Goal: Task Accomplishment & Management: Complete application form

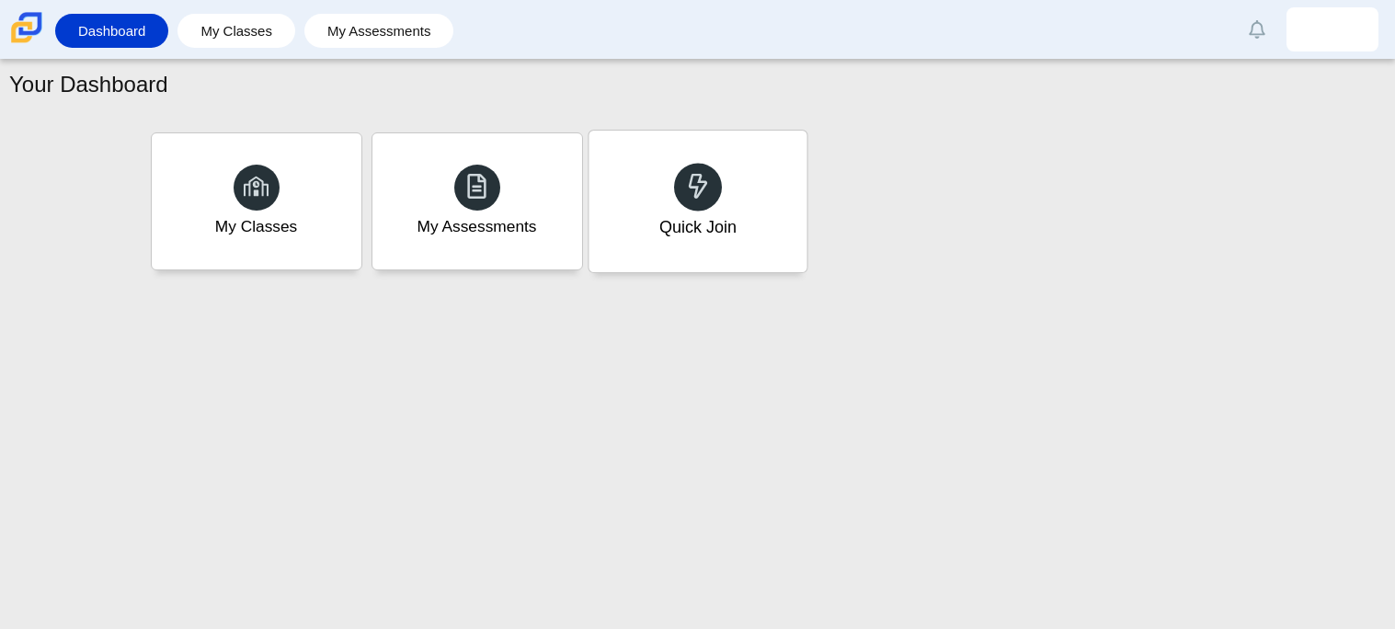
click at [679, 203] on div at bounding box center [698, 187] width 48 height 48
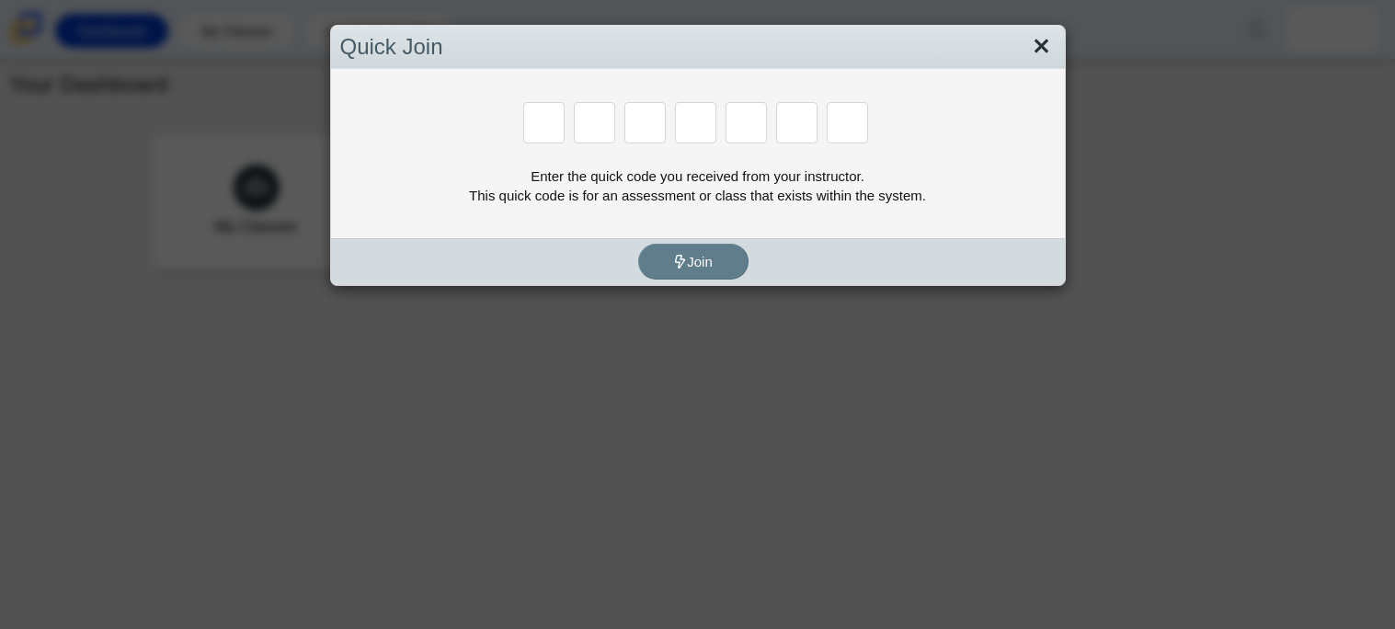
click at [1051, 38] on link "Close" at bounding box center [1041, 46] width 29 height 31
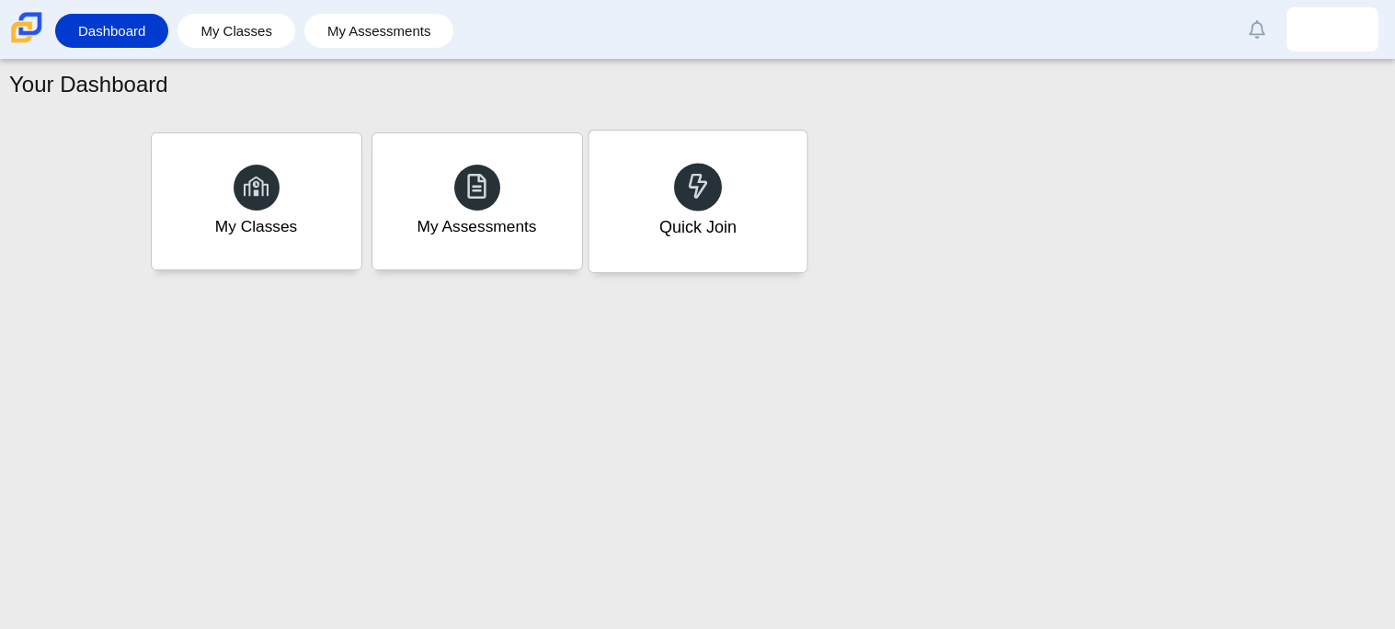
click at [774, 207] on div "Quick Join" at bounding box center [698, 202] width 218 height 142
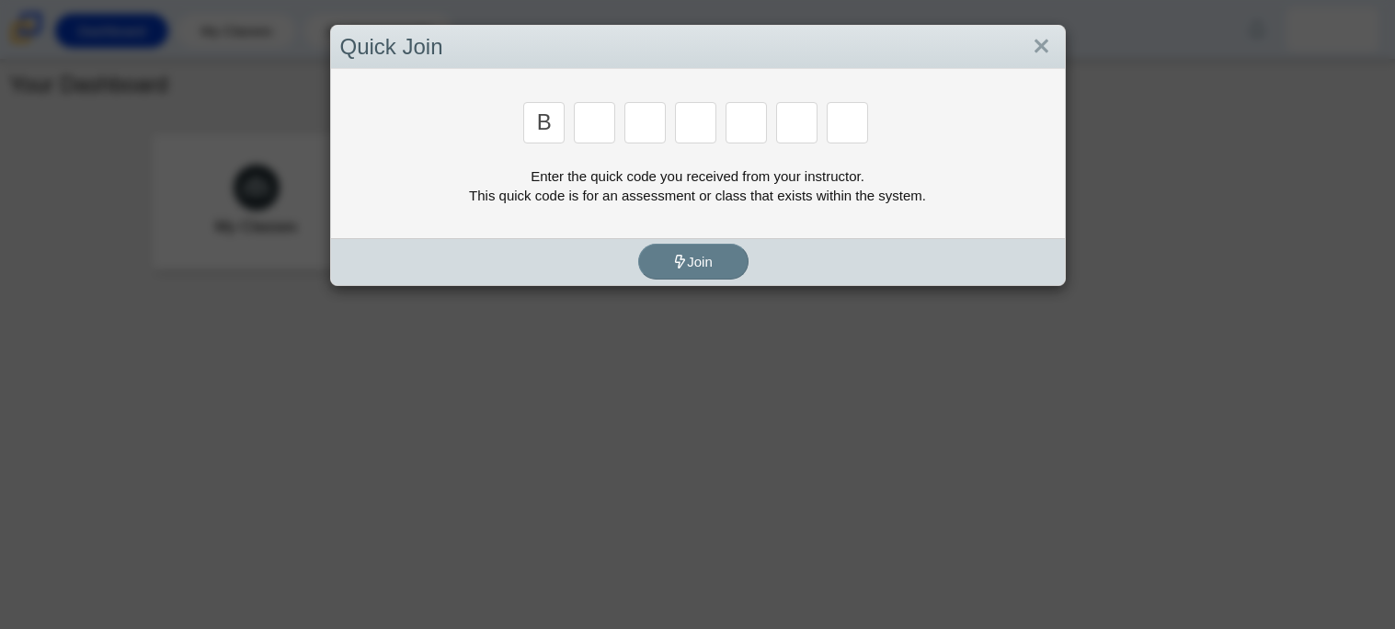
type input "b"
type input "m"
type input "3"
type input "5"
type input "3"
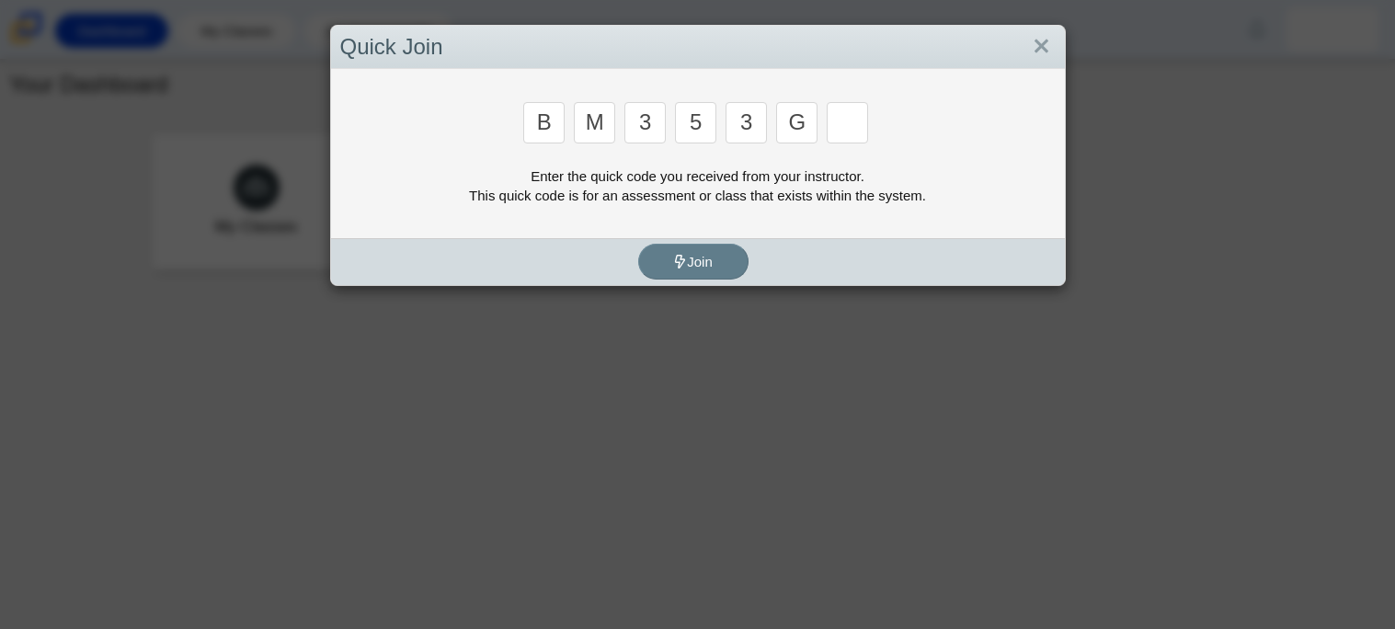
type input "g"
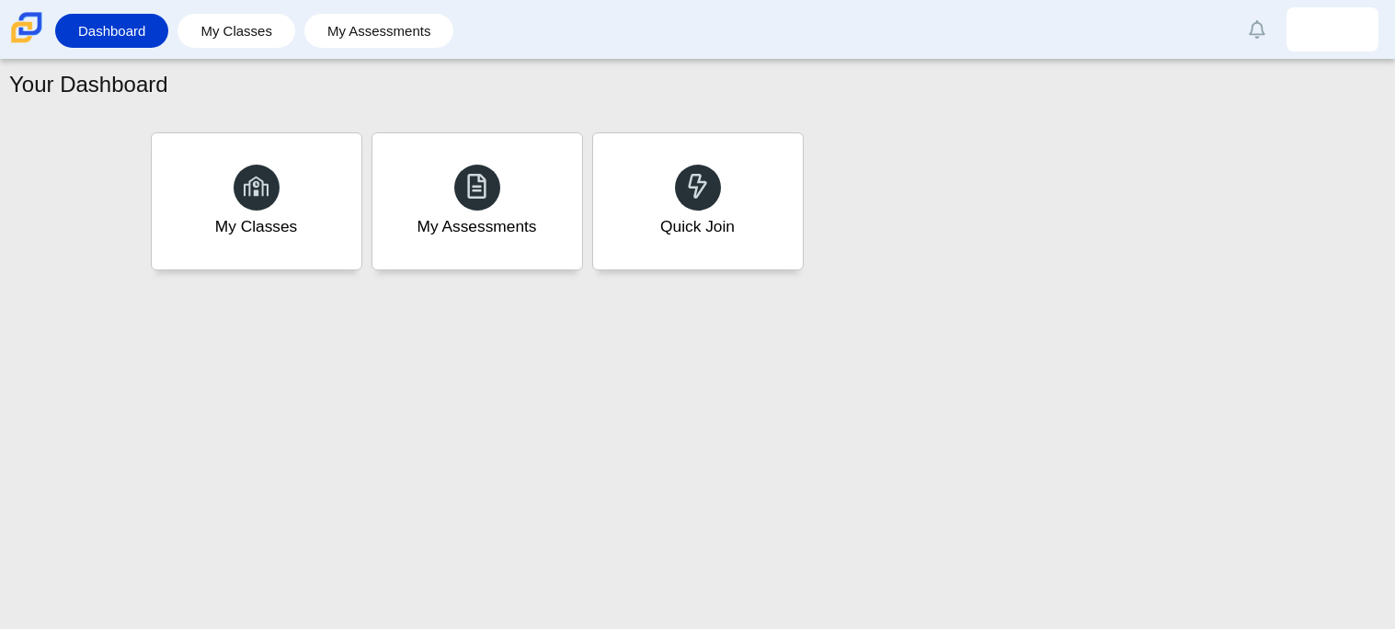
type input "b"
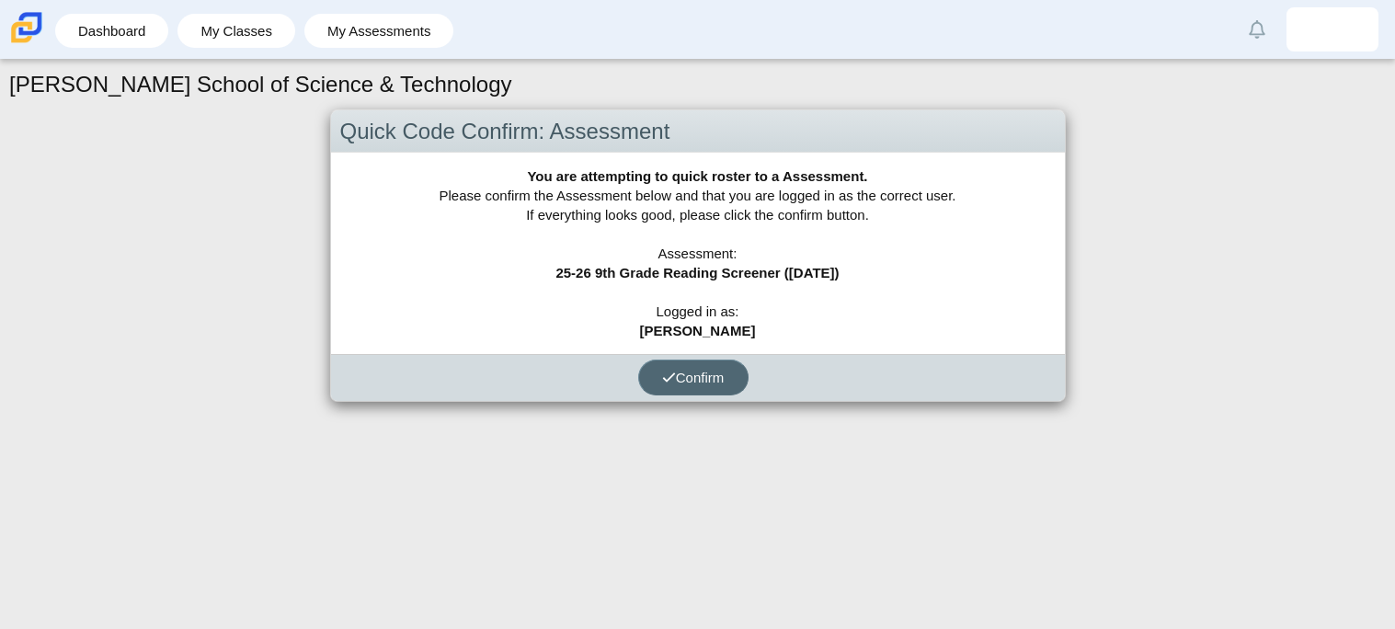
click at [650, 386] on button "Confirm" at bounding box center [693, 378] width 110 height 36
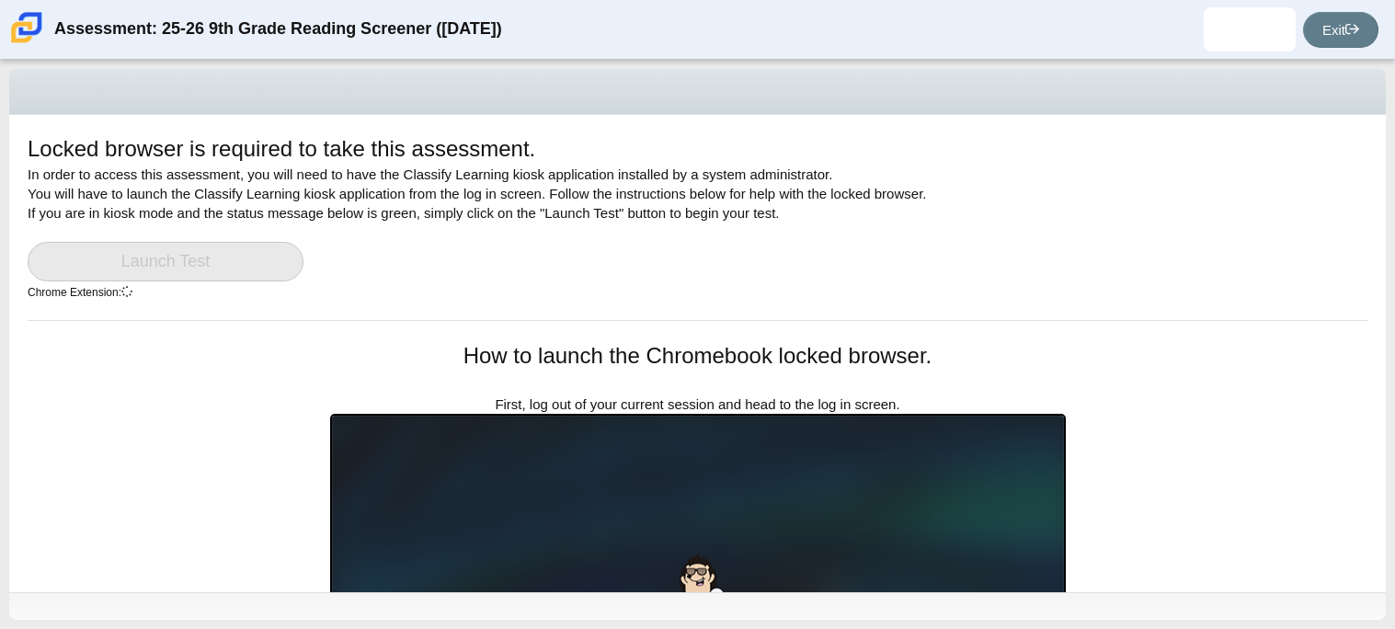
drag, startPoint x: 1393, startPoint y: 154, endPoint x: 1393, endPoint y: 329, distance: 174.7
click at [1393, 329] on div "Locked browser is required to take this assessment. In order to access this ass…" at bounding box center [697, 344] width 1395 height 569
click at [1023, 338] on div "Locked browser is required to take this assessment. In order to access this ass…" at bounding box center [697, 353] width 1377 height 477
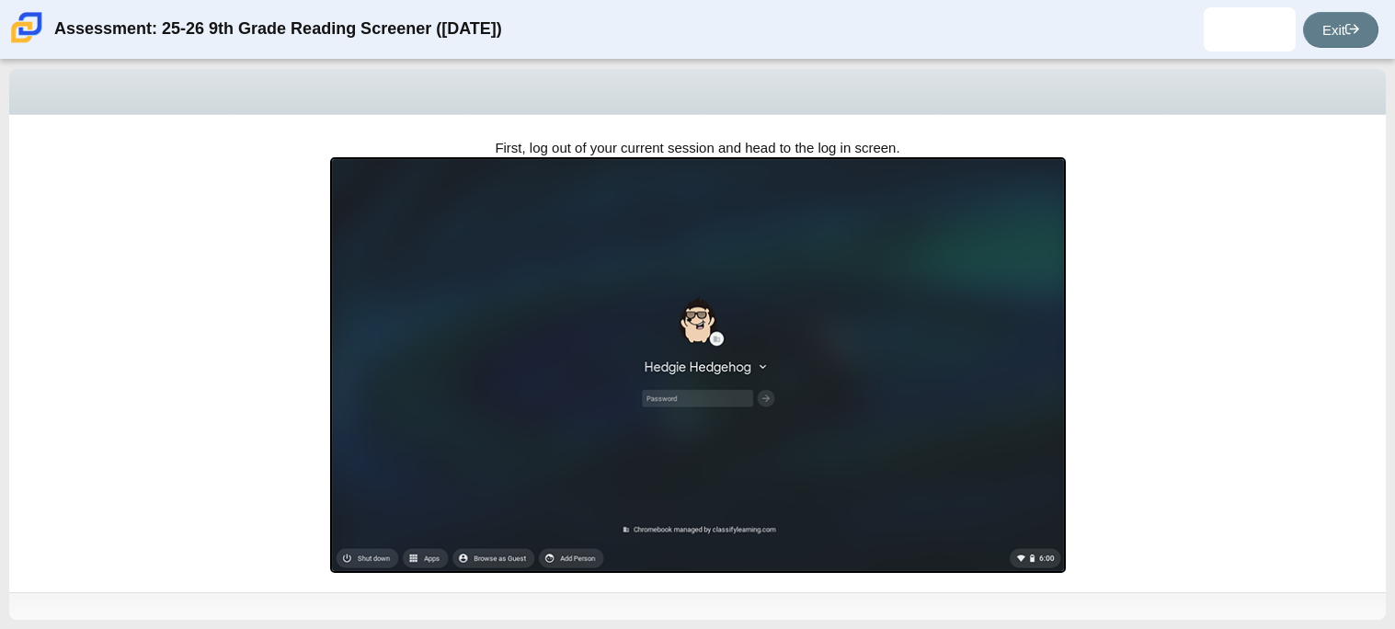
scroll to position [293, 0]
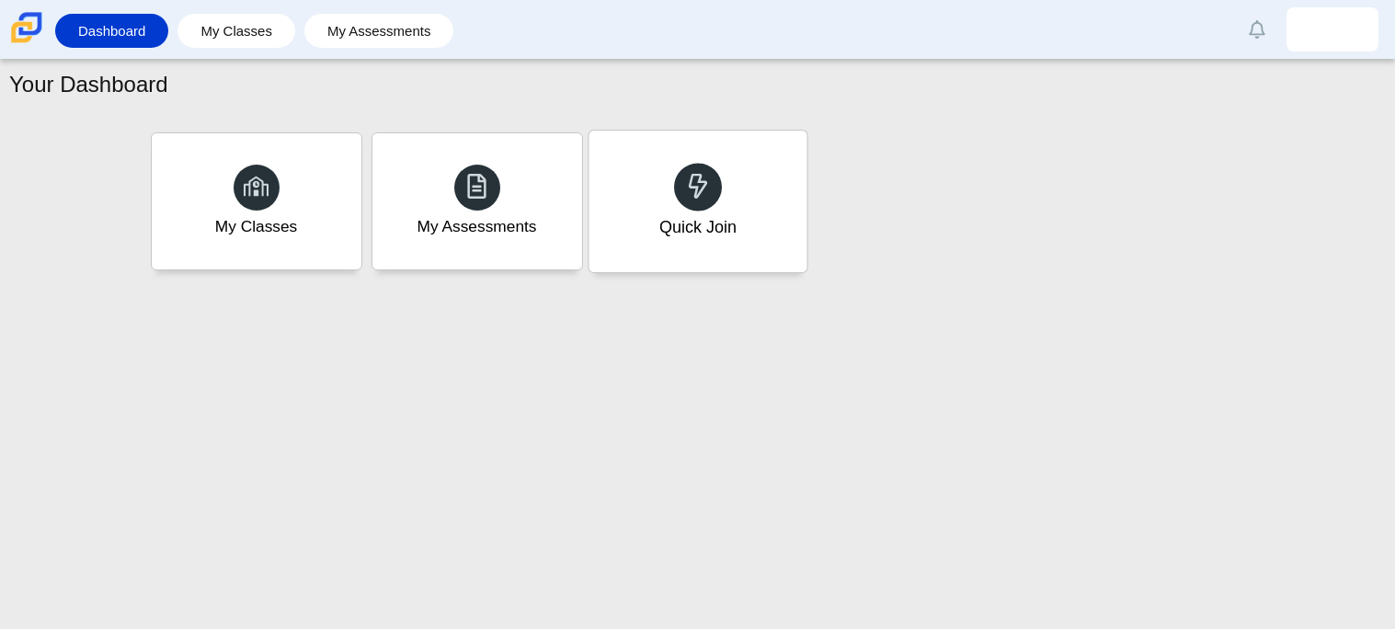
click at [753, 234] on div "Quick Join" at bounding box center [698, 202] width 218 height 142
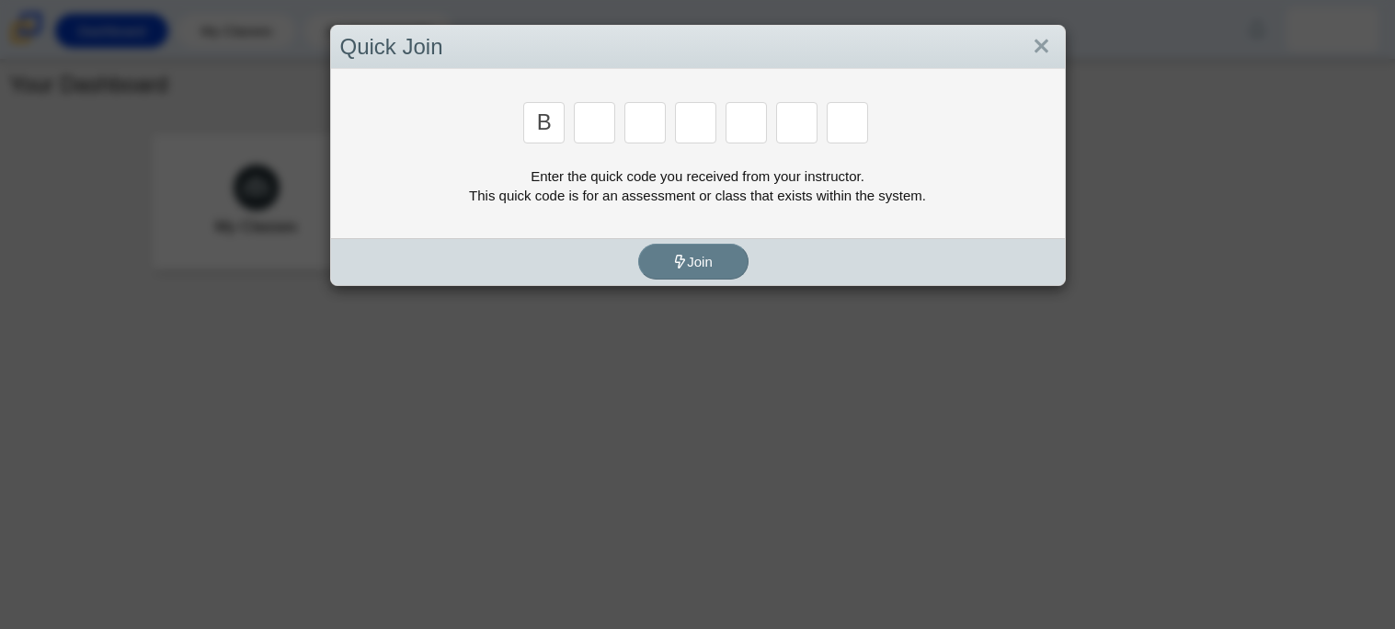
type input "b"
type input "m"
type input "3"
type input "5"
type input "3"
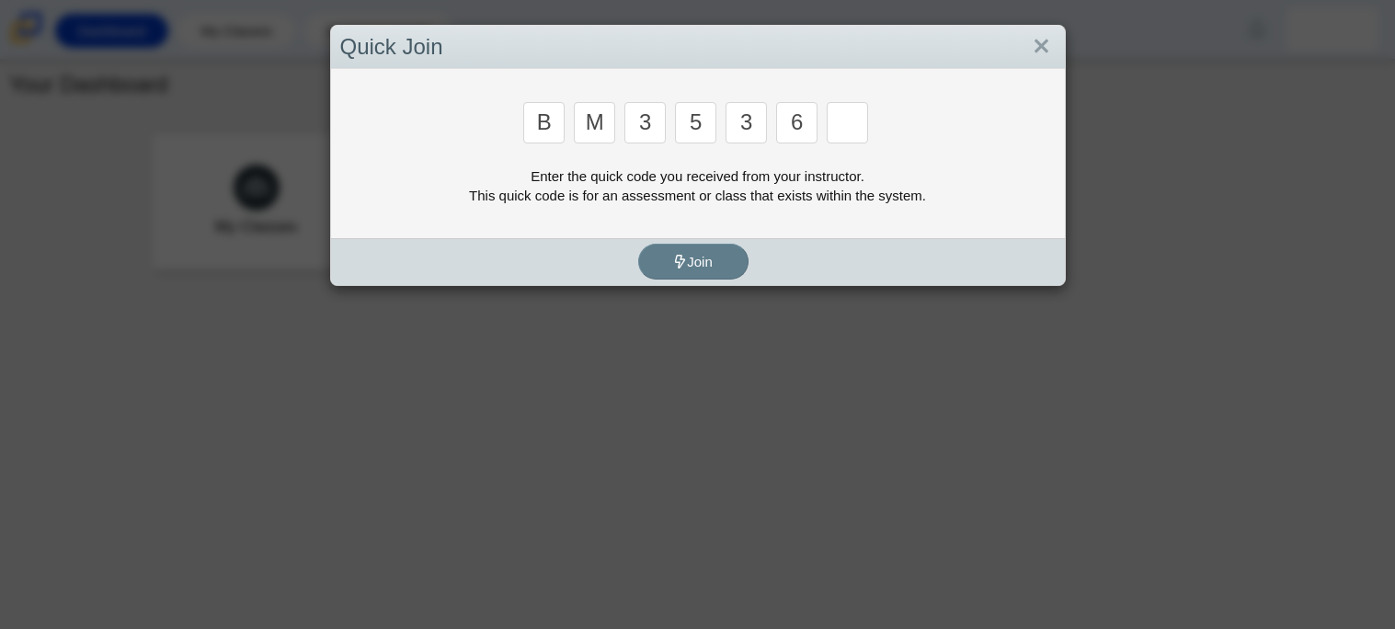
type input "6"
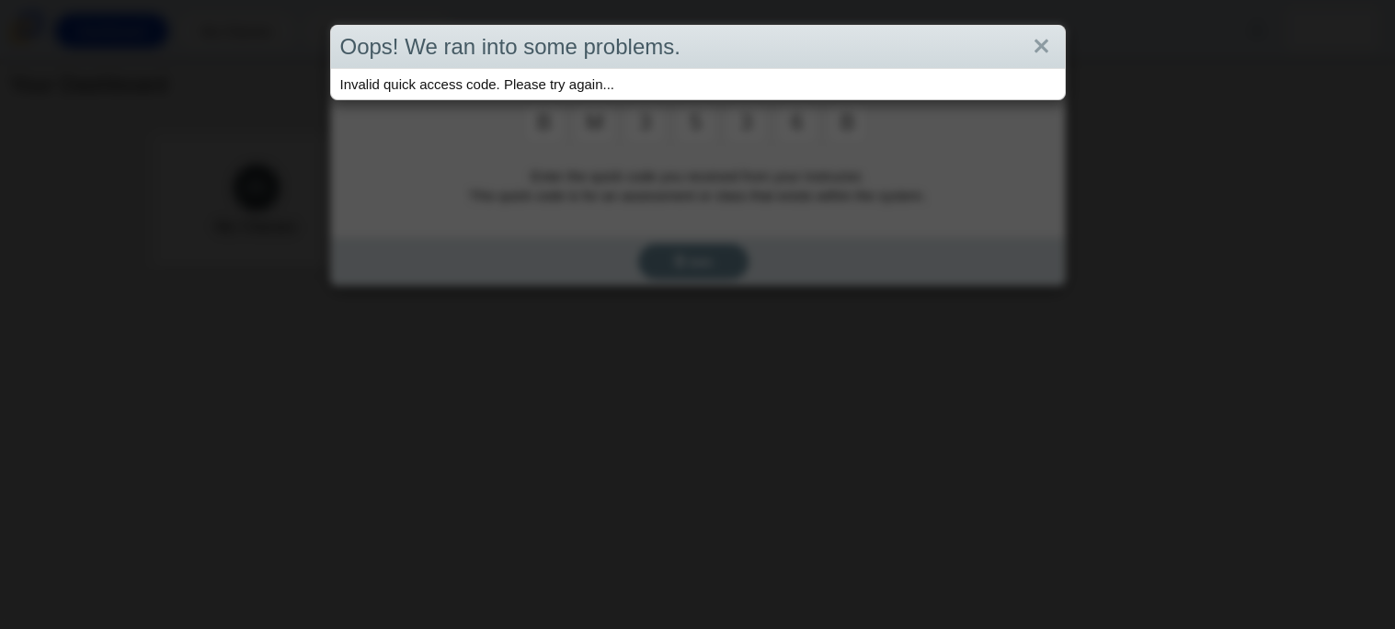
type input "b"
click at [1049, 32] on link "Close" at bounding box center [1041, 46] width 29 height 31
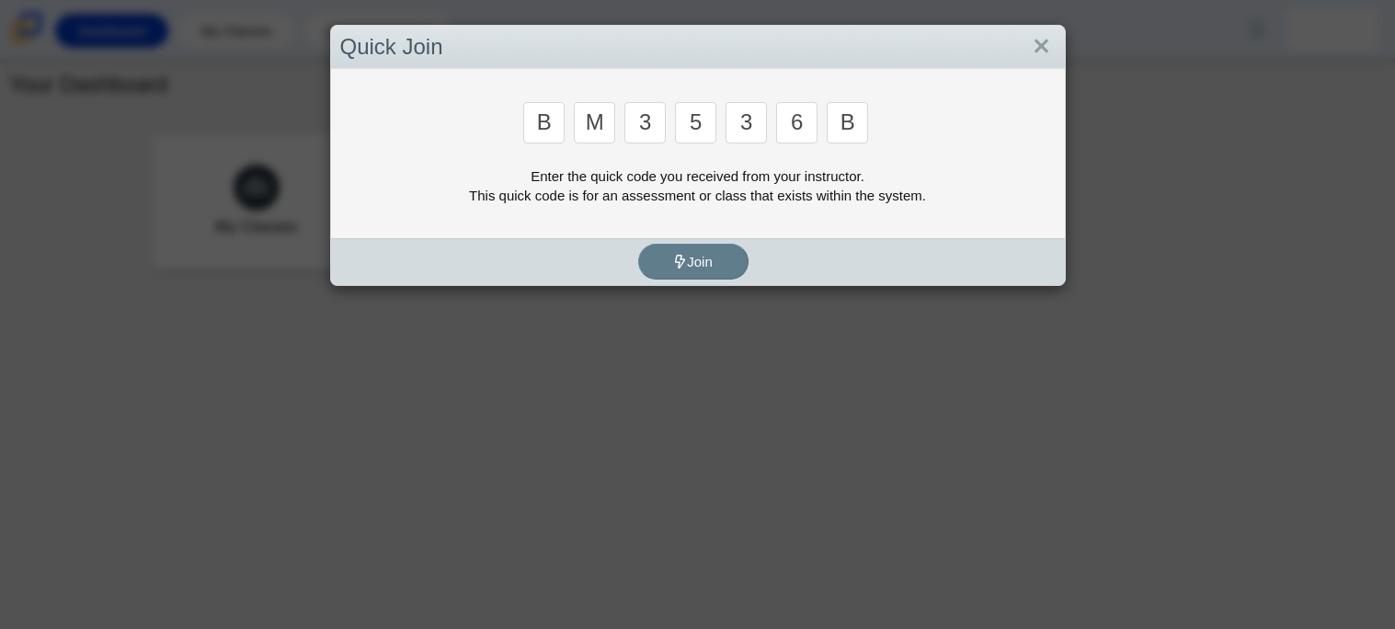
click at [804, 115] on input "6" at bounding box center [796, 122] width 41 height 41
type input "g"
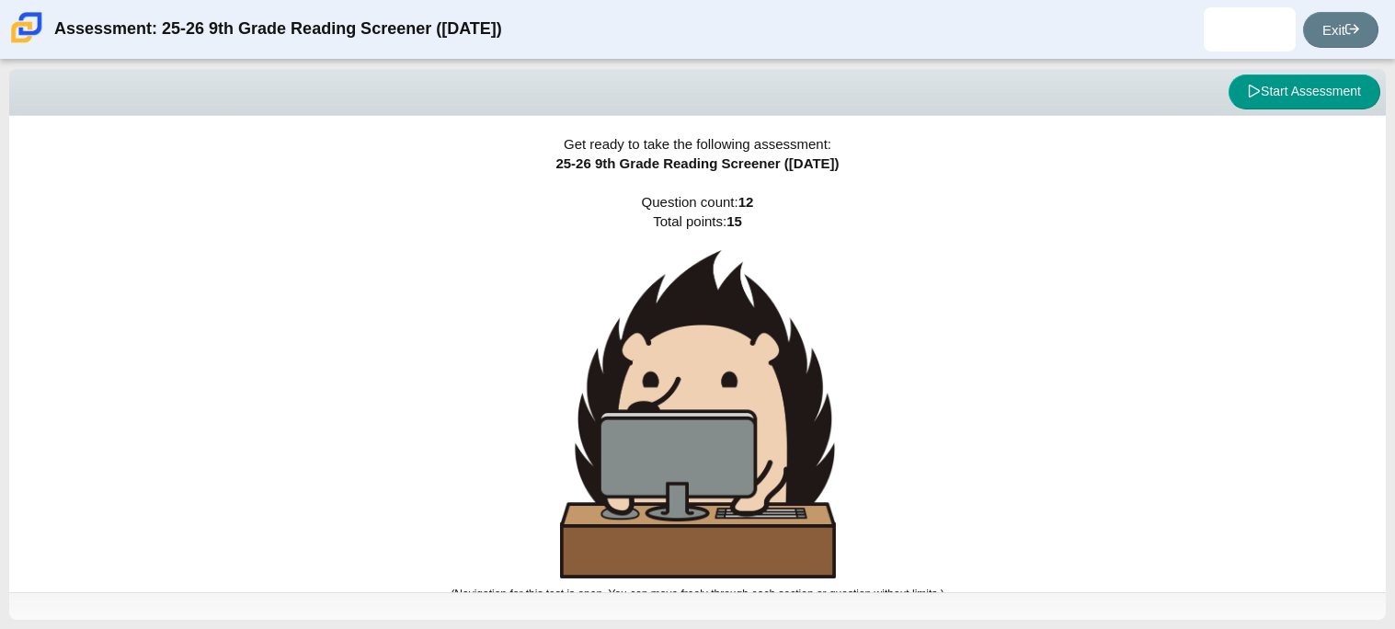
drag, startPoint x: 1393, startPoint y: 155, endPoint x: 1393, endPoint y: 274, distance: 118.6
click at [1393, 274] on div "Viewing Question 0 of 12 in Pacing Mode Start Assessment Get ready to take the …" at bounding box center [697, 344] width 1395 height 569
drag, startPoint x: 1393, startPoint y: 143, endPoint x: 1393, endPoint y: 274, distance: 131.5
click at [1393, 274] on div "Viewing Question 0 of 12 in Pacing Mode Start Assessment Get ready to take the …" at bounding box center [697, 344] width 1395 height 569
drag, startPoint x: 1393, startPoint y: 63, endPoint x: 1393, endPoint y: 259, distance: 196.8
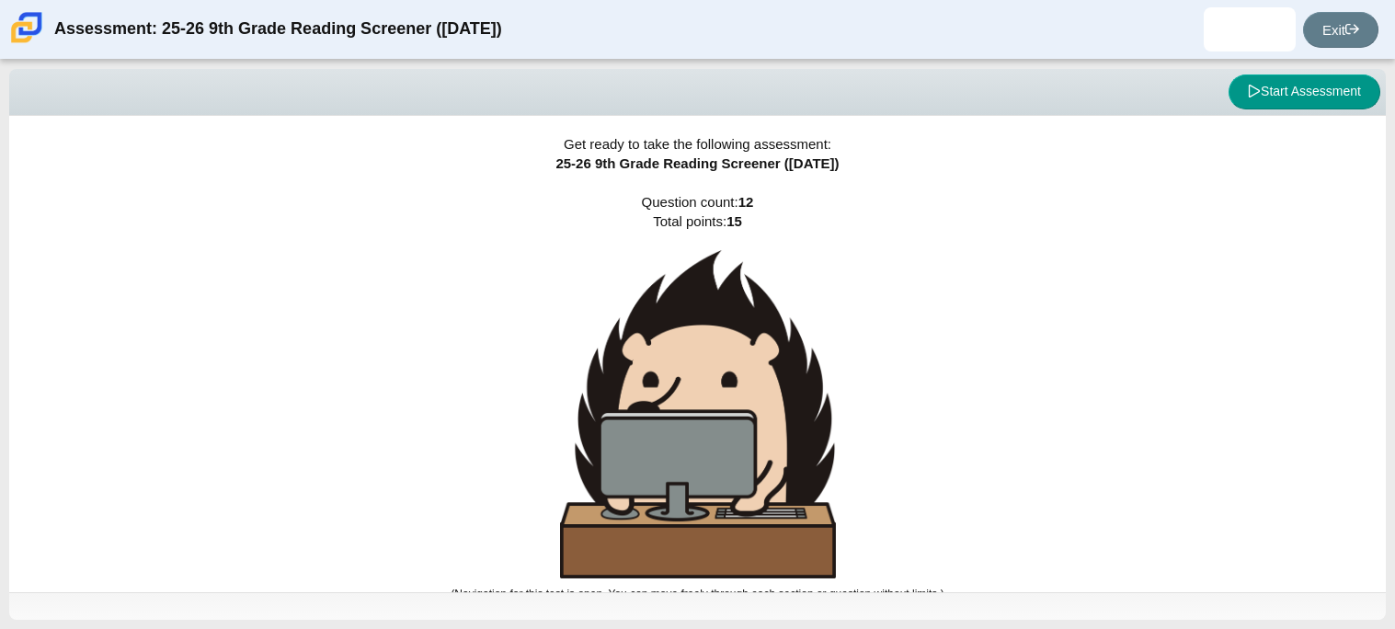
click at [1393, 259] on div "Viewing Question 0 of 12 in Pacing Mode Start Assessment Get ready to take the …" at bounding box center [697, 344] width 1395 height 569
click at [1085, 257] on div "Get ready to take the following assessment: 25-26 9th Grade Reading Screener ([…" at bounding box center [697, 354] width 1377 height 476
click at [1286, 85] on button "Start Assessment" at bounding box center [1305, 91] width 152 height 35
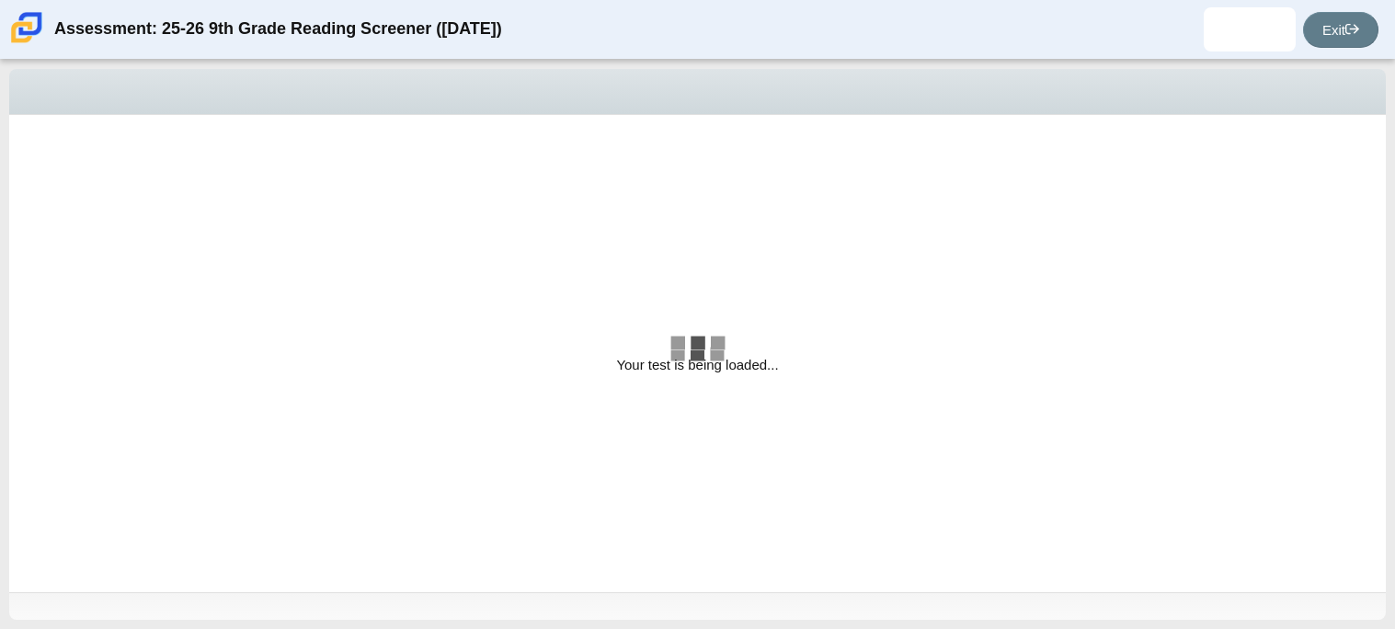
drag, startPoint x: 1393, startPoint y: 177, endPoint x: 1393, endPoint y: 286, distance: 108.5
click at [1393, 286] on div "Viewing Question 1 of 12 in Pacing Mode Your test is being loaded... Question c…" at bounding box center [697, 344] width 1395 height 569
select select "ccc5b315-3c7c-471c-bf90-f22c8299c798"
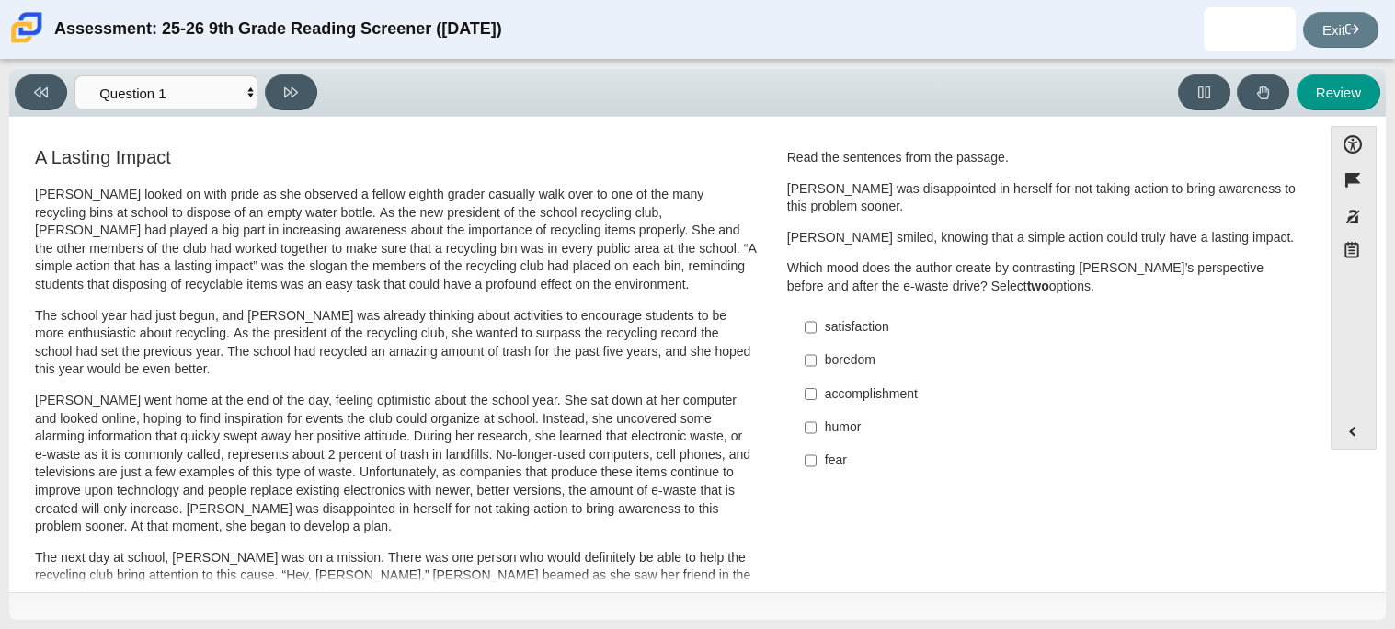
click at [828, 339] on label "satisfaction satisfaction" at bounding box center [1044, 327] width 505 height 33
click at [817, 339] on input "satisfaction satisfaction" at bounding box center [811, 327] width 12 height 33
checkbox input "true"
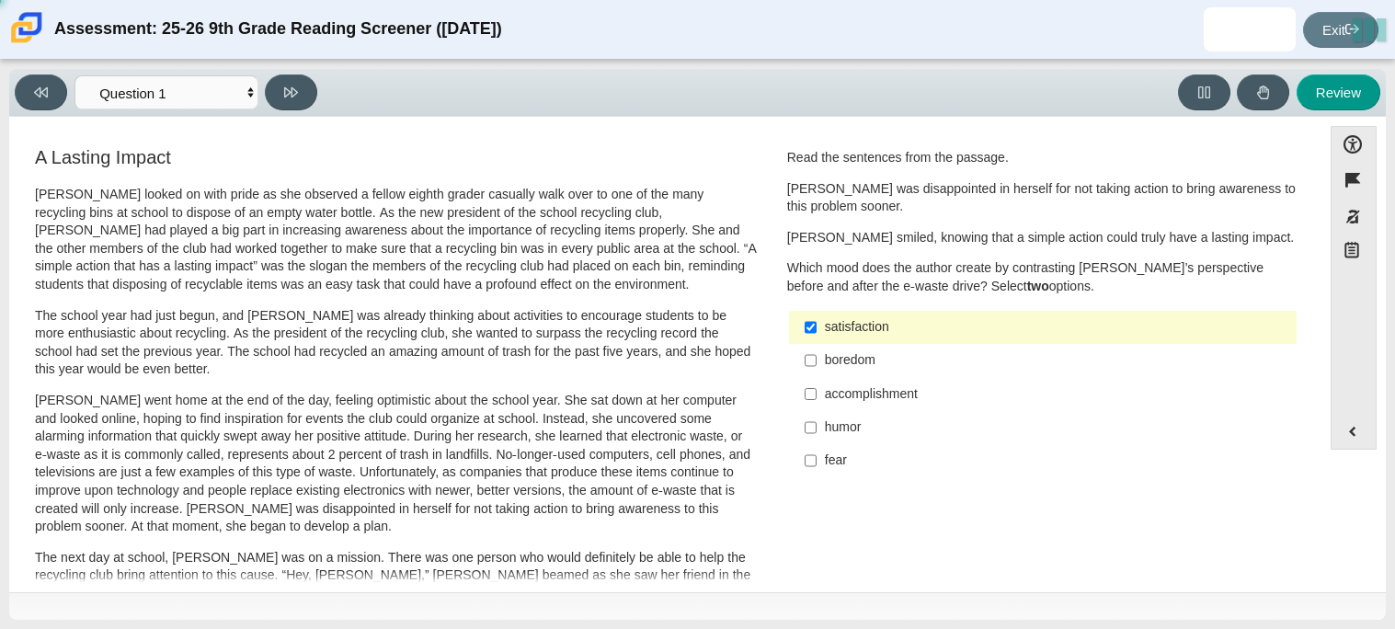
click at [852, 388] on div "accomplishment" at bounding box center [1057, 394] width 464 height 18
click at [817, 388] on input "accomplishment accomplishment" at bounding box center [811, 393] width 12 height 33
checkbox input "true"
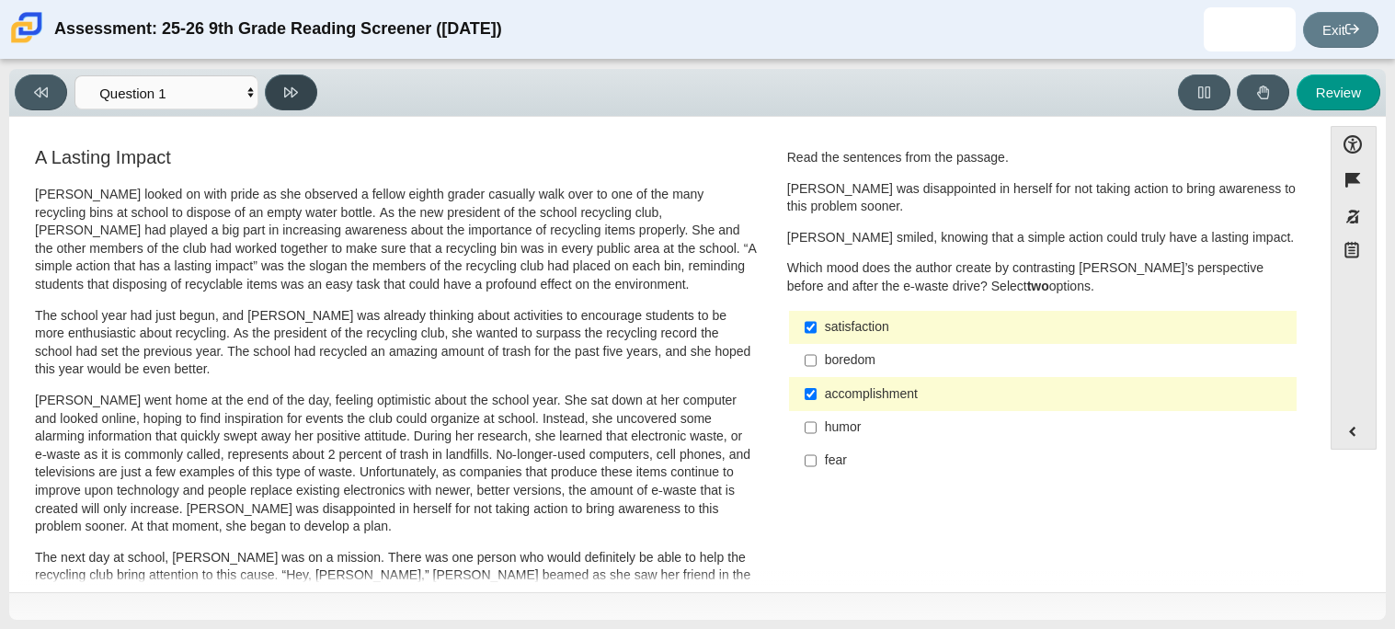
click at [280, 97] on button at bounding box center [291, 92] width 52 height 36
select select "0ff64528-ffd7-428d-b192-babfaadd44e8"
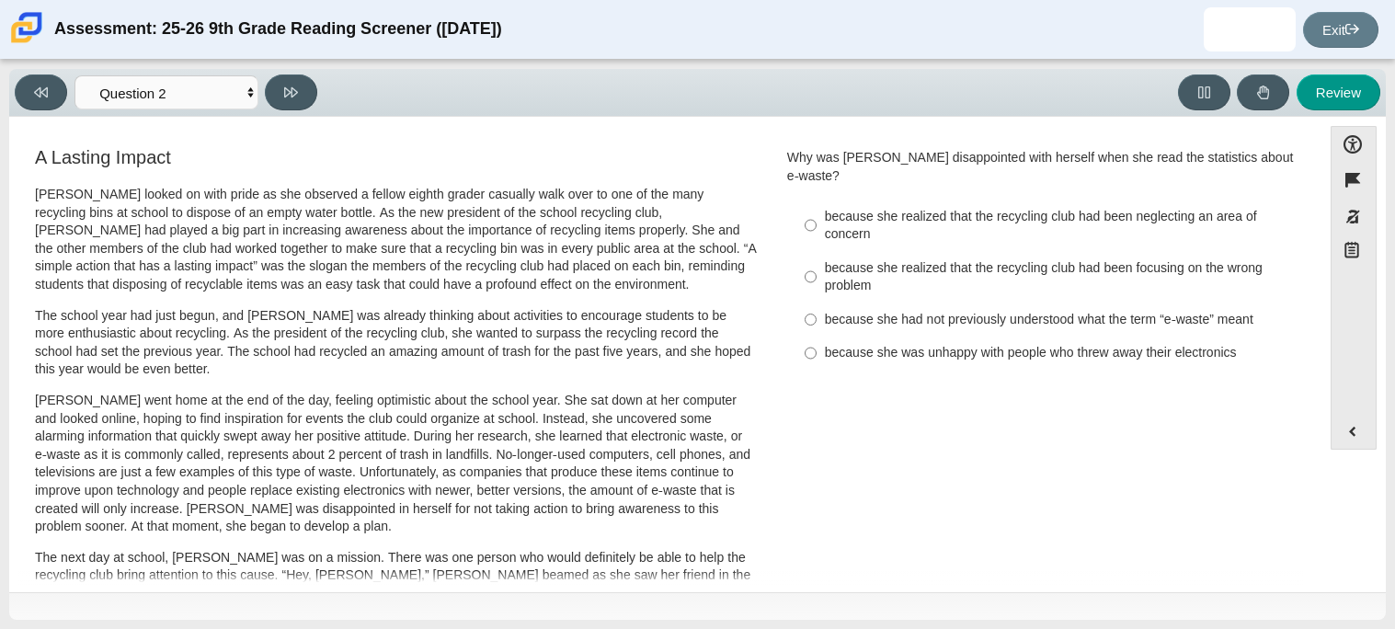
click at [829, 259] on div "because she realized that the recycling club had been focusing on the wrong pro…" at bounding box center [1057, 277] width 464 height 36
click at [817, 259] on input "because she realized that the recycling club had been focusing on the wrong pro…" at bounding box center [811, 276] width 12 height 51
radio input "true"
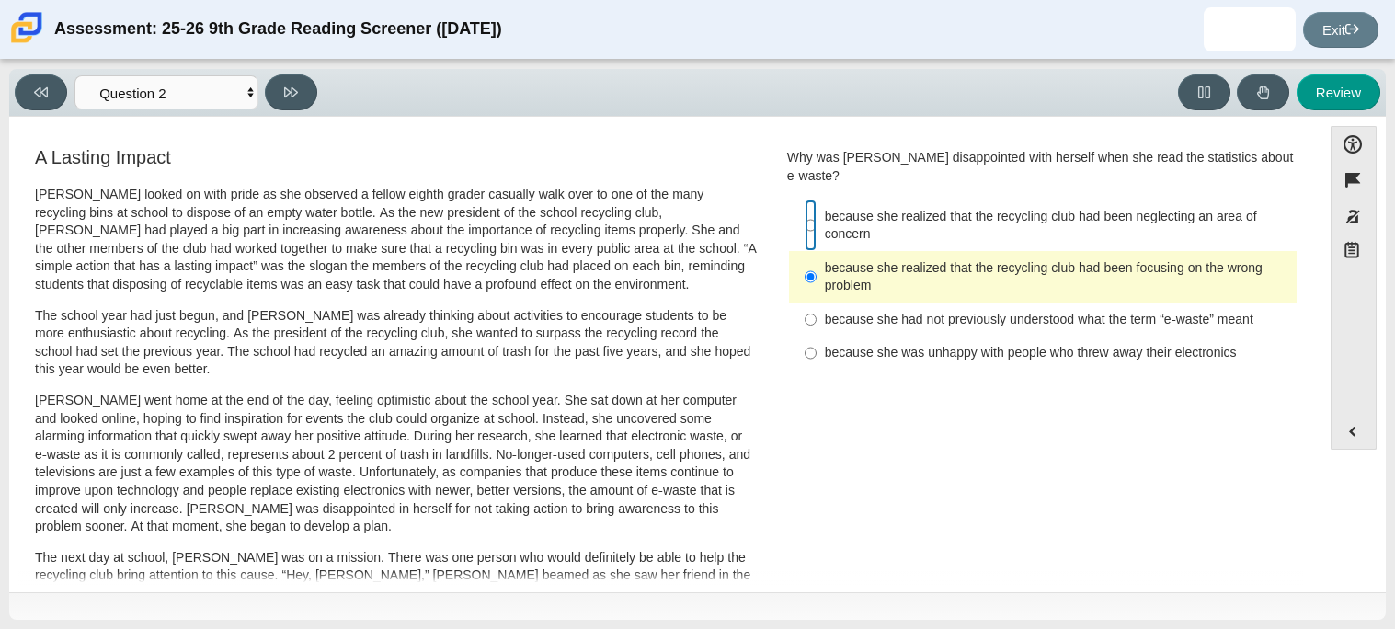
click at [806, 204] on input "because she realized that the recycling club had been neglecting an area of con…" at bounding box center [811, 225] width 12 height 51
radio input "true"
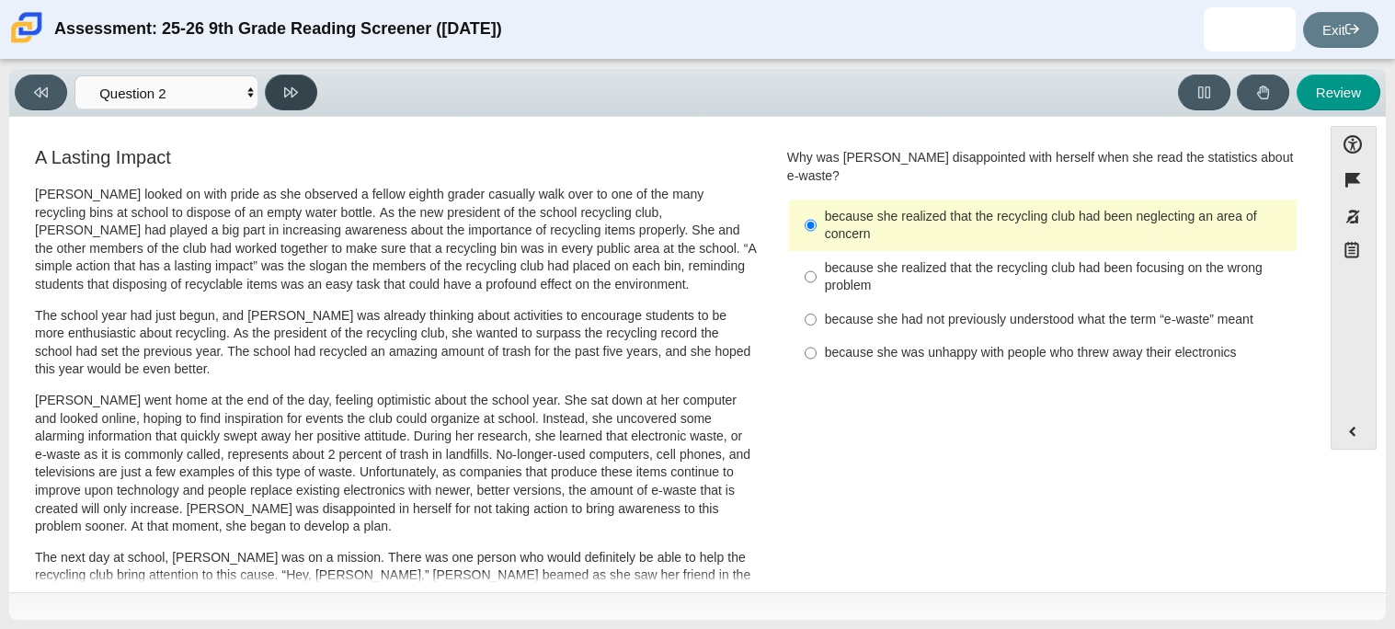
click at [308, 105] on button at bounding box center [291, 92] width 52 height 36
select select "7ce3d843-6974-4858-901c-1ff39630e843"
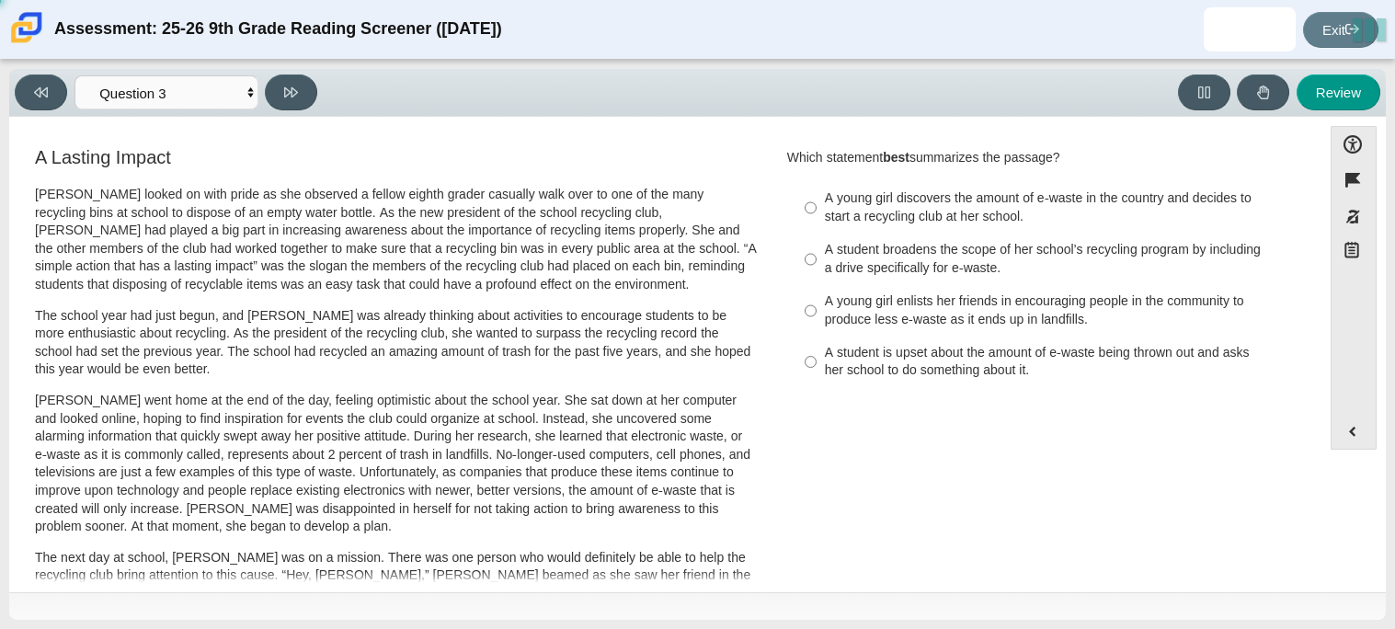
click at [1041, 246] on div "A student broadens the scope of her school’s recycling program by including a d…" at bounding box center [1057, 259] width 464 height 36
click at [817, 246] on input "A student broadens the scope of her school’s recycling program by including a d…" at bounding box center [811, 259] width 12 height 51
radio input "true"
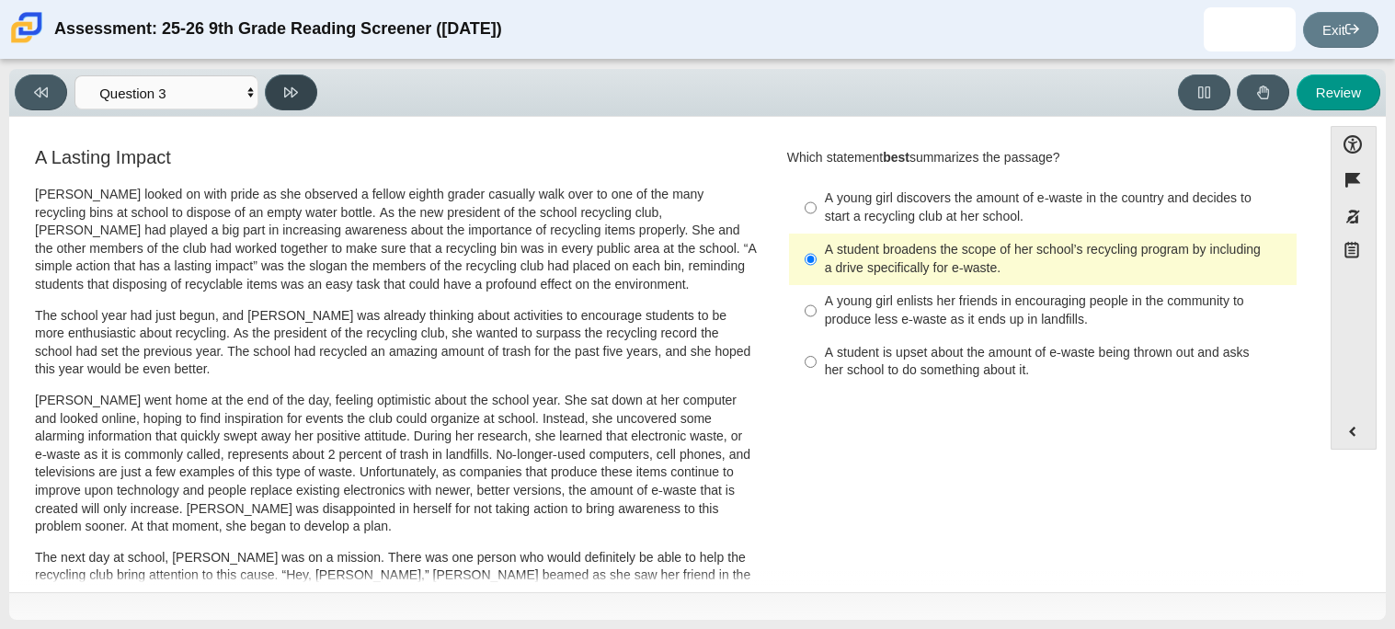
click at [303, 103] on button at bounding box center [291, 92] width 52 height 36
select select "ca9ea0f1-49c5-4bd1-83b0-472c18652b42"
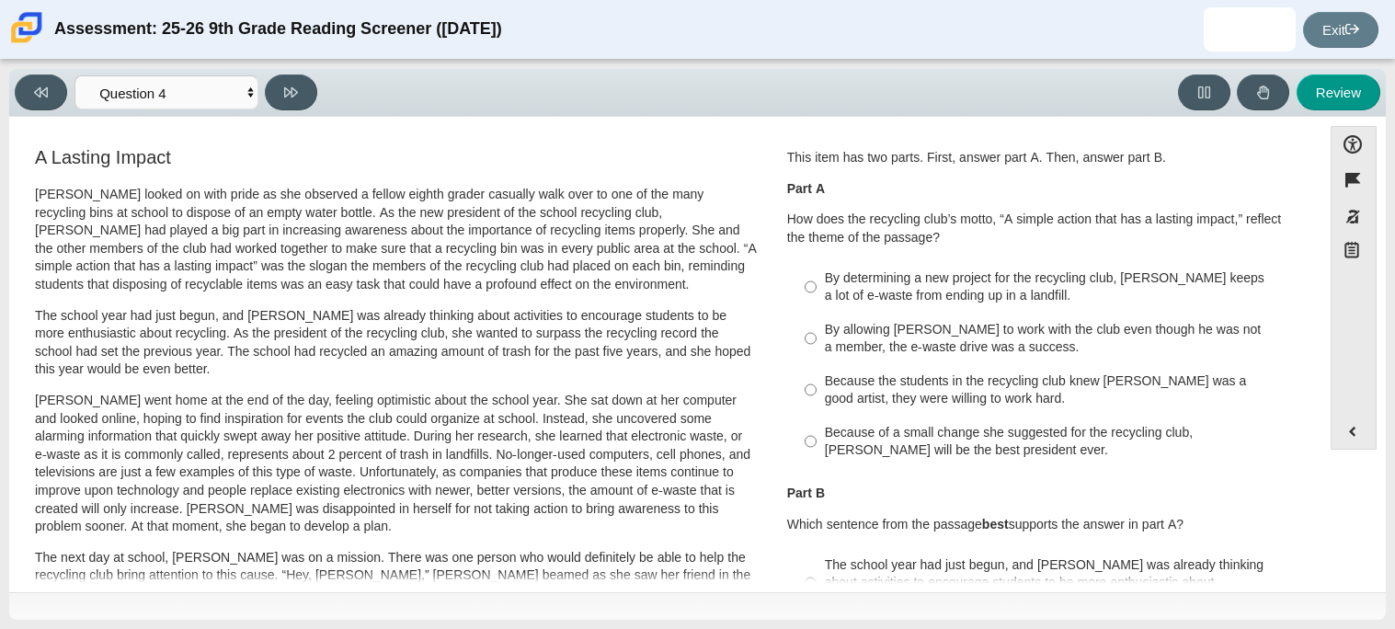
click at [903, 417] on label "Because of a small change she suggested for the recycling club, [PERSON_NAME] w…" at bounding box center [1044, 441] width 505 height 51
click at [817, 417] on input "Because of a small change she suggested for the recycling club, [PERSON_NAME] w…" at bounding box center [811, 441] width 12 height 51
radio input "true"
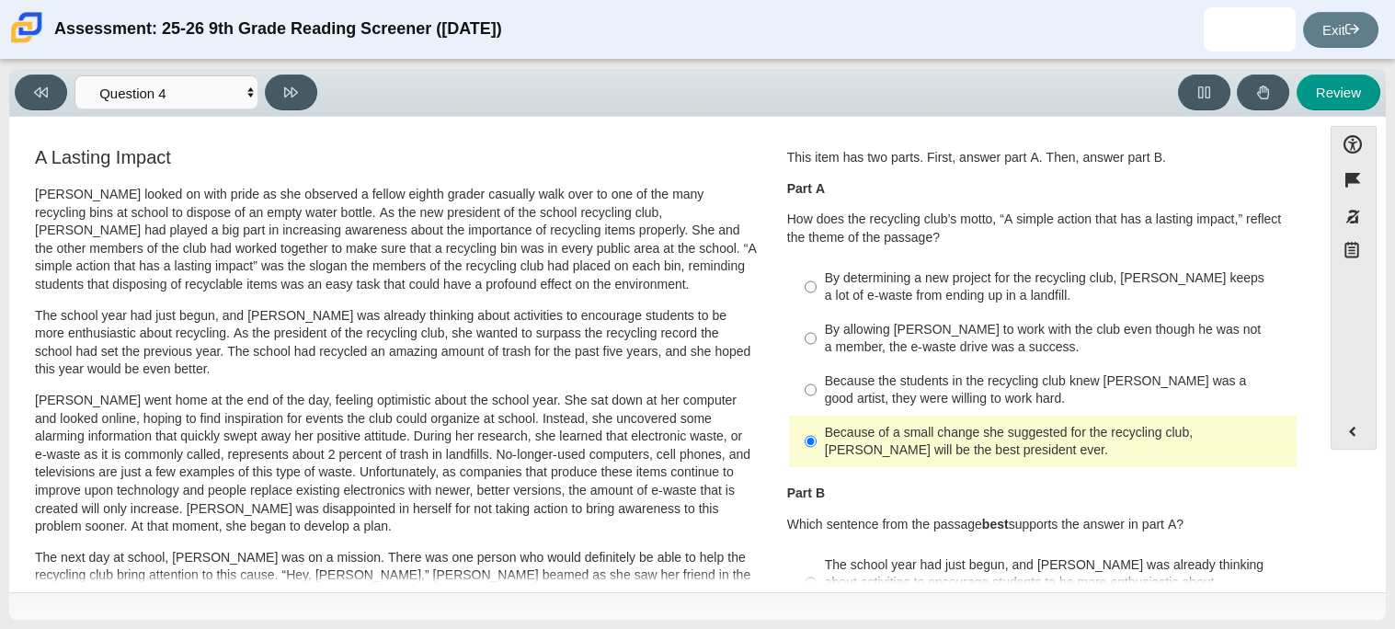
click at [894, 568] on div "The school year had just begun, and [PERSON_NAME] was already thinking about ac…" at bounding box center [1057, 583] width 464 height 54
click at [817, 568] on input "The school year had just begun, and [PERSON_NAME] was already thinking about ac…" at bounding box center [811, 583] width 12 height 70
radio input "true"
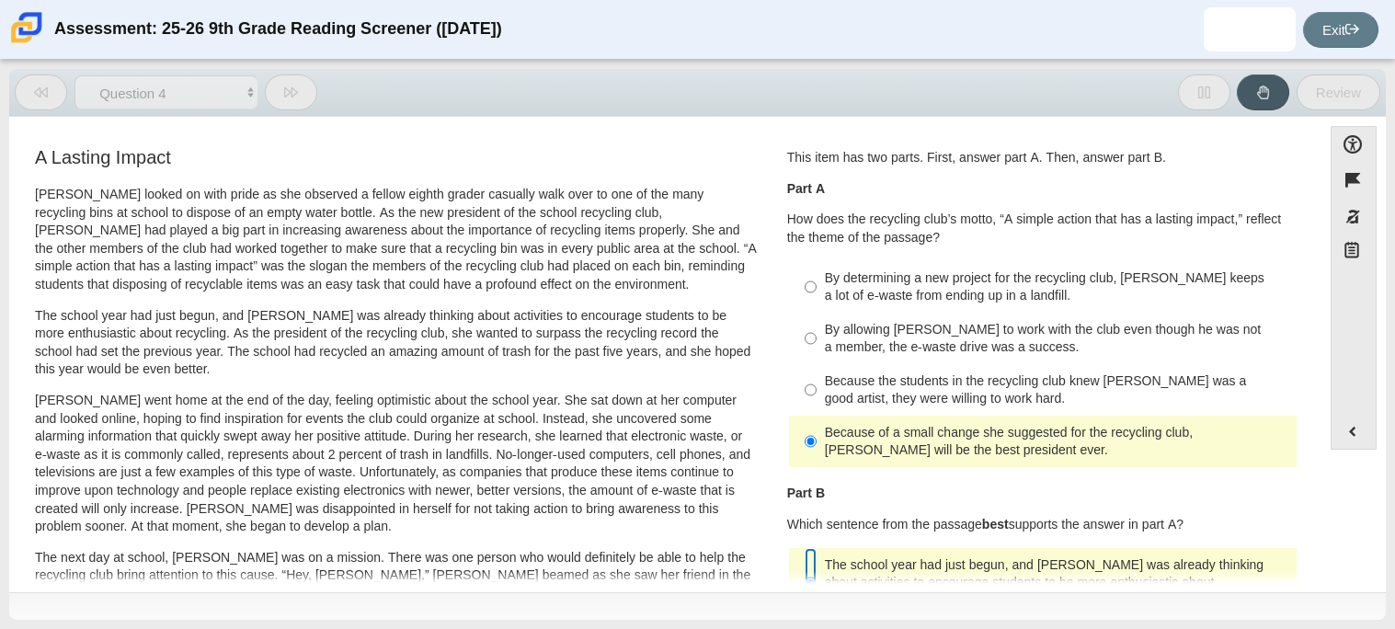
scroll to position [16, 0]
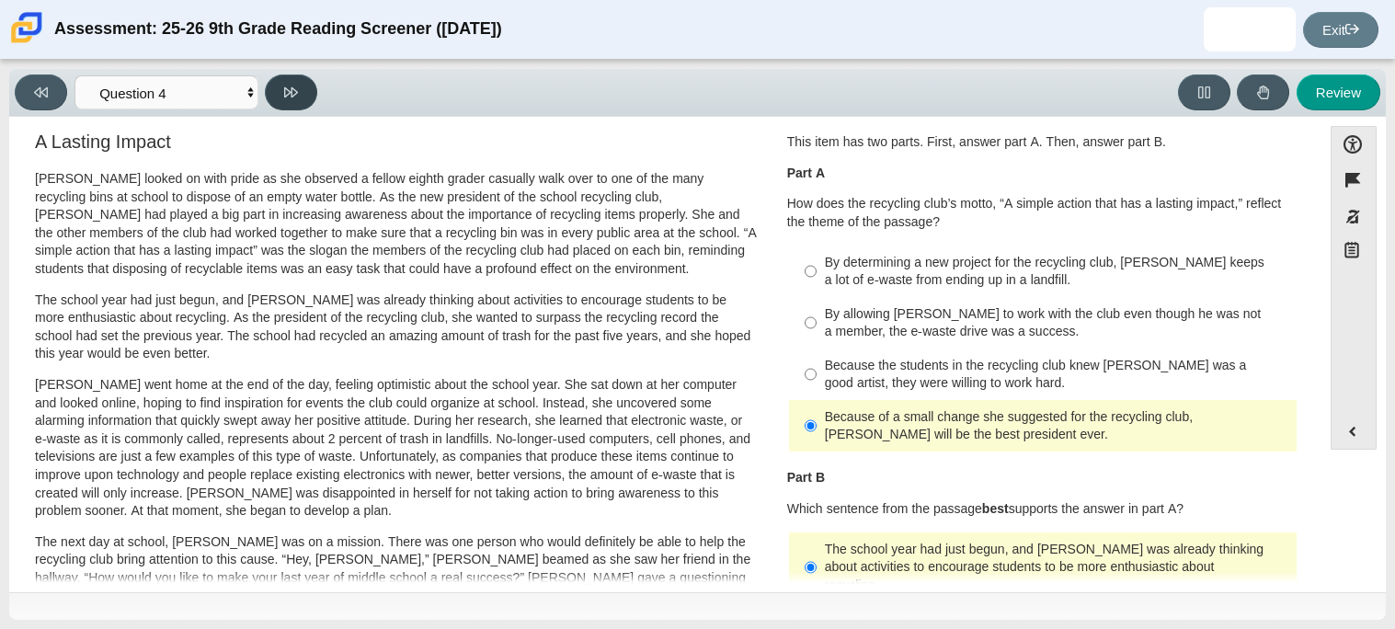
click at [293, 103] on button at bounding box center [291, 92] width 52 height 36
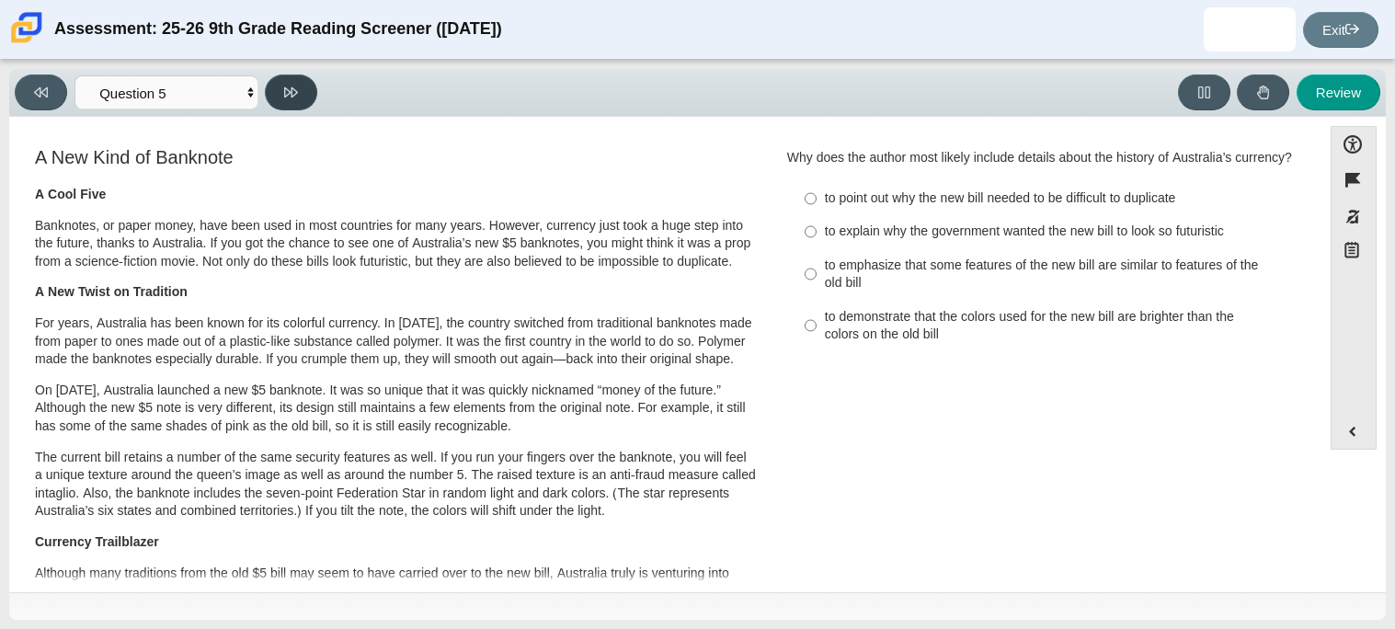
click at [293, 103] on button at bounding box center [291, 92] width 52 height 36
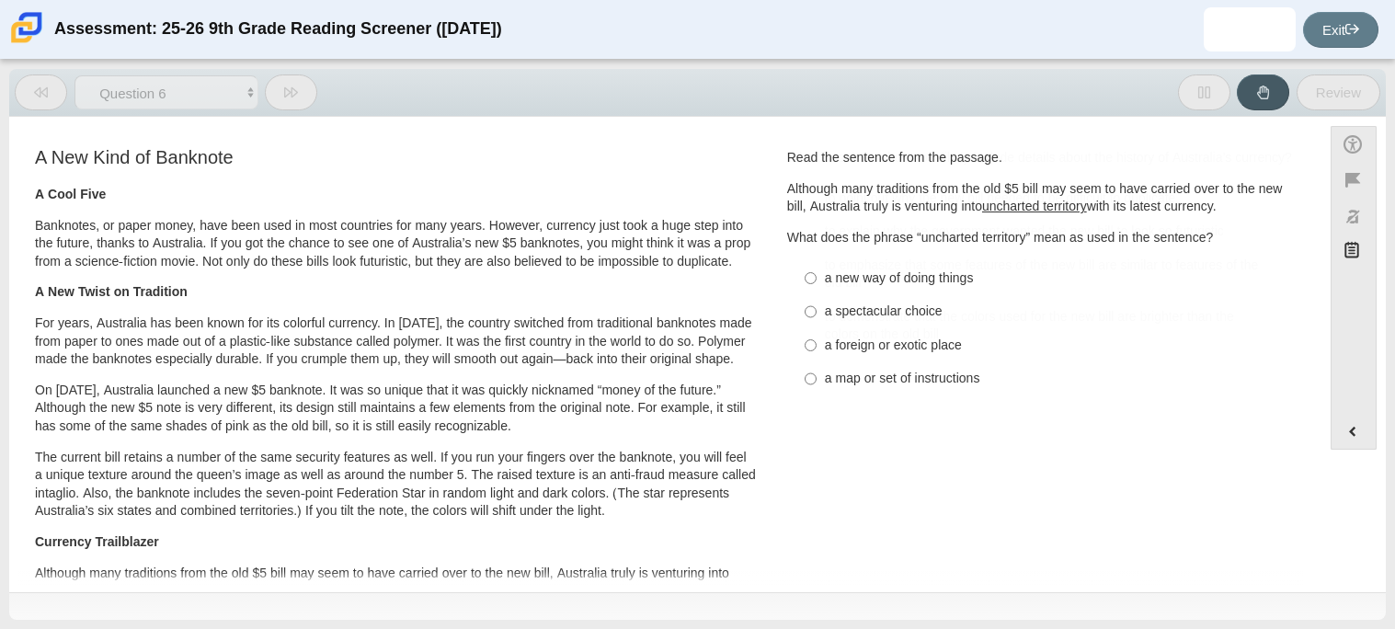
click at [293, 103] on button at bounding box center [291, 92] width 52 height 36
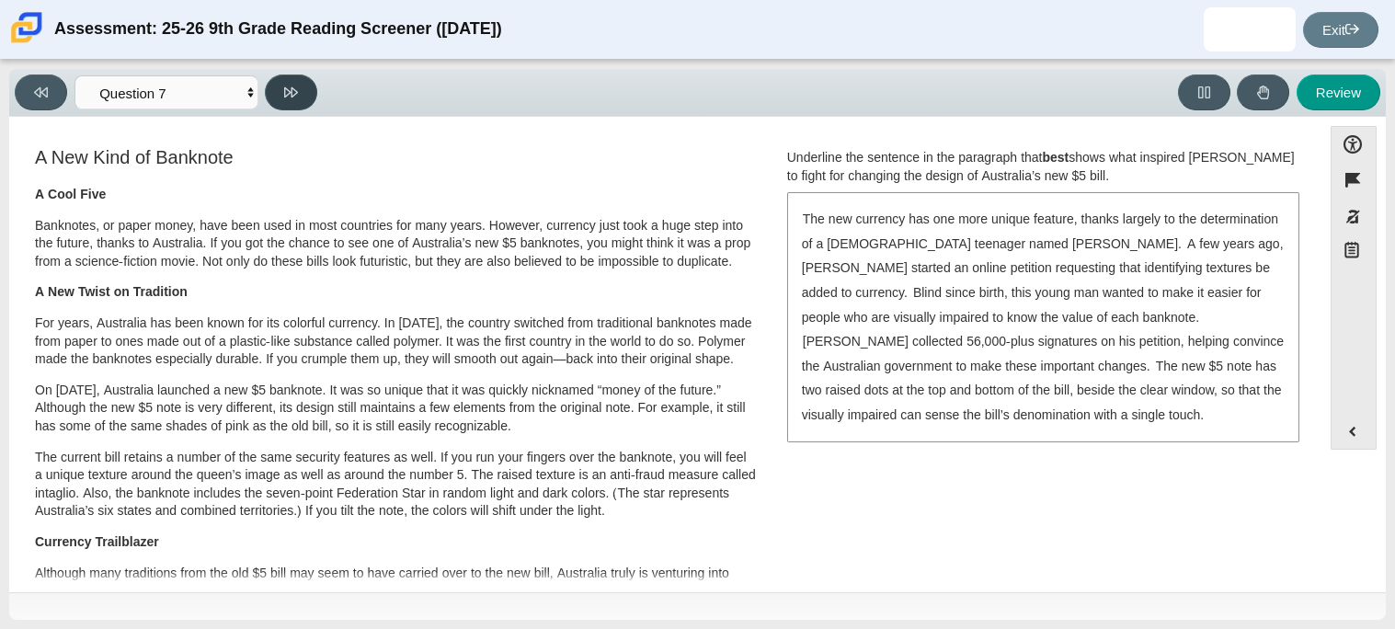
click at [293, 103] on button at bounding box center [291, 92] width 52 height 36
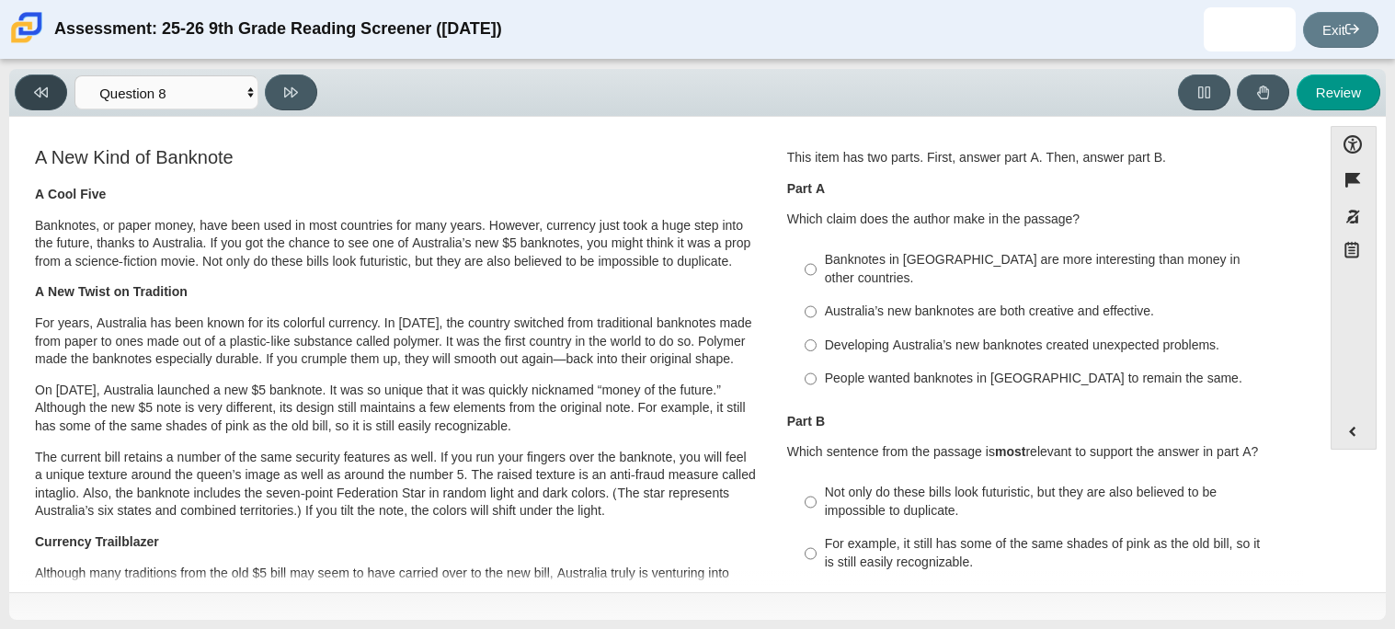
click at [51, 85] on button at bounding box center [41, 92] width 52 height 36
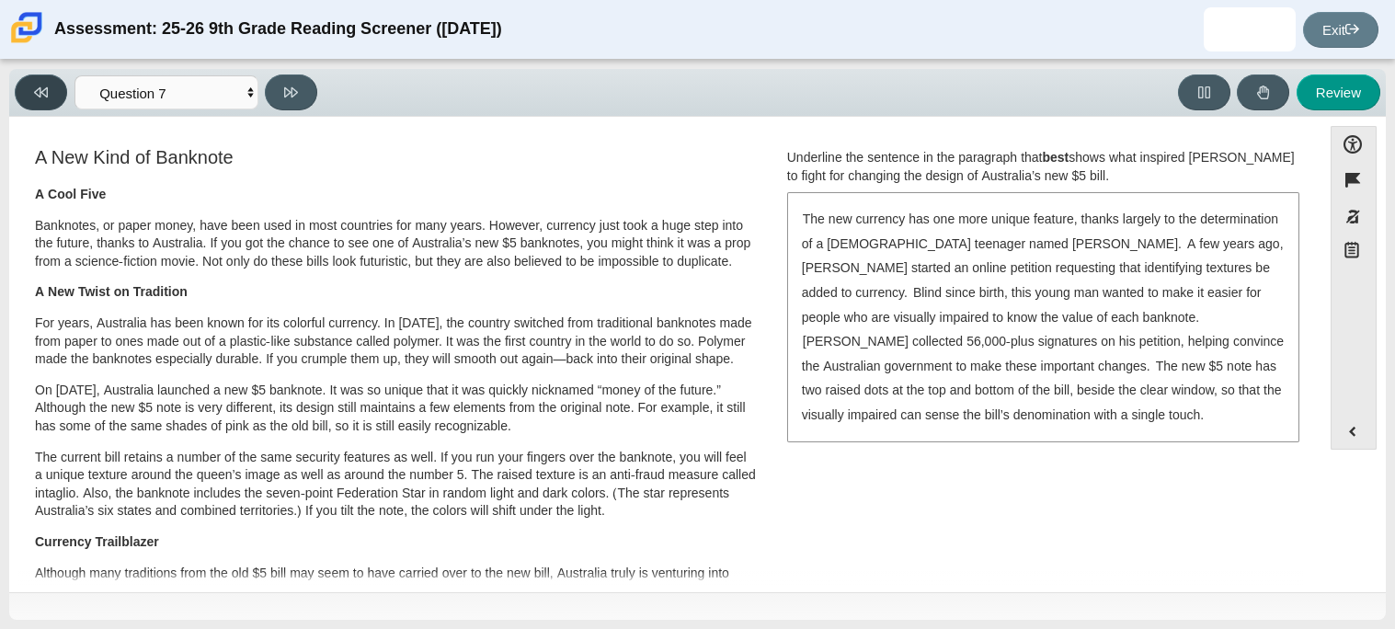
click at [51, 85] on button at bounding box center [41, 92] width 52 height 36
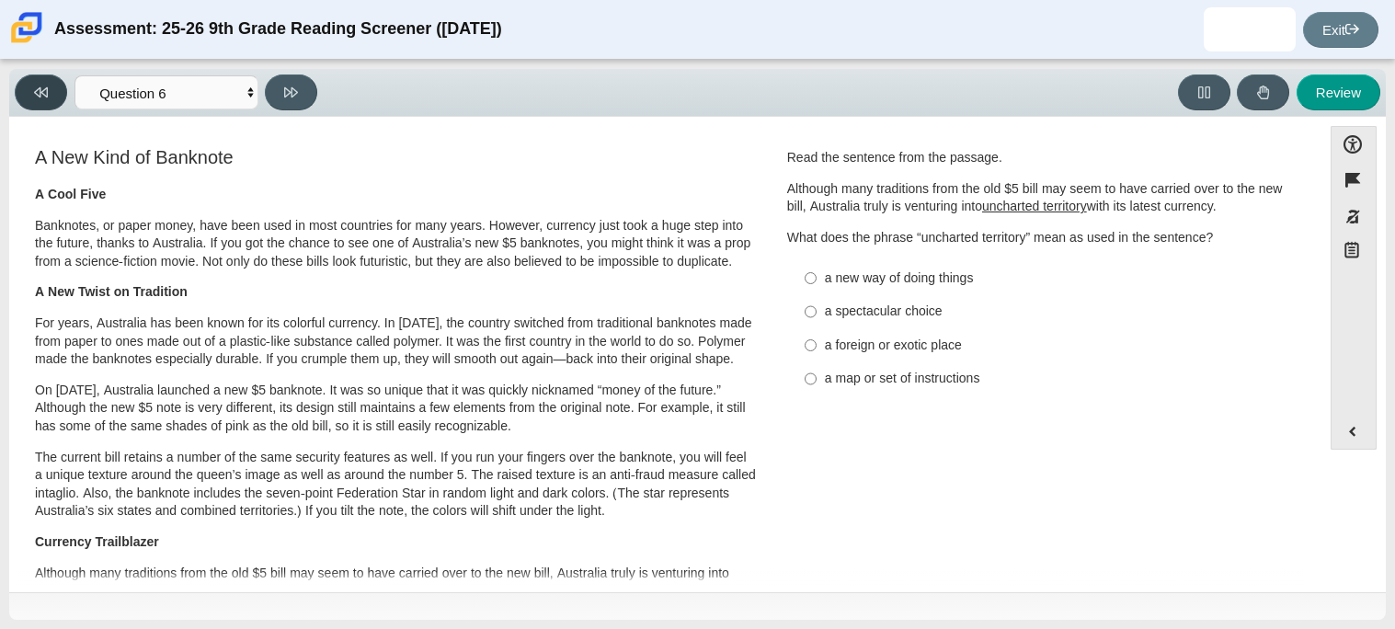
click at [53, 86] on button at bounding box center [41, 92] width 52 height 36
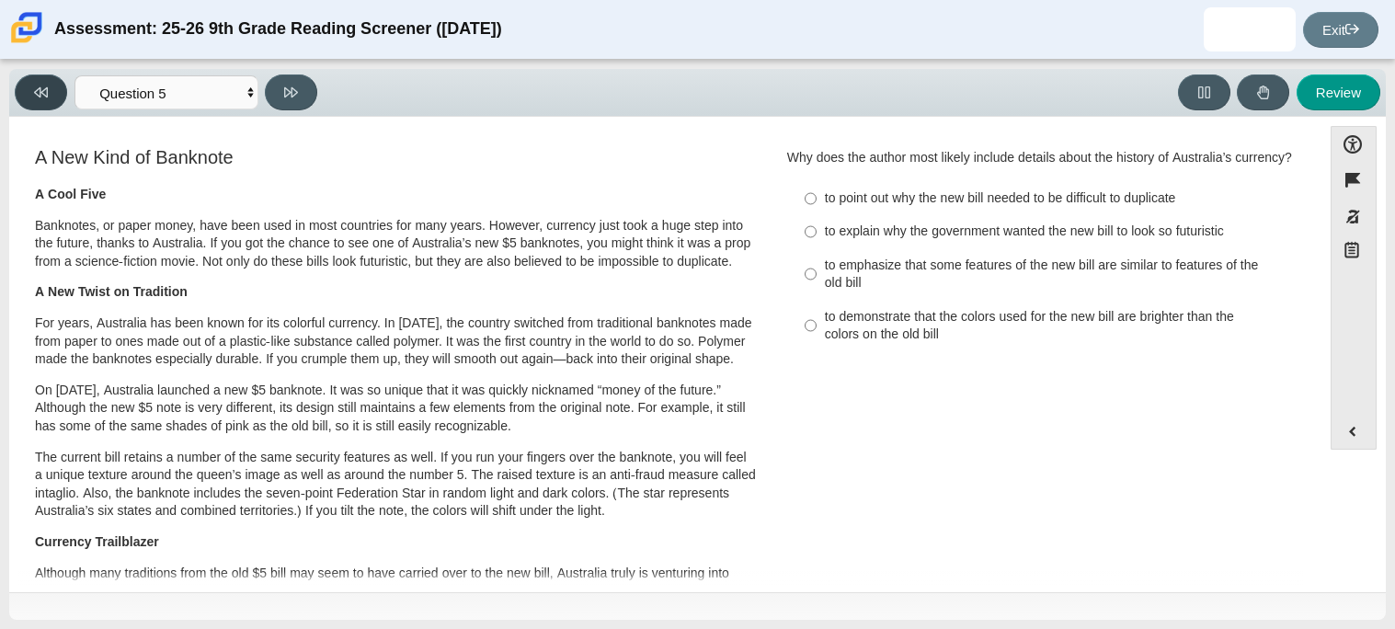
click at [54, 85] on button at bounding box center [41, 92] width 52 height 36
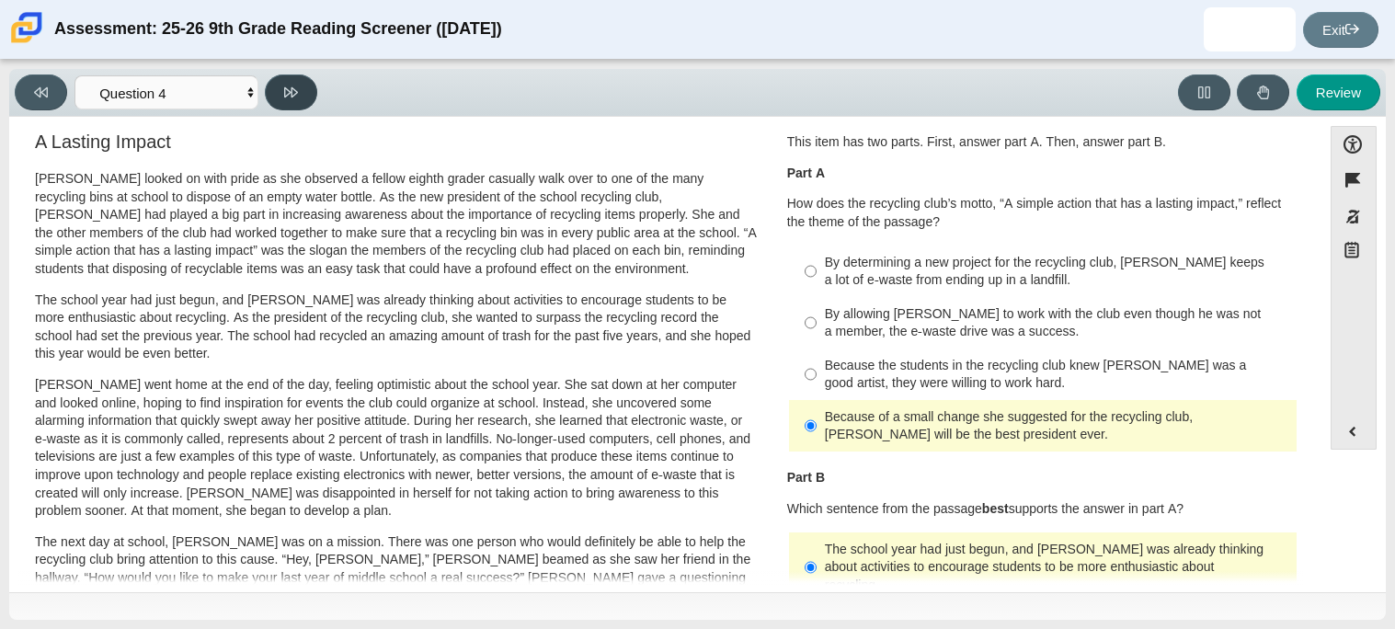
click at [298, 86] on button at bounding box center [291, 92] width 52 height 36
select select "e41f1a79-e29f-4095-8030-a53364015bed"
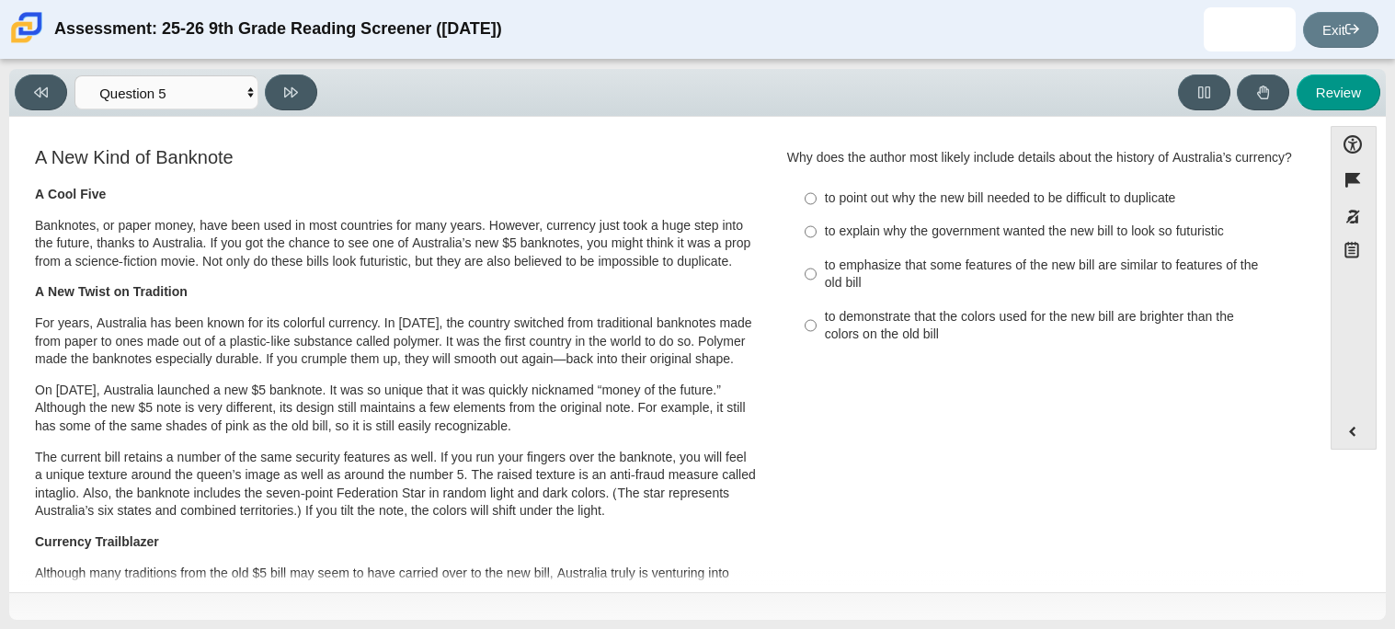
click at [969, 286] on div "to emphasize that some features of the new bill are similar to features of the …" at bounding box center [1057, 275] width 464 height 36
click at [817, 286] on input "to emphasize that some features of the new bill are similar to features of the …" at bounding box center [811, 273] width 12 height 51
radio input "true"
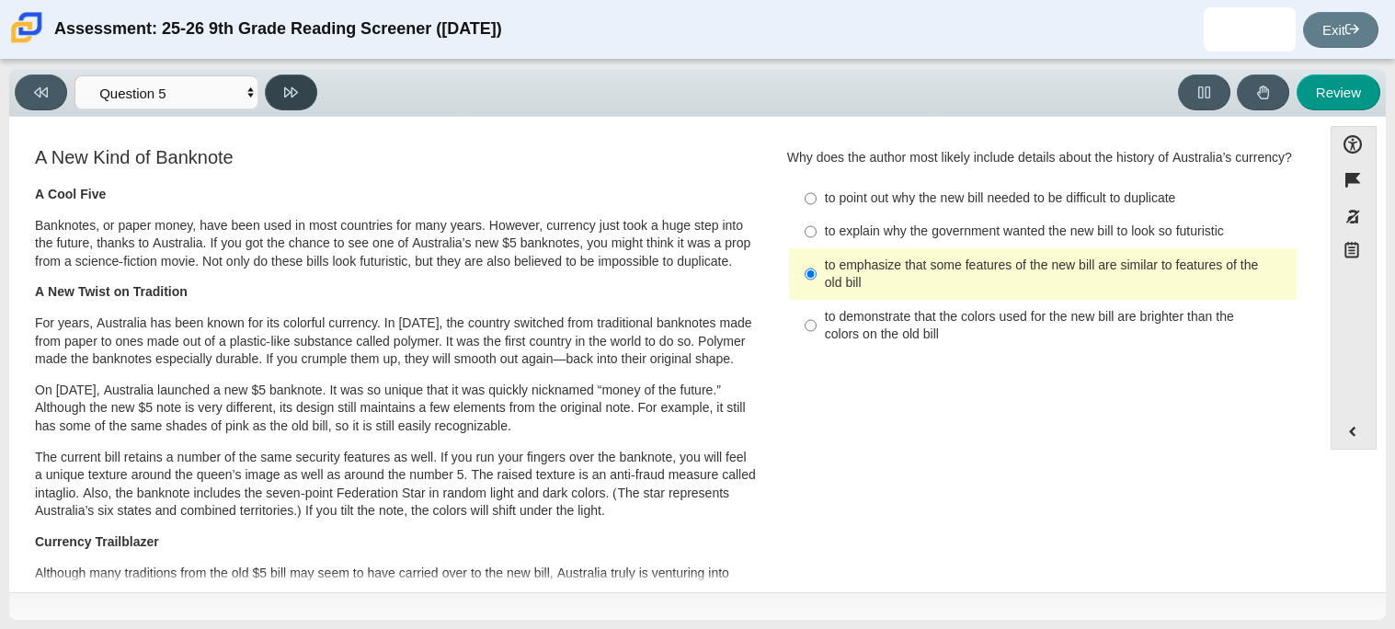
click at [273, 92] on button at bounding box center [291, 92] width 52 height 36
select select "69146e31-7b3d-4a3e-9ce6-f30c24342ae0"
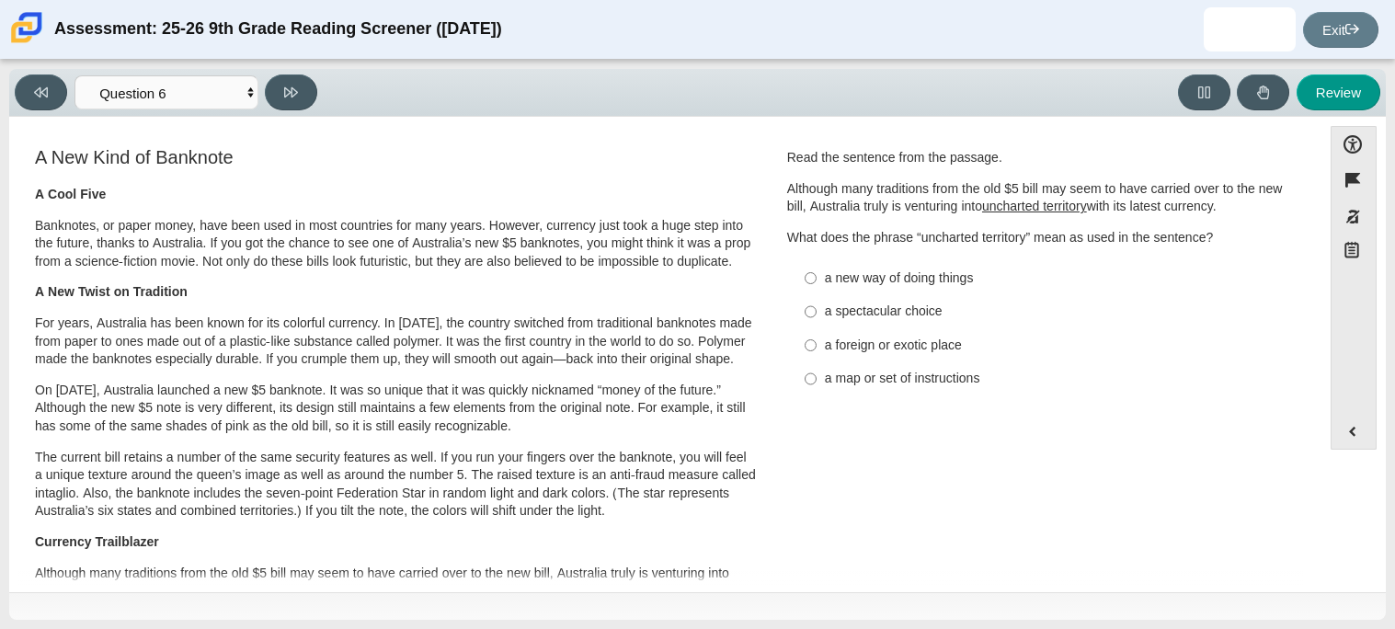
click at [900, 335] on label "a foreign or exotic place a foreign or exotic place" at bounding box center [1044, 344] width 505 height 33
click at [817, 335] on input "a foreign or exotic place a foreign or exotic place" at bounding box center [811, 344] width 12 height 33
radio input "true"
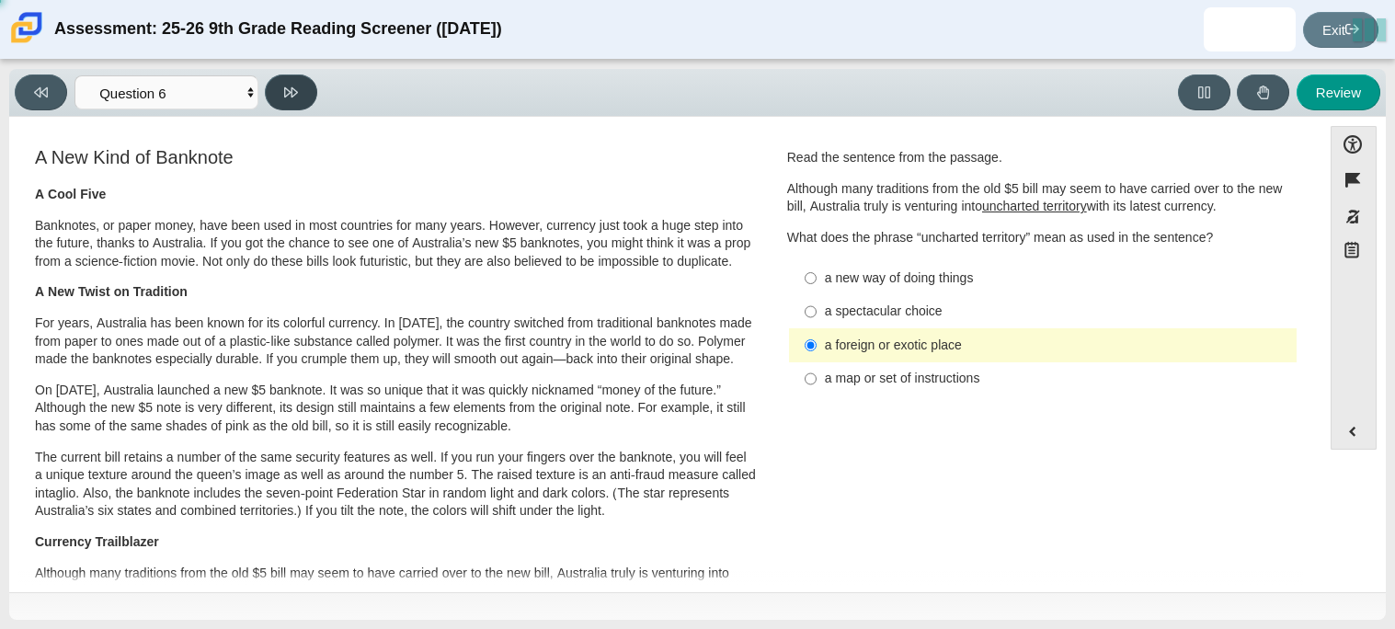
click at [280, 103] on button at bounding box center [291, 92] width 52 height 36
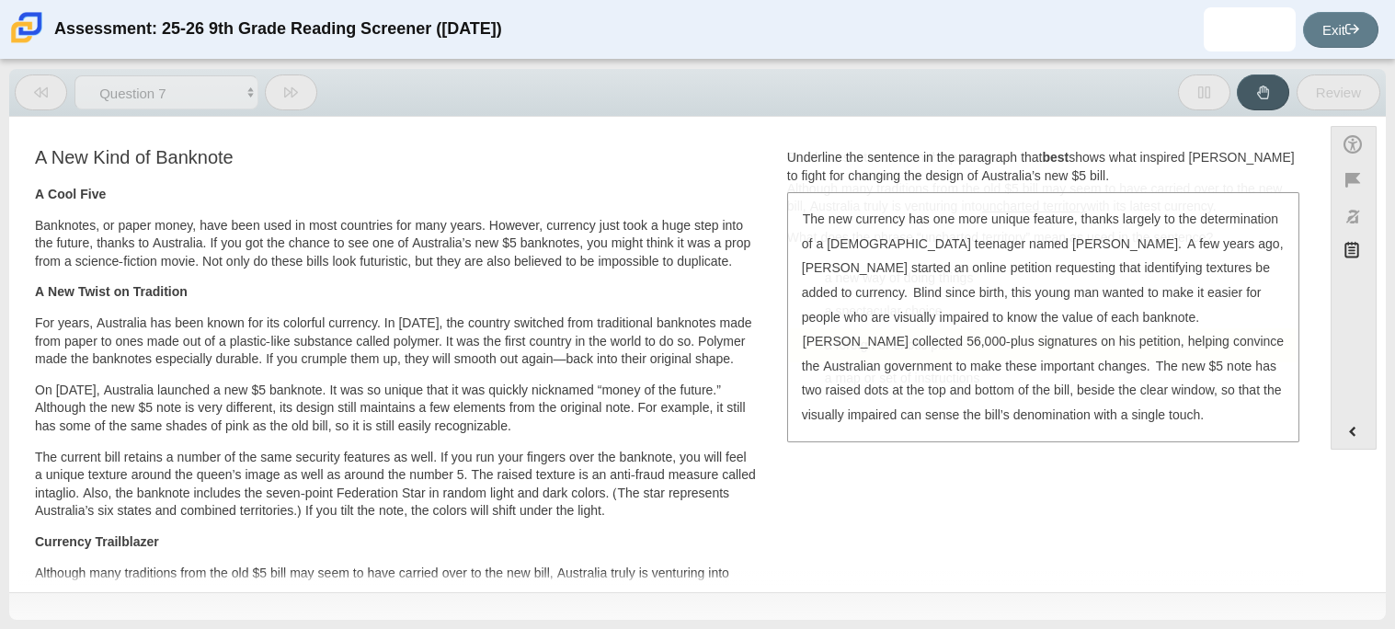
click at [280, 103] on button at bounding box center [291, 92] width 52 height 36
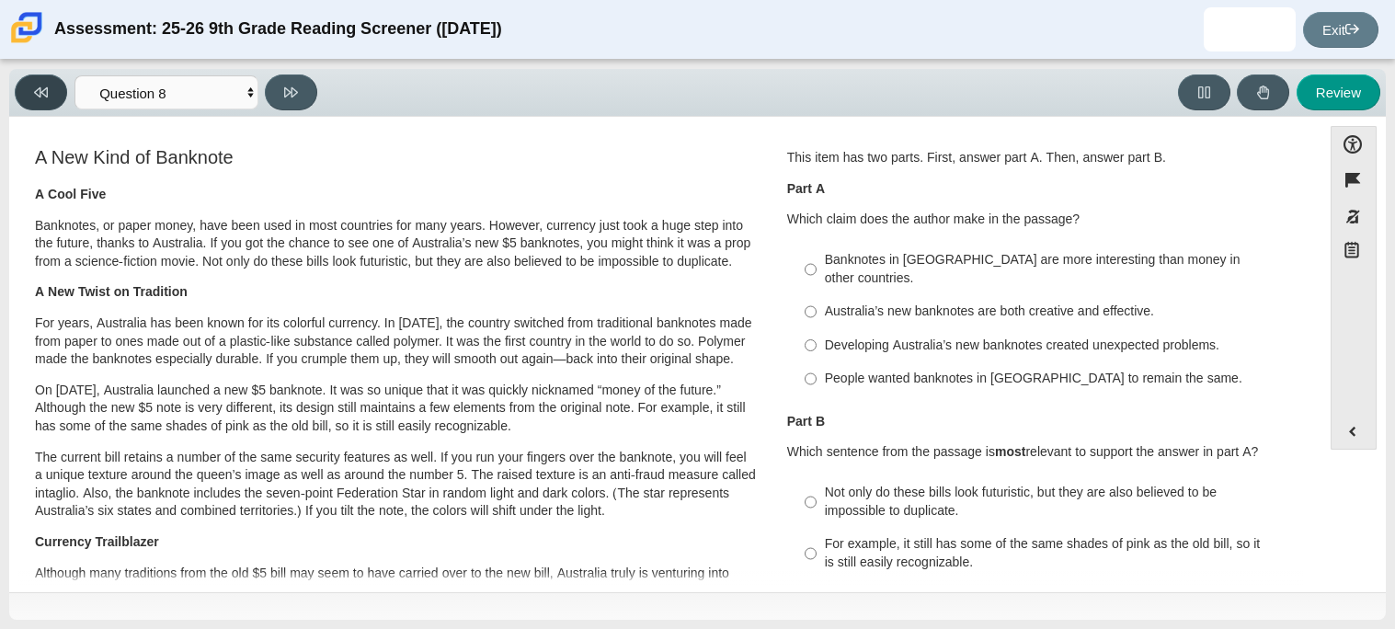
click at [54, 103] on button at bounding box center [41, 92] width 52 height 36
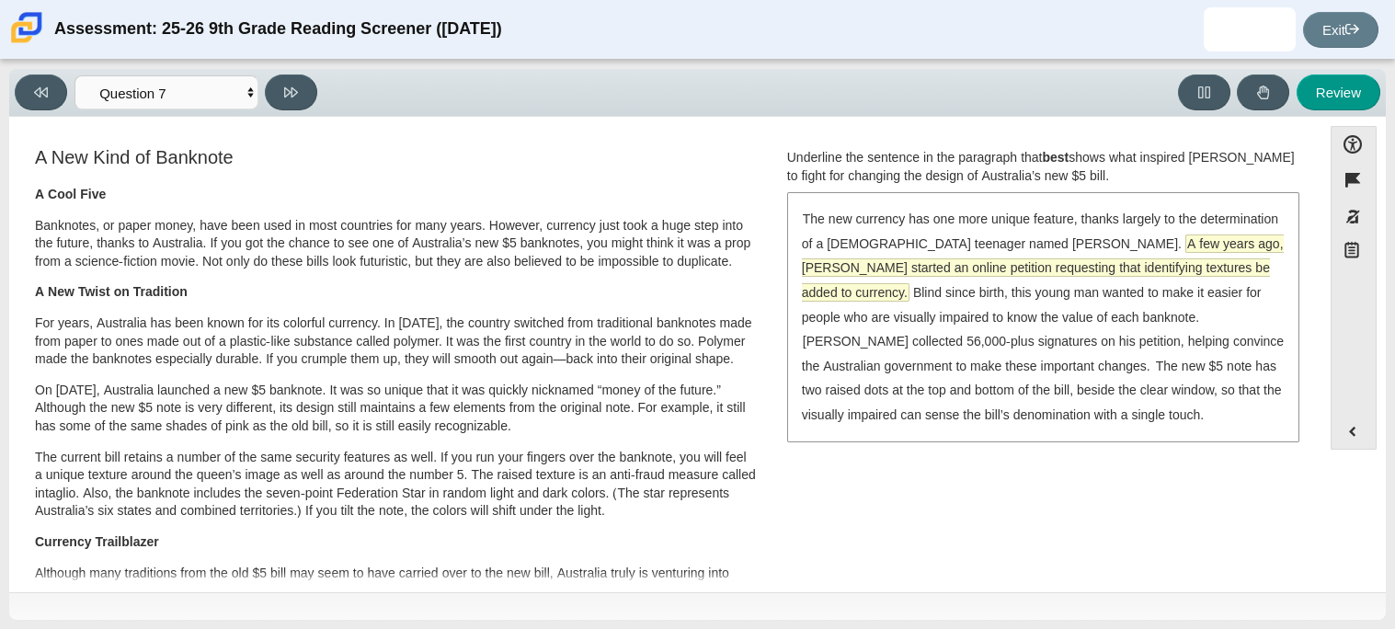
click at [980, 264] on span "A few years ago, [PERSON_NAME] started an online petition requesting that ident…" at bounding box center [1043, 267] width 482 height 65
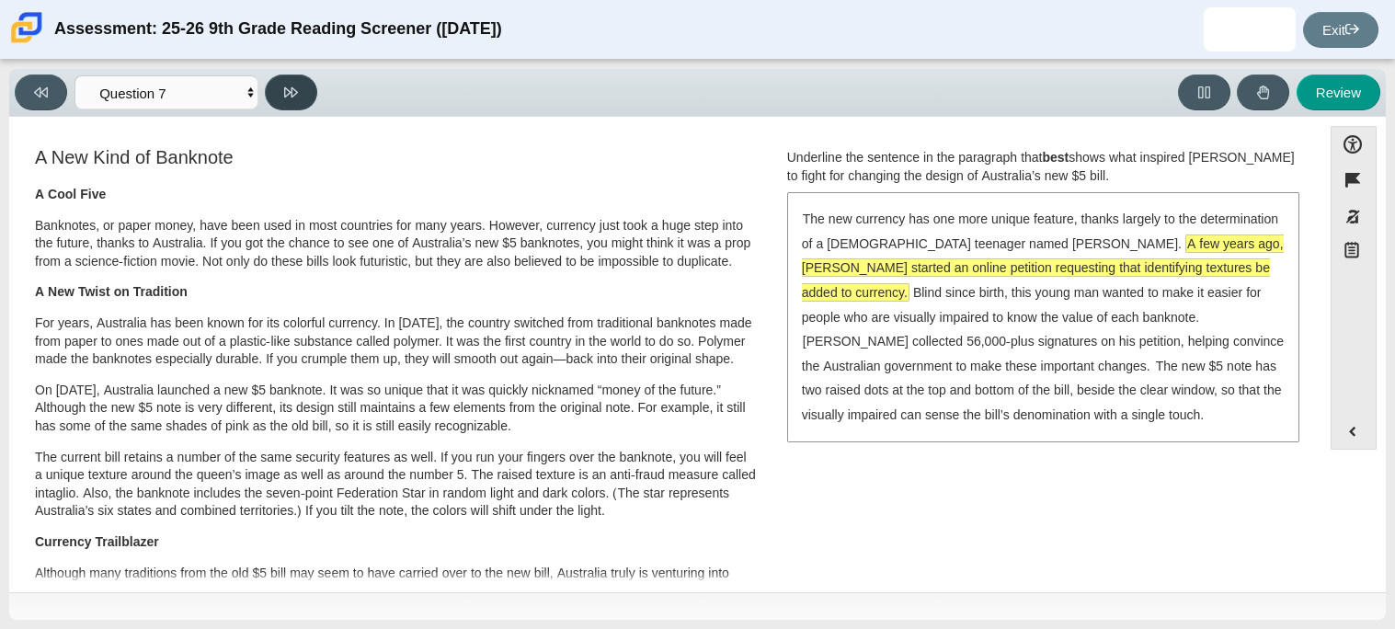
click at [297, 101] on button at bounding box center [291, 92] width 52 height 36
select select "ea8338c2-a6a3-418e-a305-2b963b54a290"
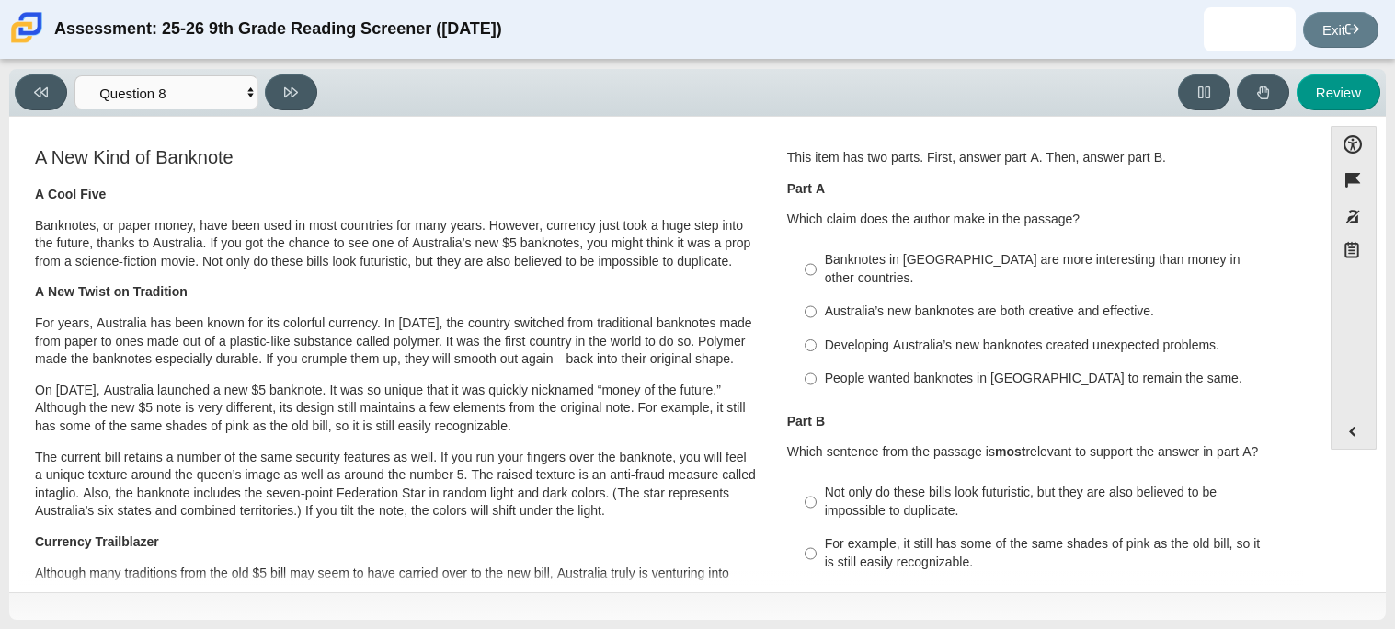
click at [1004, 484] on div "Not only do these bills look futuristic, but they are also believed to be impos…" at bounding box center [1057, 502] width 464 height 36
click at [817, 484] on input "Not only do these bills look futuristic, but they are also believed to be impos…" at bounding box center [811, 501] width 12 height 51
radio input "true"
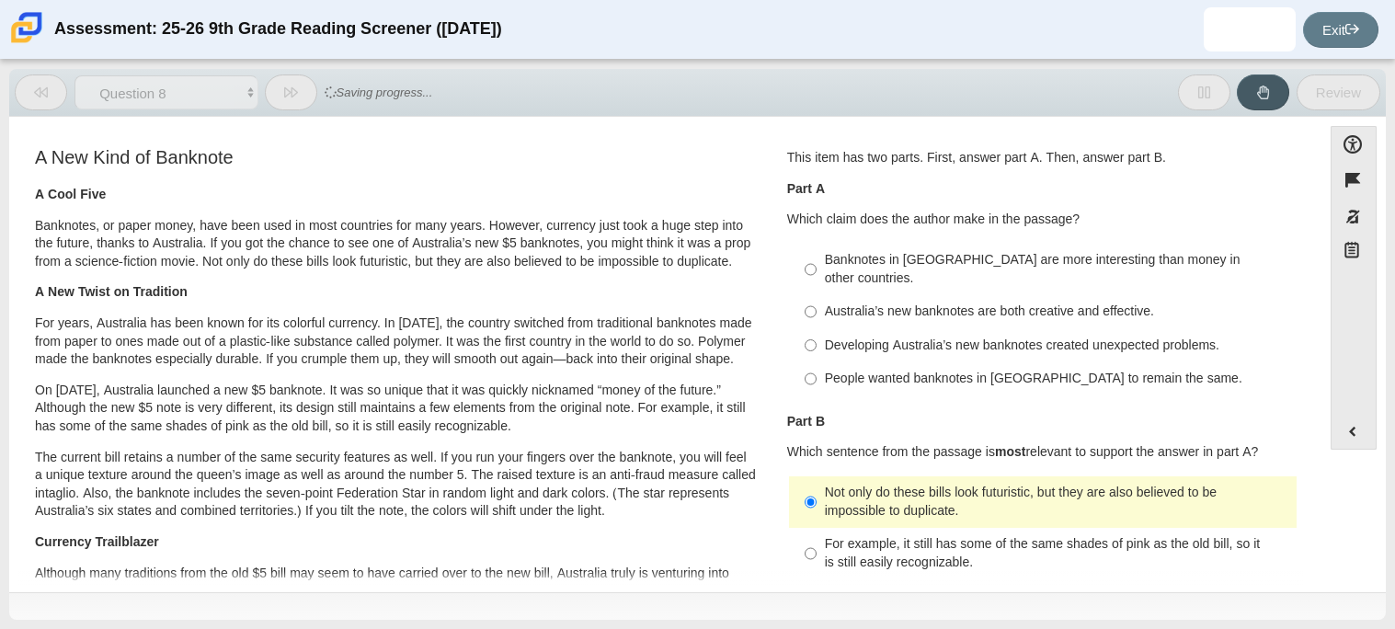
click at [971, 304] on label "Australia’s new banknotes are both creative and effective. Australia’s new bank…" at bounding box center [1044, 311] width 505 height 33
click at [817, 304] on input "Australia’s new banknotes are both creative and effective. Australia’s new bank…" at bounding box center [811, 311] width 12 height 33
radio input "true"
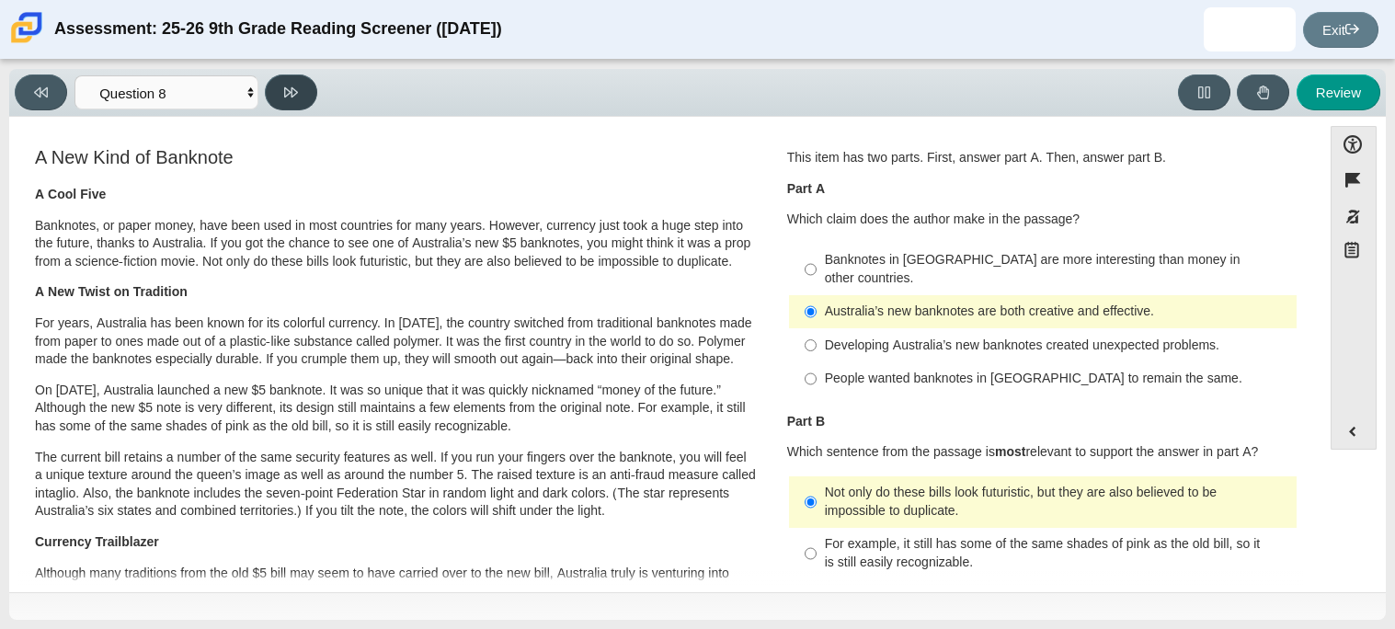
click at [275, 108] on button at bounding box center [291, 92] width 52 height 36
select select "89f058d6-b15c-4ef5-a4b3-fdaffb8868b6"
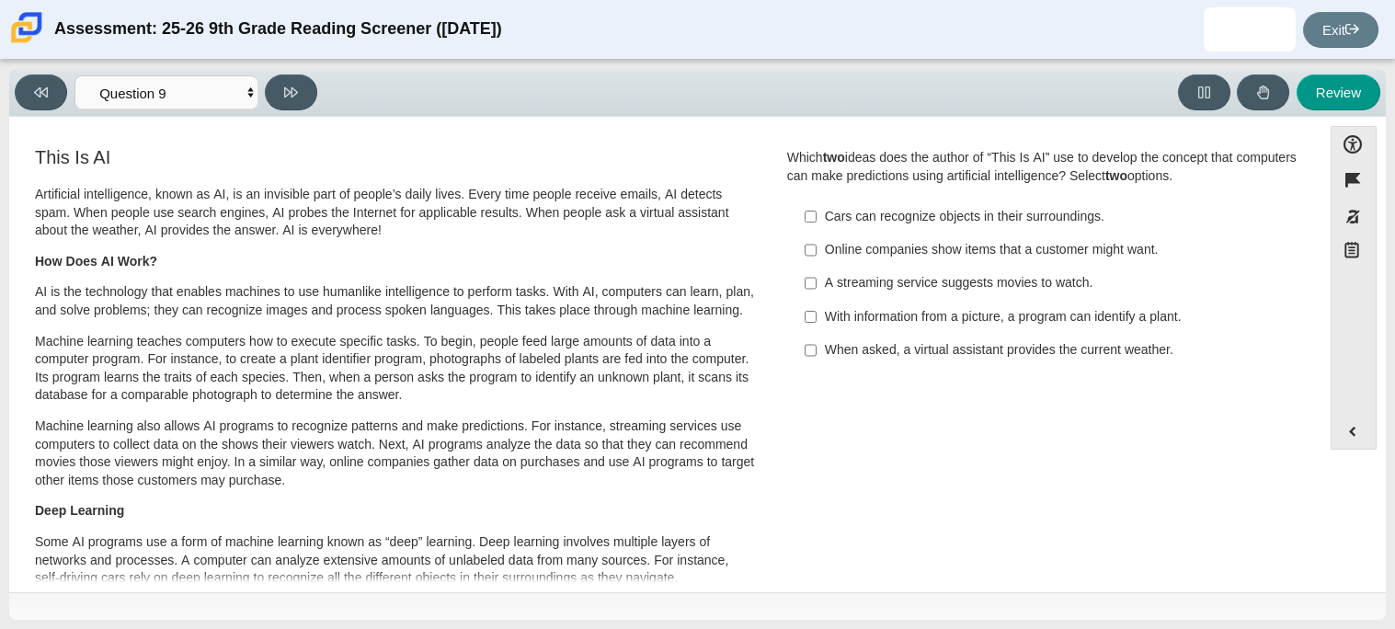
click at [872, 349] on div "When asked, a virtual assistant provides the current weather." at bounding box center [1057, 350] width 464 height 18
click at [817, 349] on input "When asked, a virtual assistant provides the current weather. When asked, a vir…" at bounding box center [811, 350] width 12 height 33
checkbox input "true"
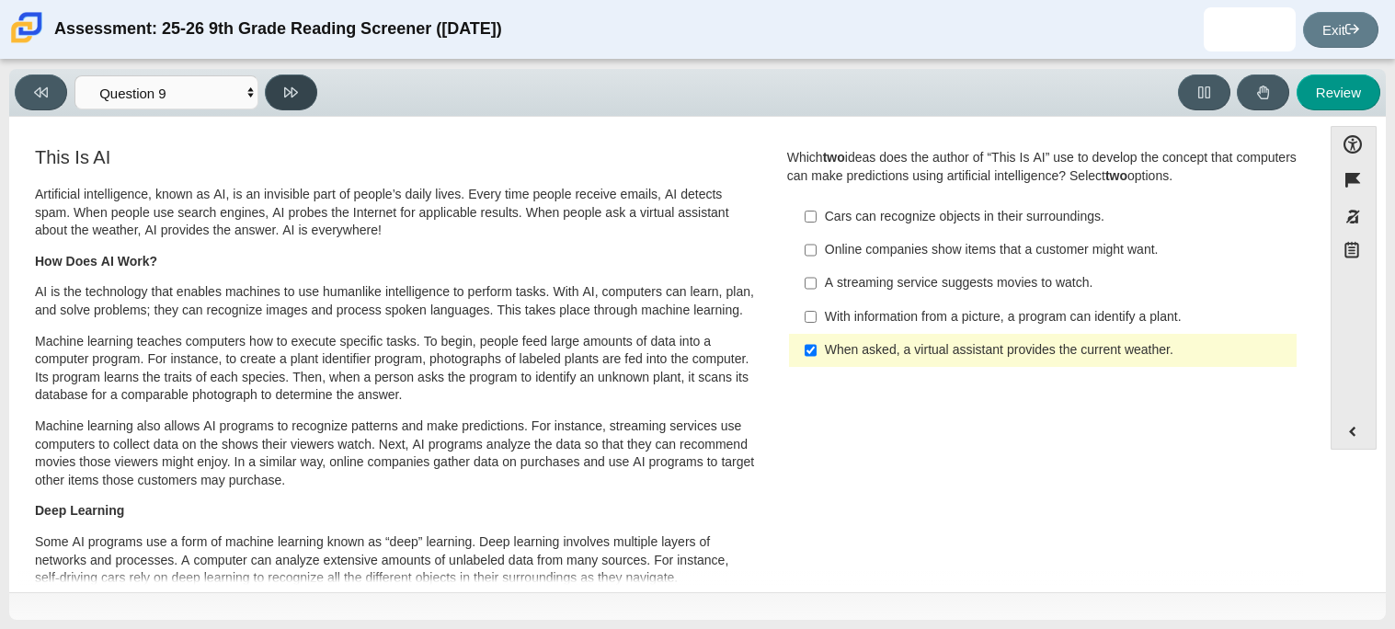
click at [292, 95] on icon at bounding box center [291, 92] width 14 height 10
select select "cdf3c14e-a918-44d1-9b63-3db0fa81641e"
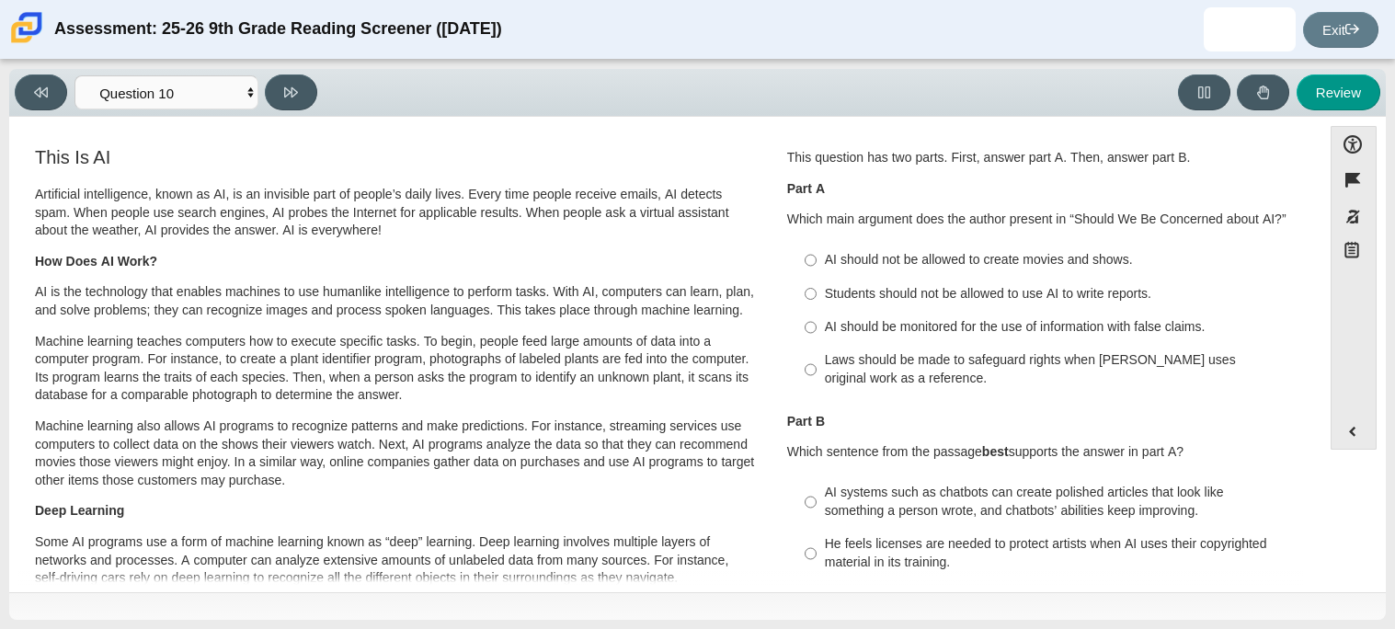
click at [886, 259] on div "AI should not be allowed to create movies and shows." at bounding box center [1057, 260] width 464 height 18
click at [817, 259] on input "AI should not be allowed to create movies and shows. AI should not be allowed t…" at bounding box center [811, 260] width 12 height 33
radio input "true"
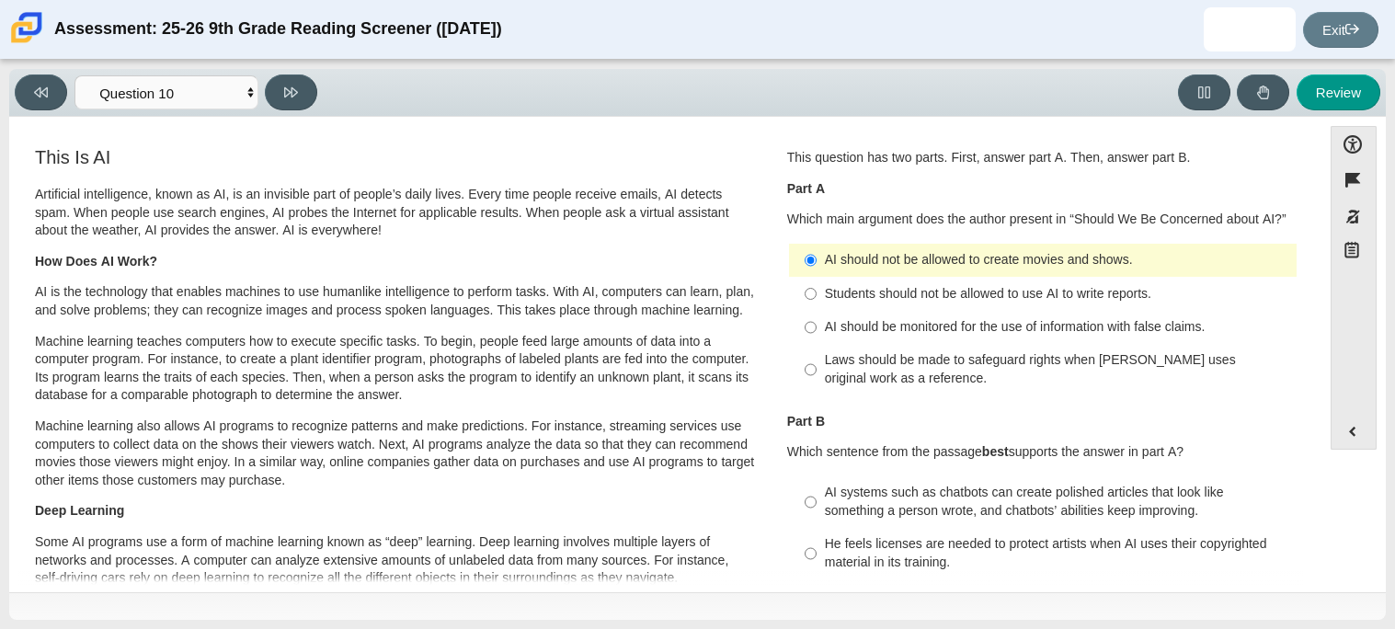
click at [963, 562] on div "He feels licenses are needed to protect artists when AI uses their copyrighted …" at bounding box center [1057, 553] width 464 height 36
click at [817, 562] on input "He feels licenses are needed to protect artists when AI uses their copyrighted …" at bounding box center [811, 553] width 12 height 51
radio input "true"
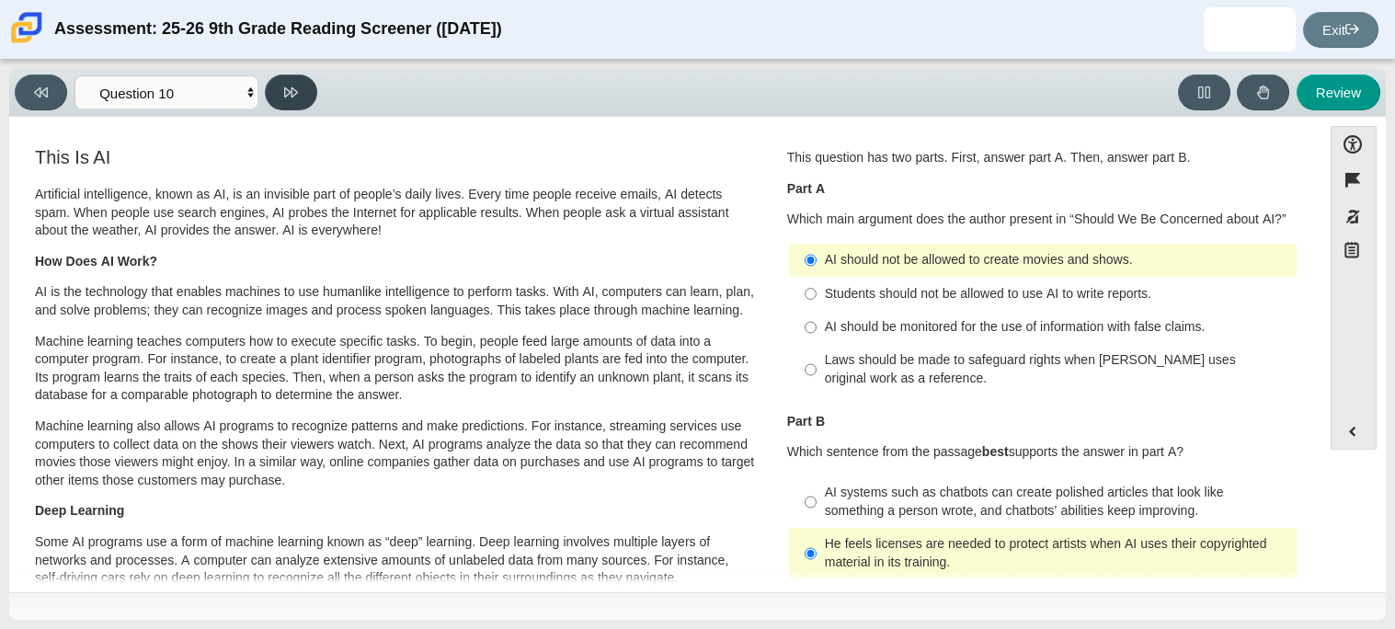
click at [285, 101] on button at bounding box center [291, 92] width 52 height 36
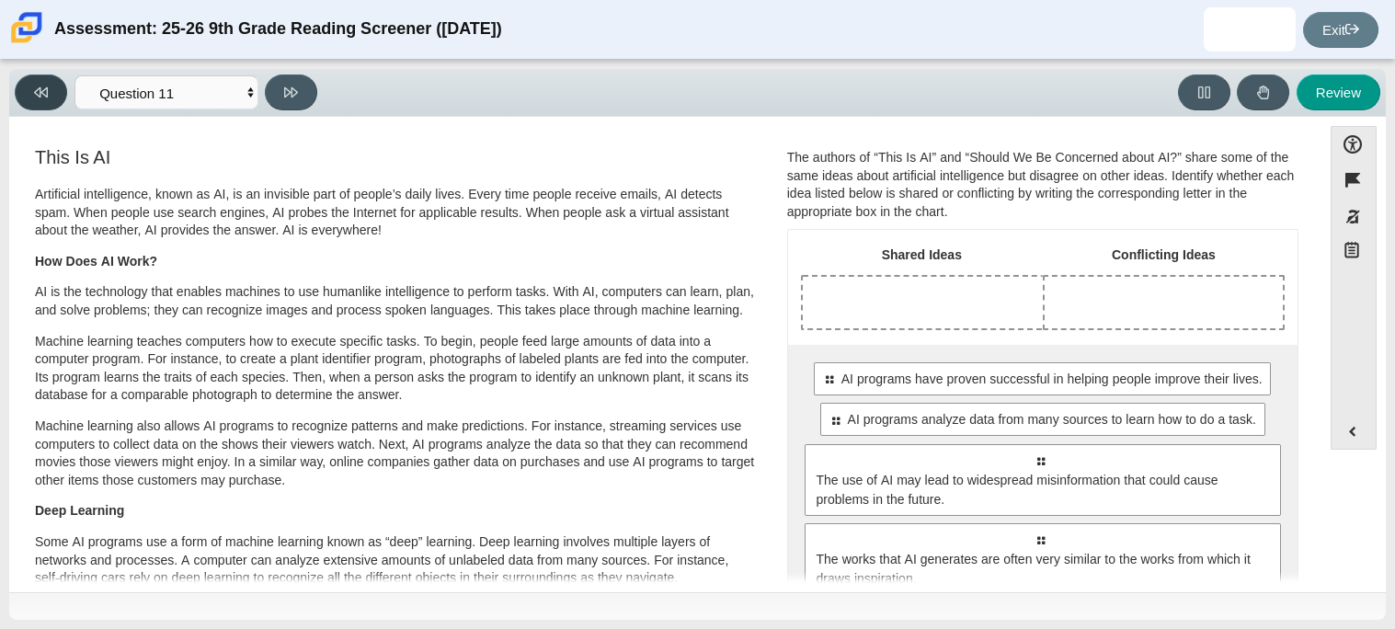
click at [29, 88] on button at bounding box center [41, 92] width 52 height 36
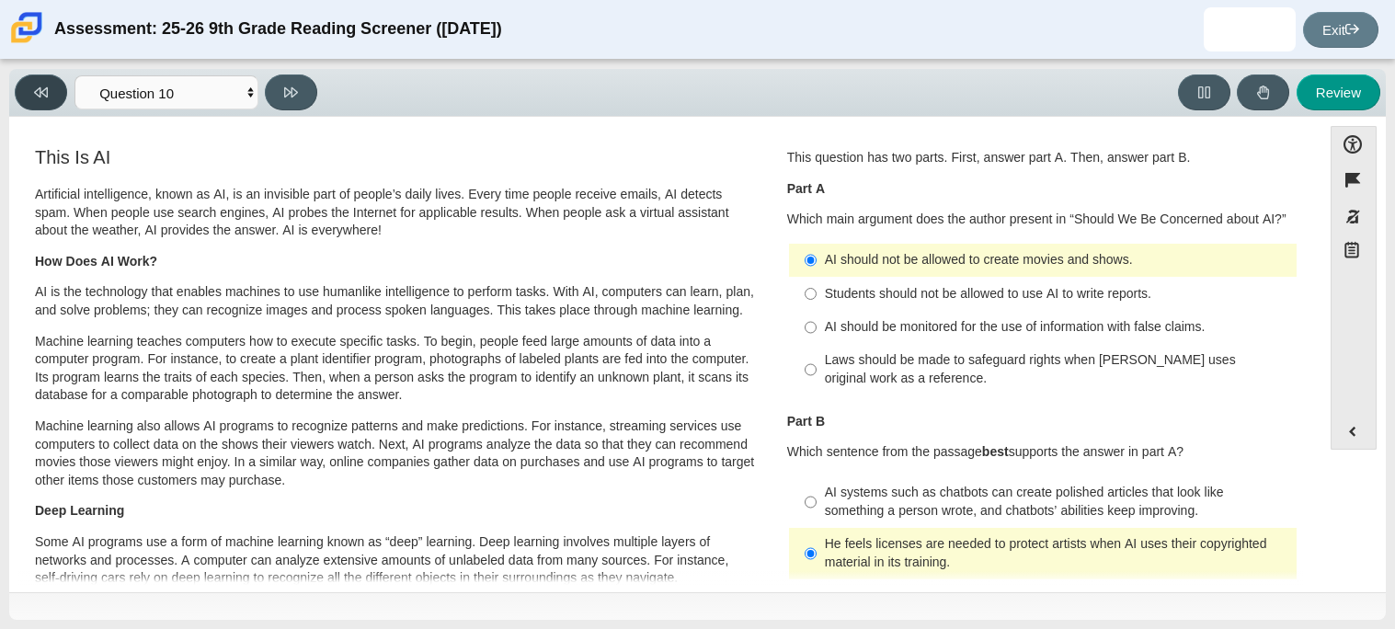
click at [29, 88] on button at bounding box center [41, 92] width 52 height 36
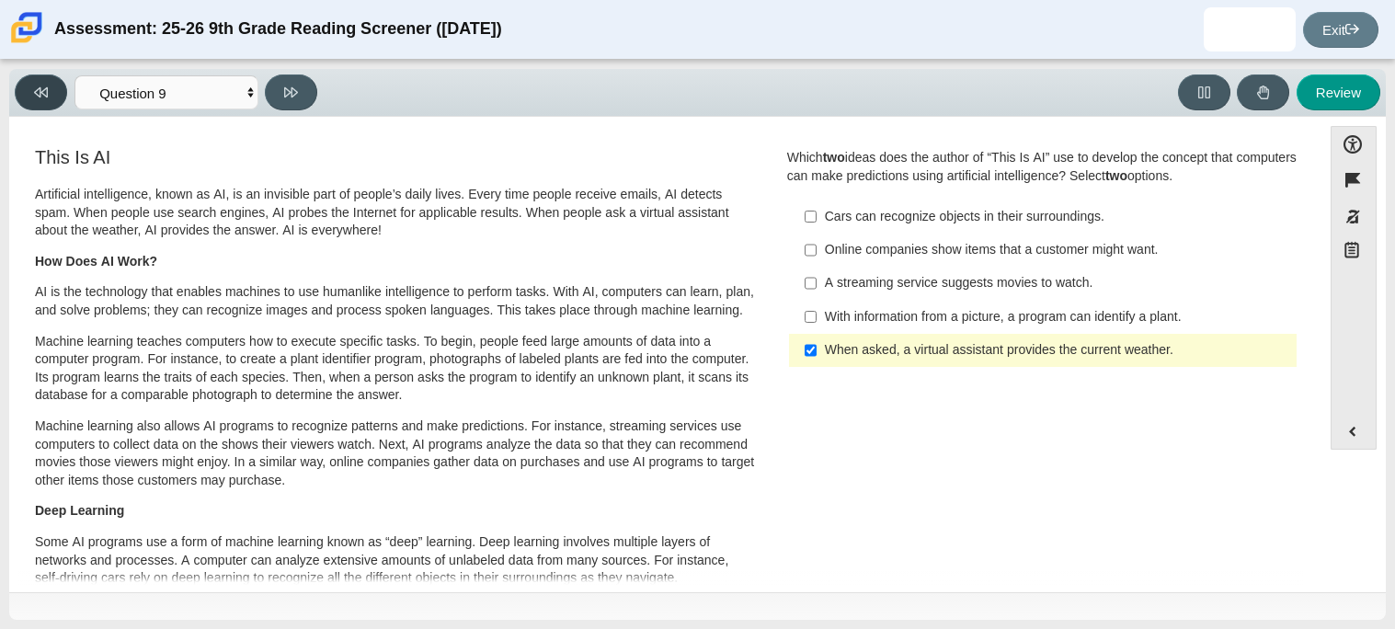
click at [29, 88] on button at bounding box center [41, 92] width 52 height 36
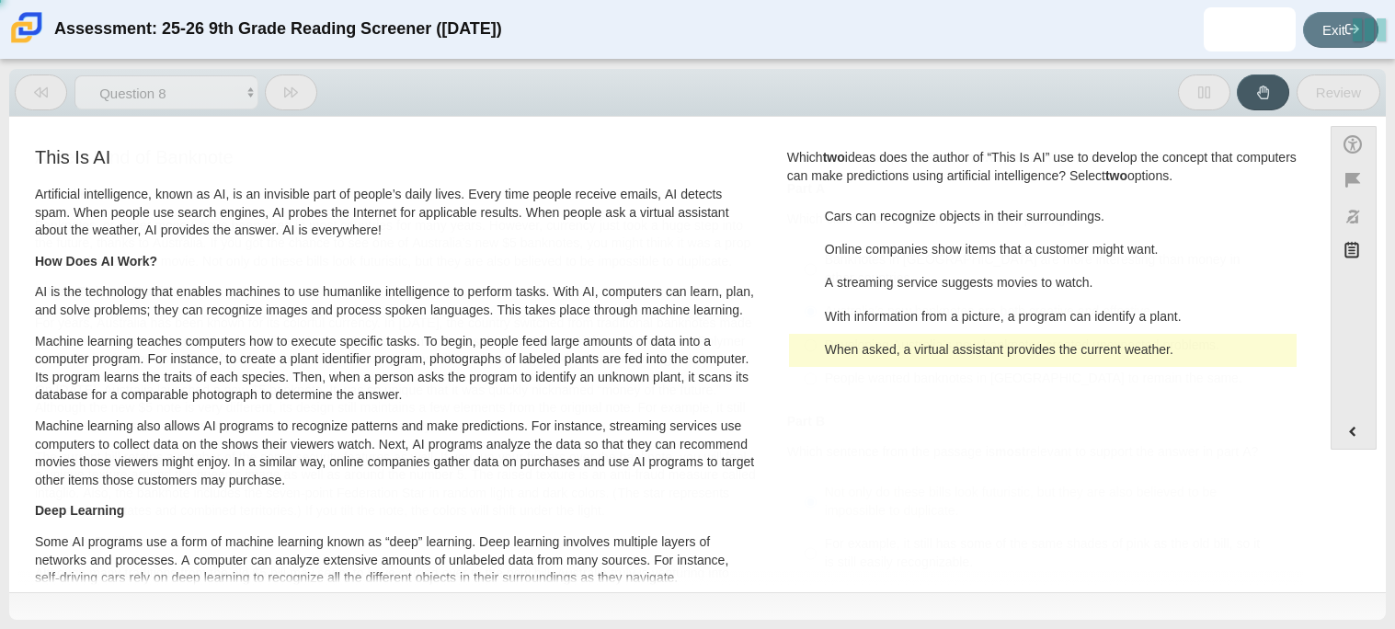
click at [29, 88] on button at bounding box center [41, 92] width 52 height 36
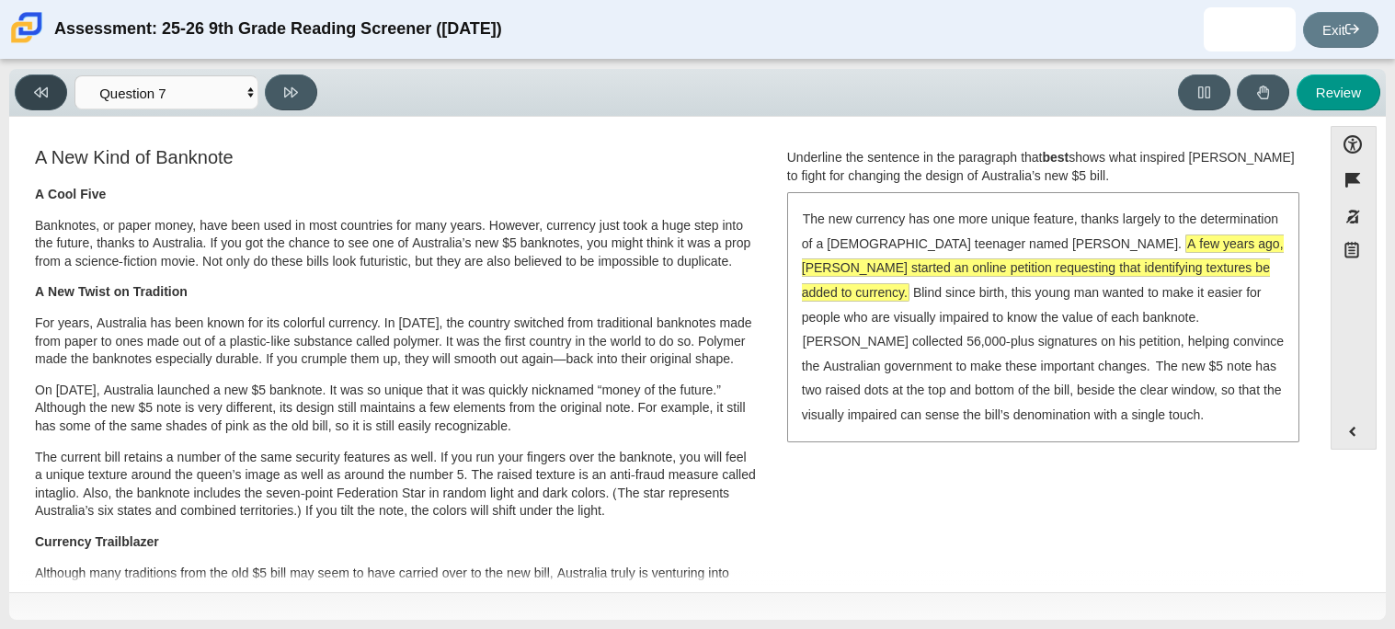
click at [29, 88] on button at bounding box center [41, 92] width 52 height 36
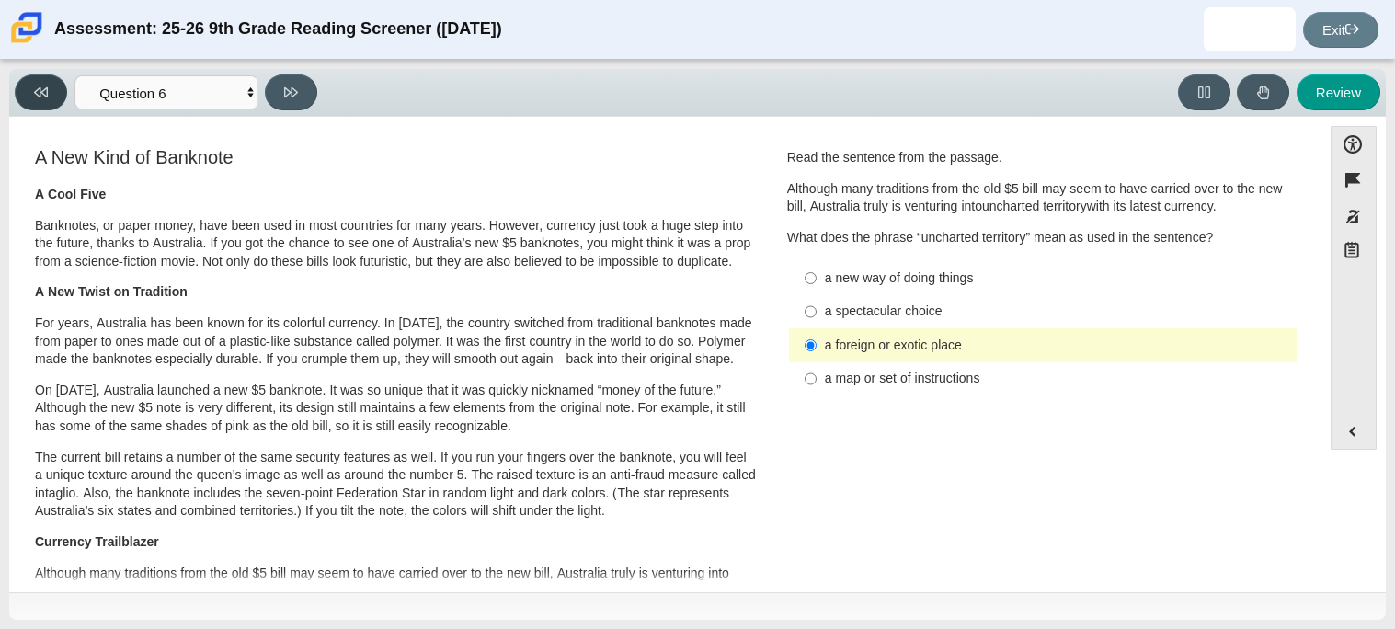
click at [29, 88] on button at bounding box center [41, 92] width 52 height 36
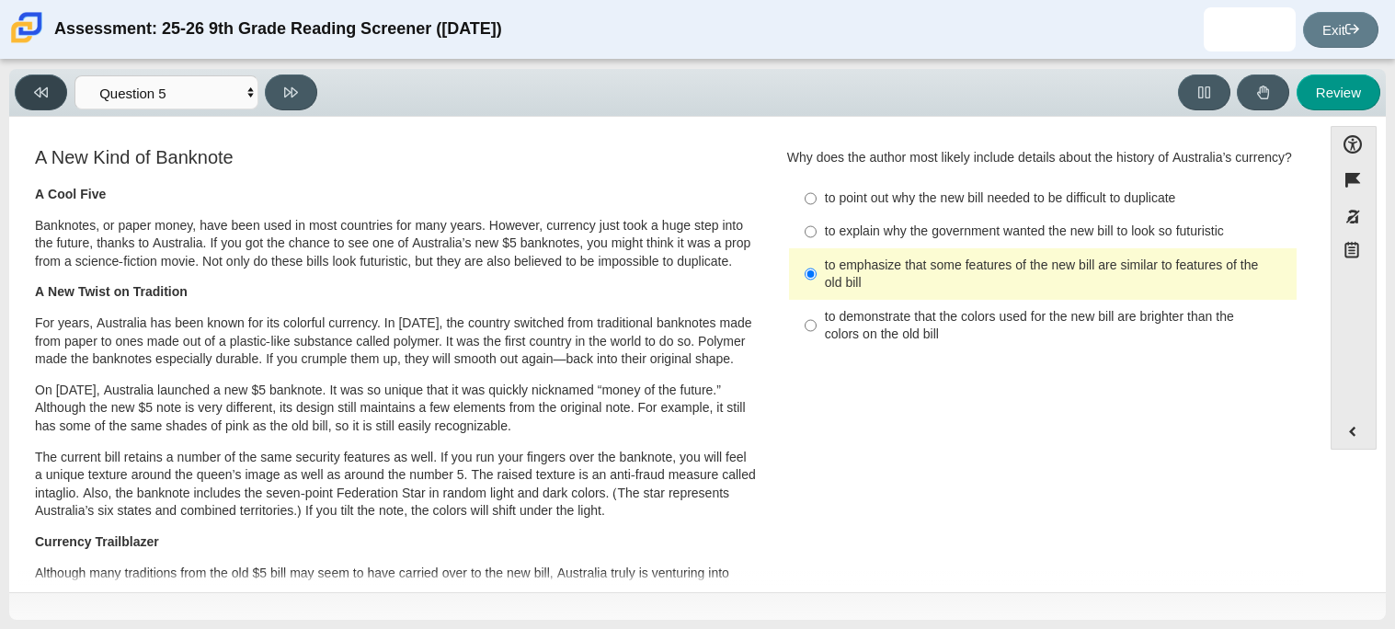
click at [29, 88] on button at bounding box center [41, 92] width 52 height 36
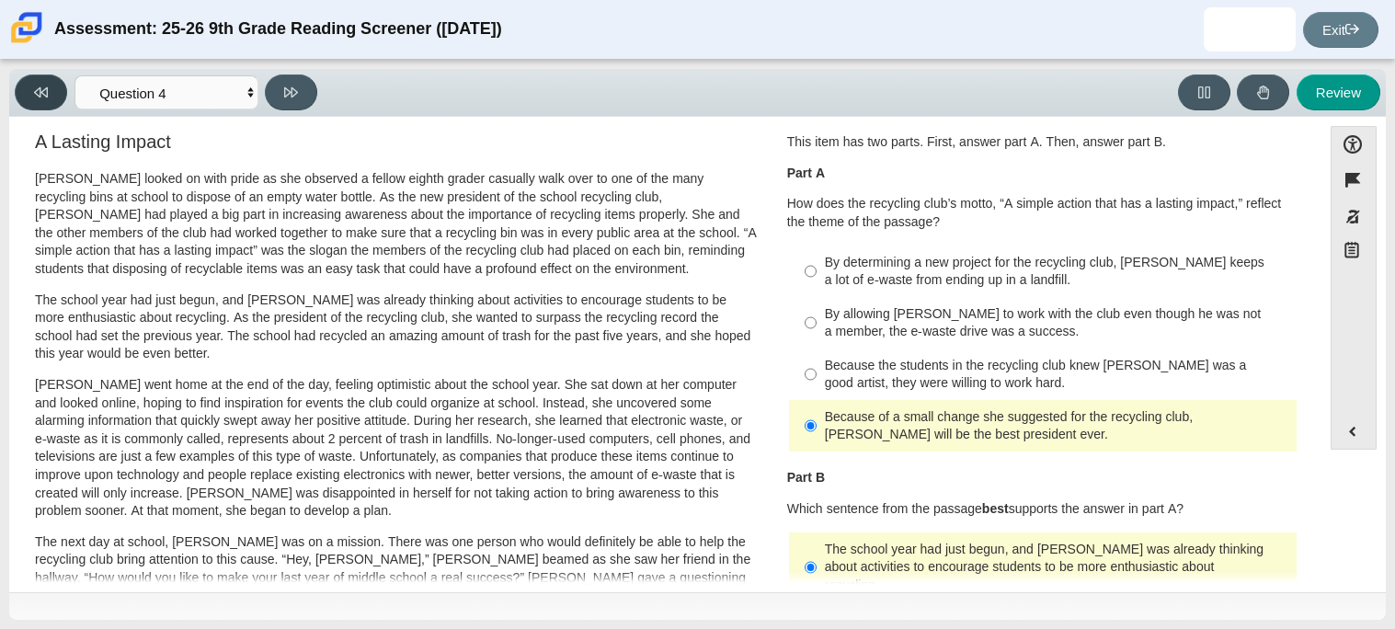
click at [29, 88] on button at bounding box center [41, 92] width 52 height 36
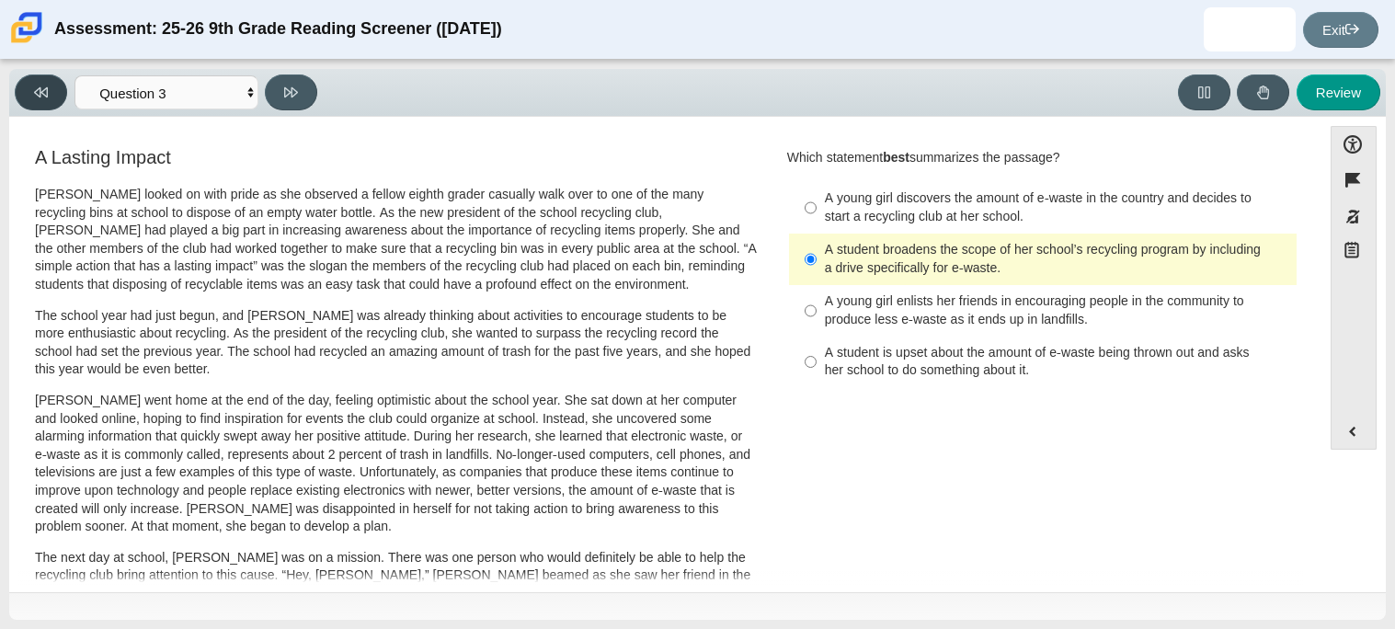
click at [29, 87] on button at bounding box center [41, 92] width 52 height 36
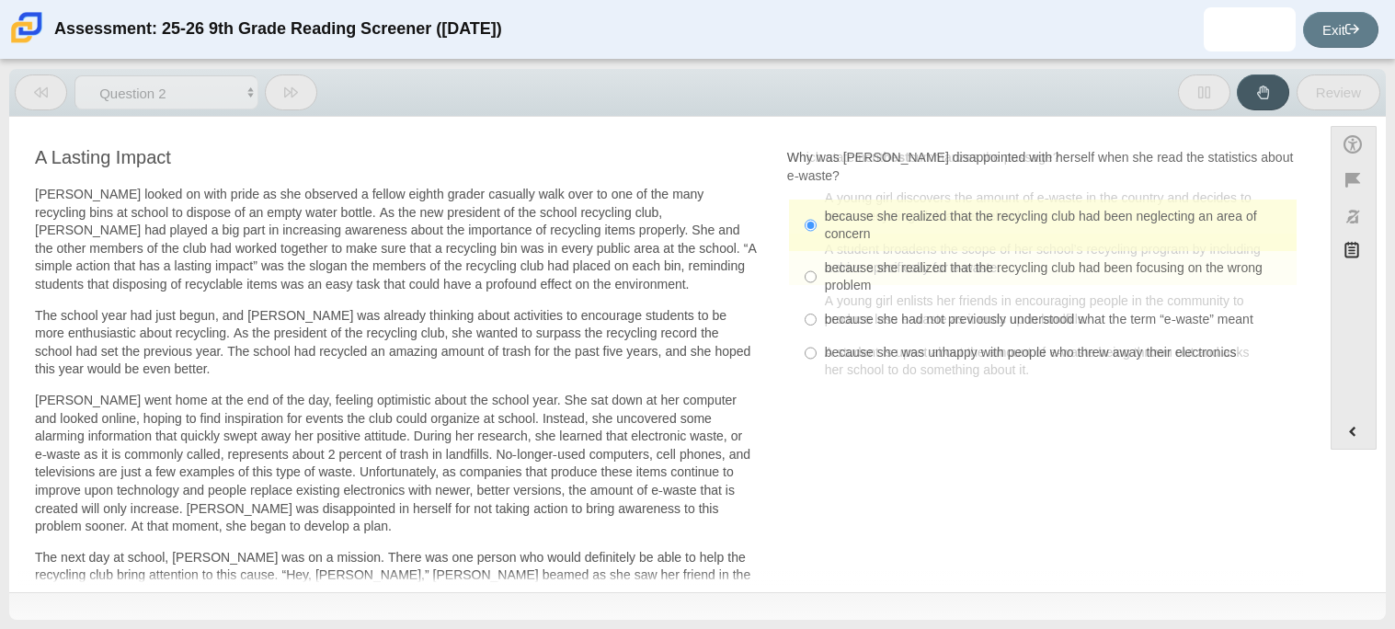
click at [29, 87] on button at bounding box center [41, 92] width 52 height 36
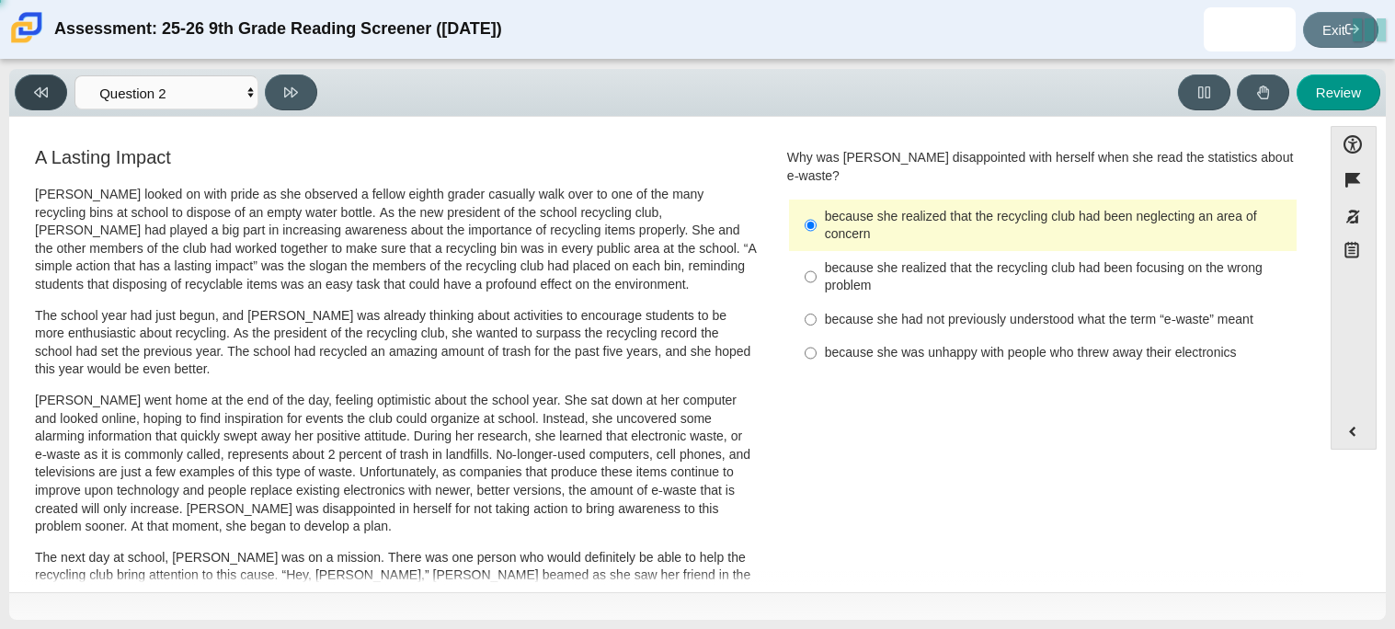
select select "ccc5b315-3c7c-471c-bf90-f22c8299c798"
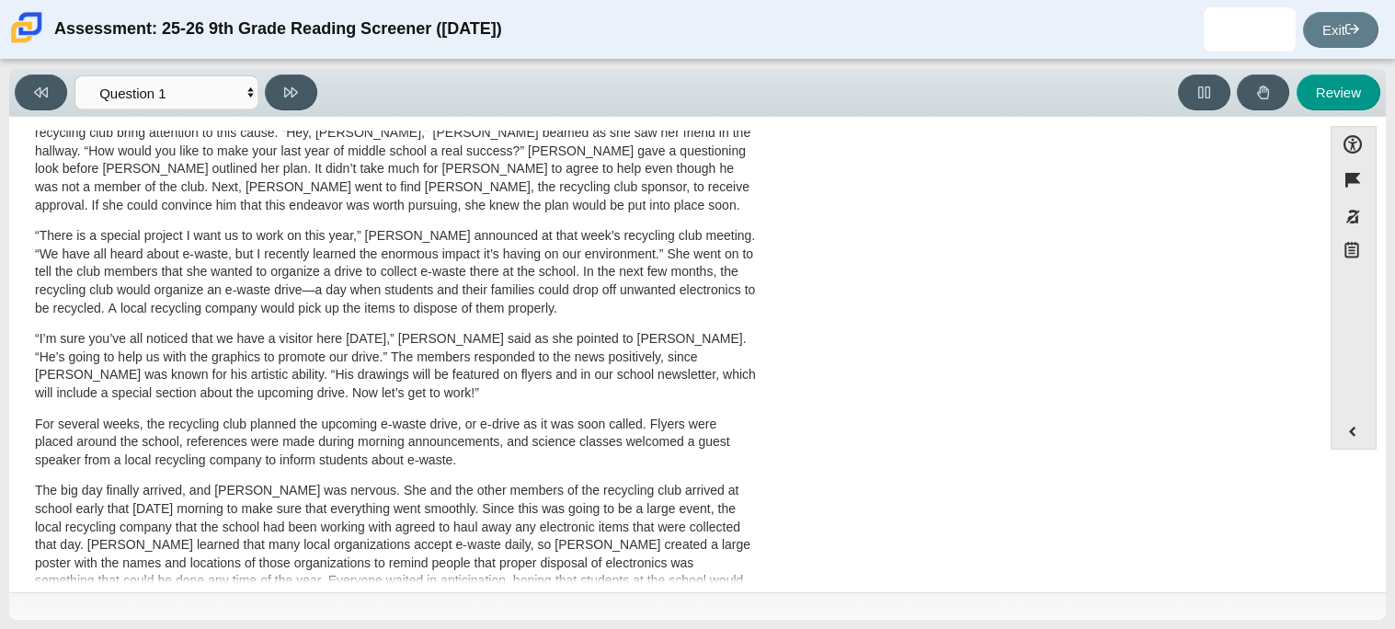
scroll to position [446, 0]
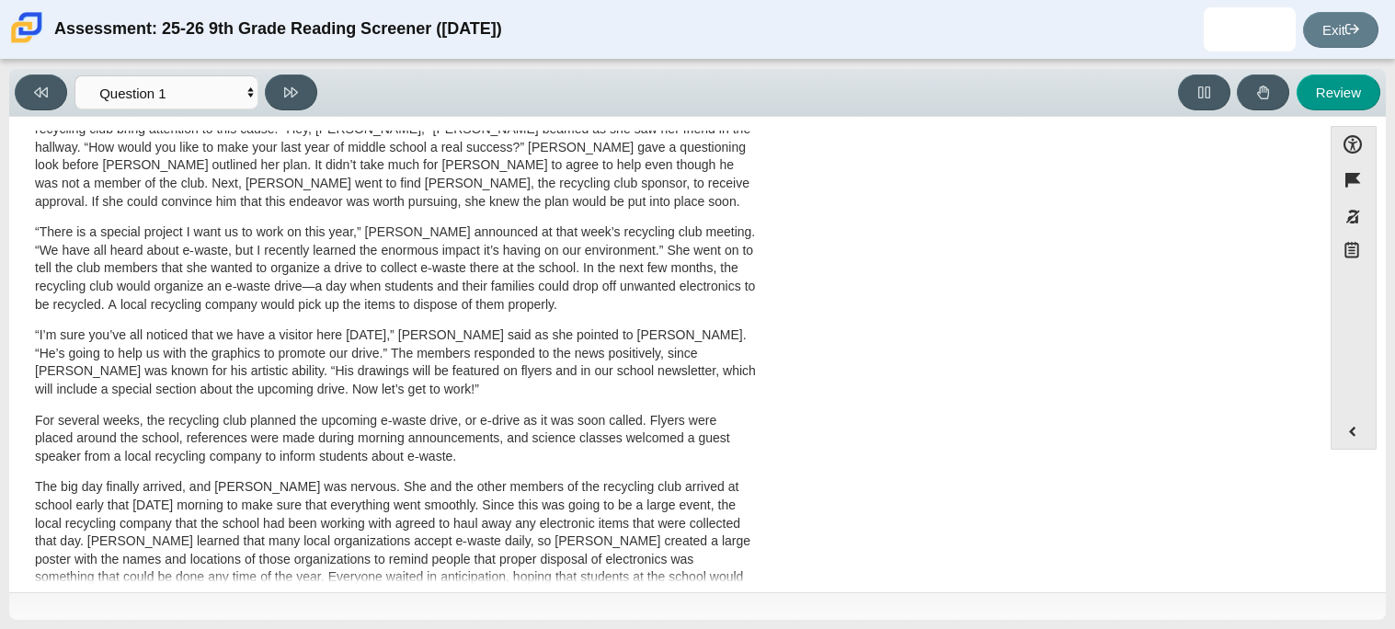
drag, startPoint x: 1314, startPoint y: 454, endPoint x: 1325, endPoint y: 471, distance: 19.9
click at [1325, 471] on div "Accessibility options Close Color scheme Font size Zoom Change the background a…" at bounding box center [697, 353] width 1358 height 454
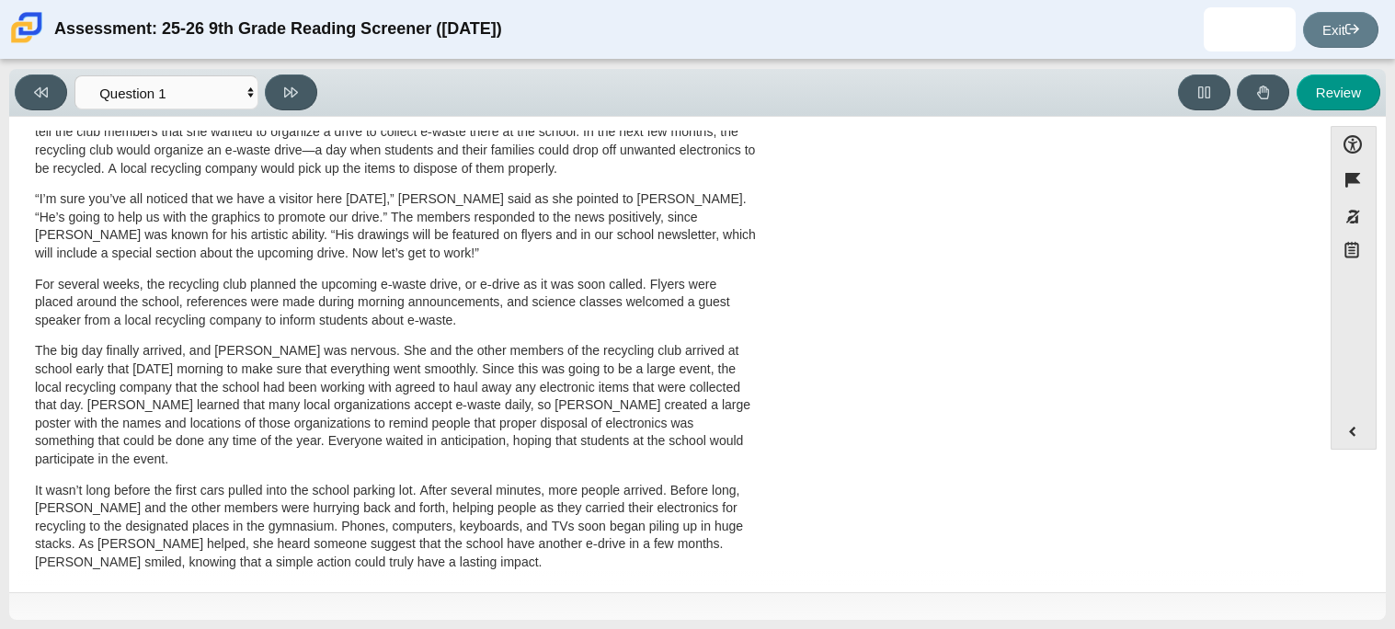
scroll to position [0, 0]
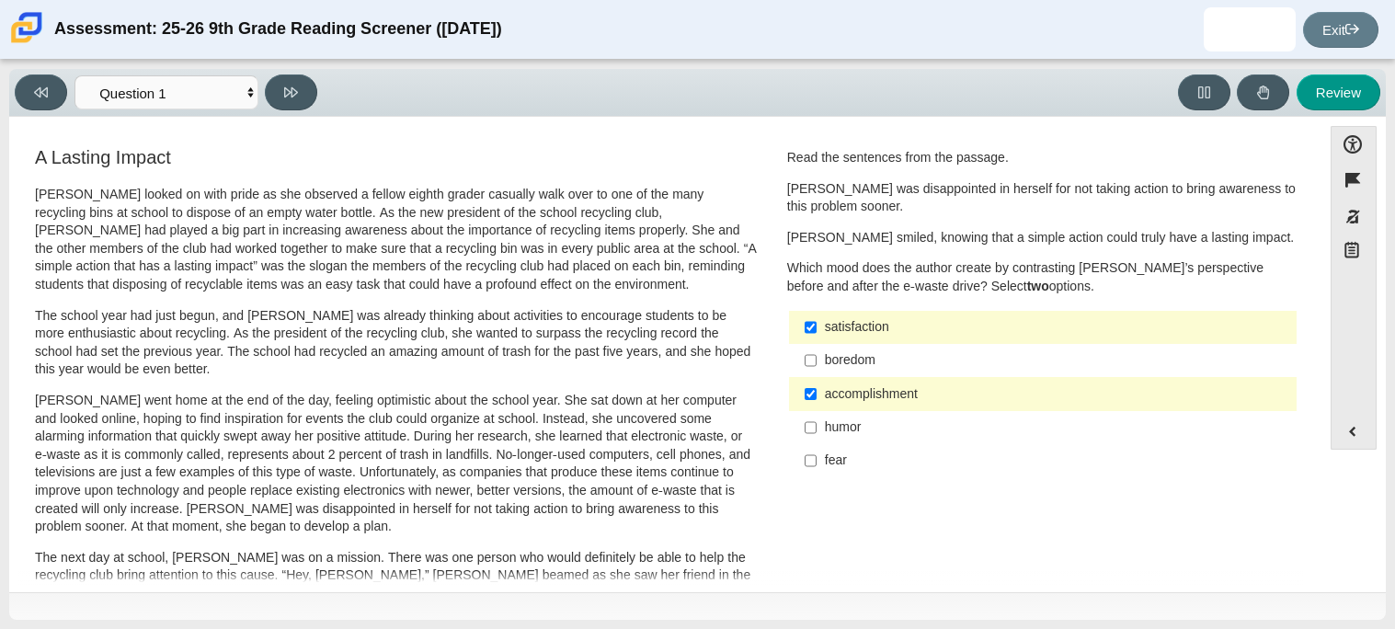
click at [899, 325] on div "satisfaction" at bounding box center [1057, 327] width 464 height 18
click at [817, 325] on input "satisfaction satisfaction" at bounding box center [811, 327] width 12 height 33
checkbox input "false"
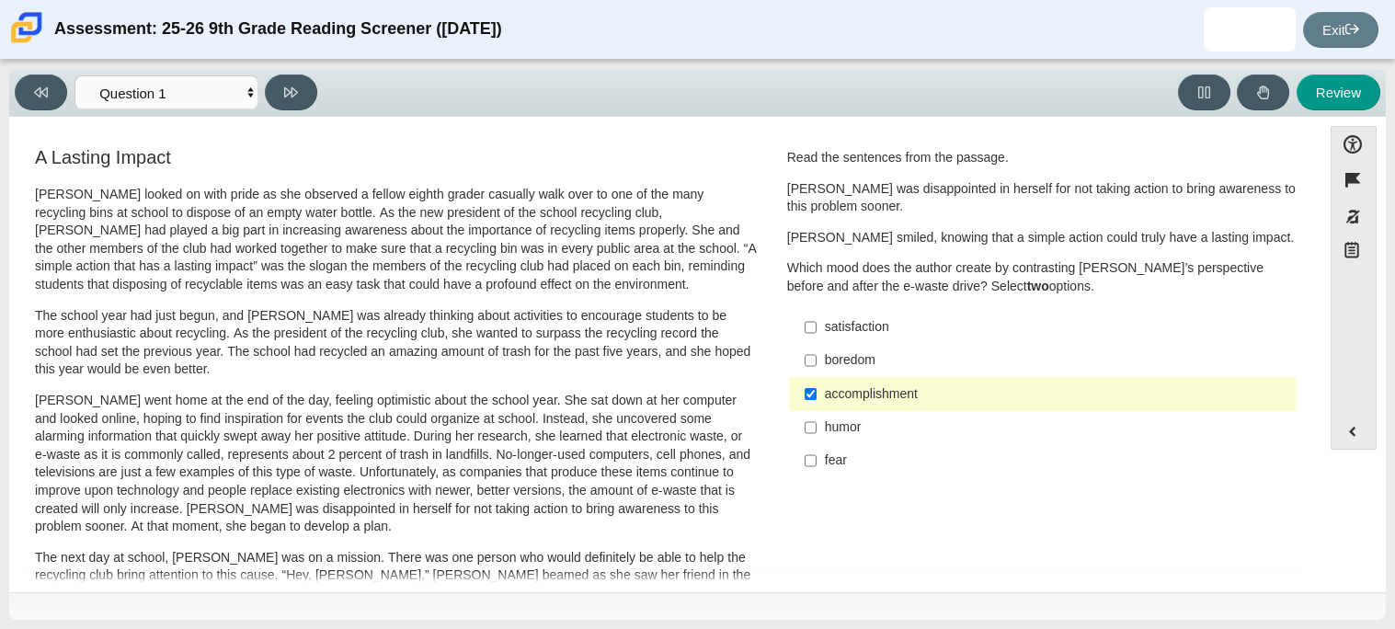
click at [925, 394] on div "accomplishment" at bounding box center [1057, 394] width 464 height 18
click at [817, 394] on input "accomplishment accomplishment" at bounding box center [811, 393] width 12 height 33
checkbox input "false"
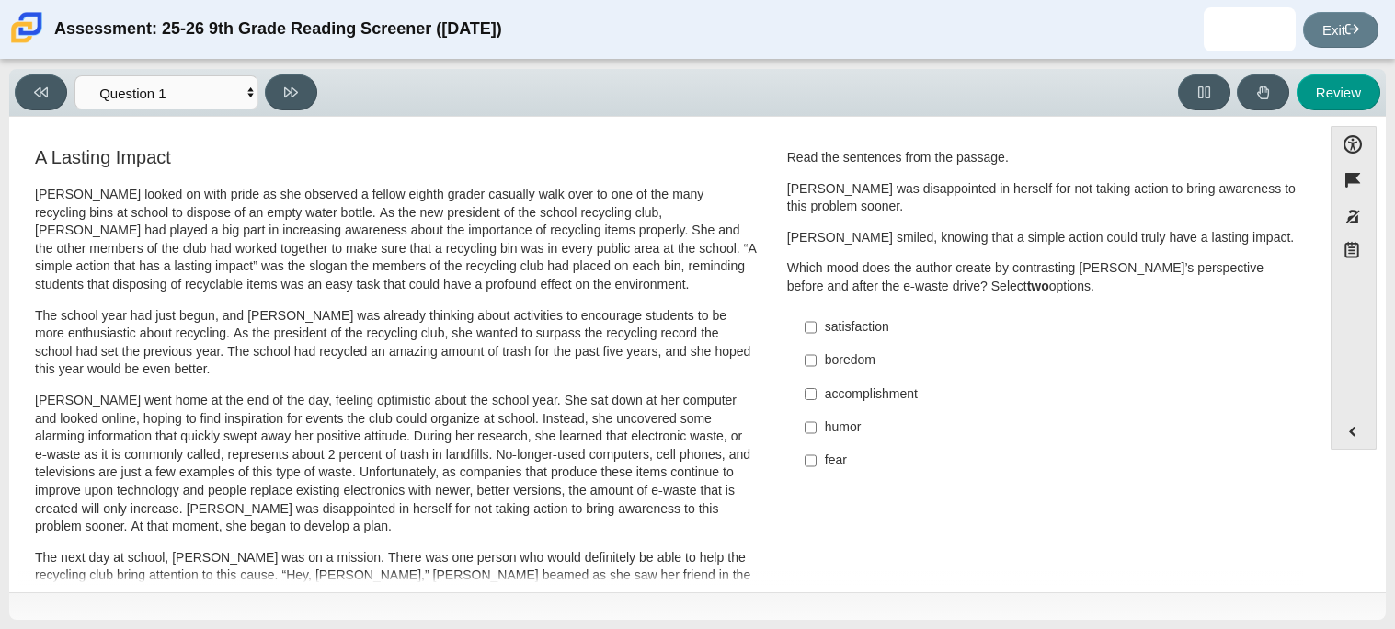
click at [869, 463] on div "fear" at bounding box center [1057, 461] width 464 height 18
click at [817, 463] on input "fear fear" at bounding box center [811, 460] width 12 height 33
checkbox input "true"
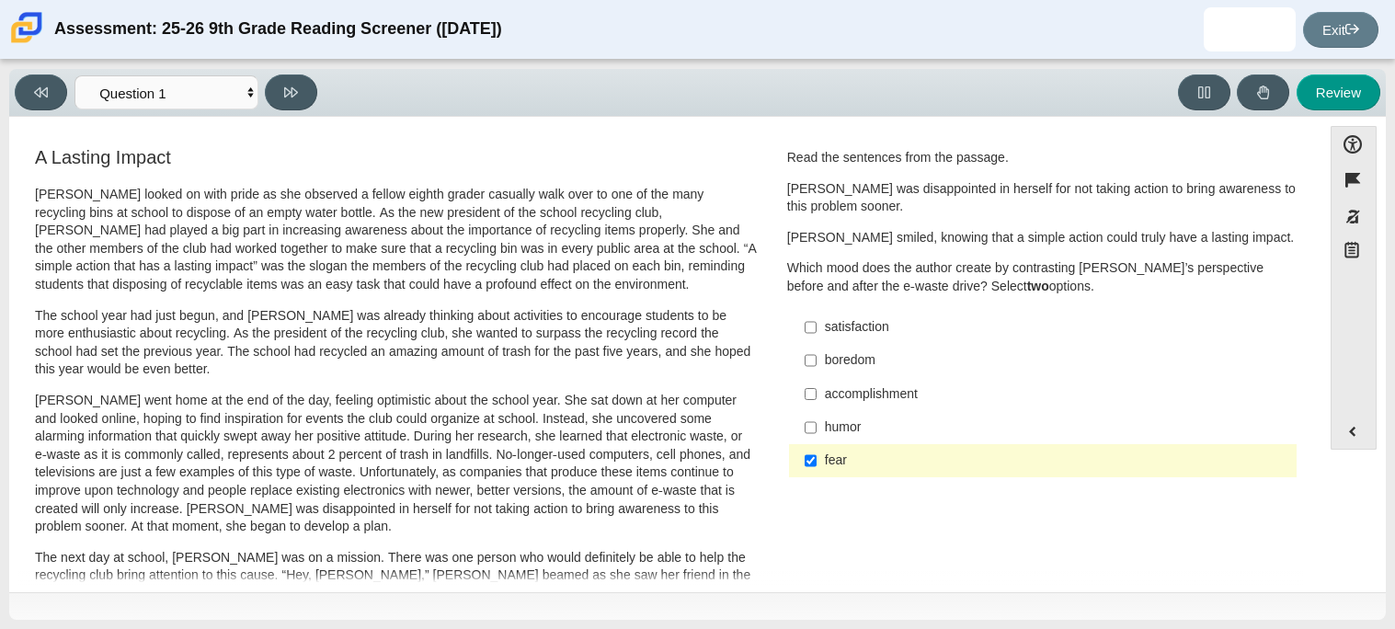
click at [887, 345] on label "boredom boredom" at bounding box center [1044, 360] width 505 height 33
click at [817, 345] on input "boredom boredom" at bounding box center [811, 360] width 12 height 33
checkbox input "true"
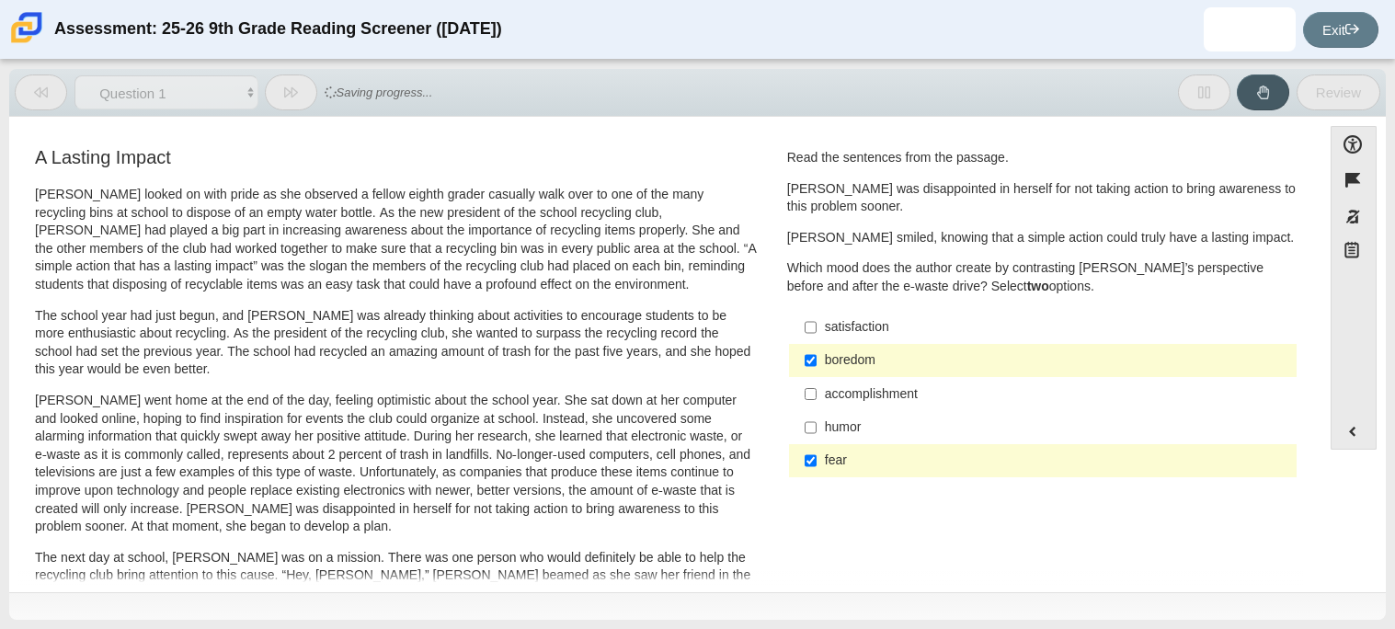
click at [880, 331] on div "satisfaction" at bounding box center [1057, 327] width 464 height 18
click at [817, 331] on input "satisfaction satisfaction" at bounding box center [811, 327] width 12 height 33
checkbox input "true"
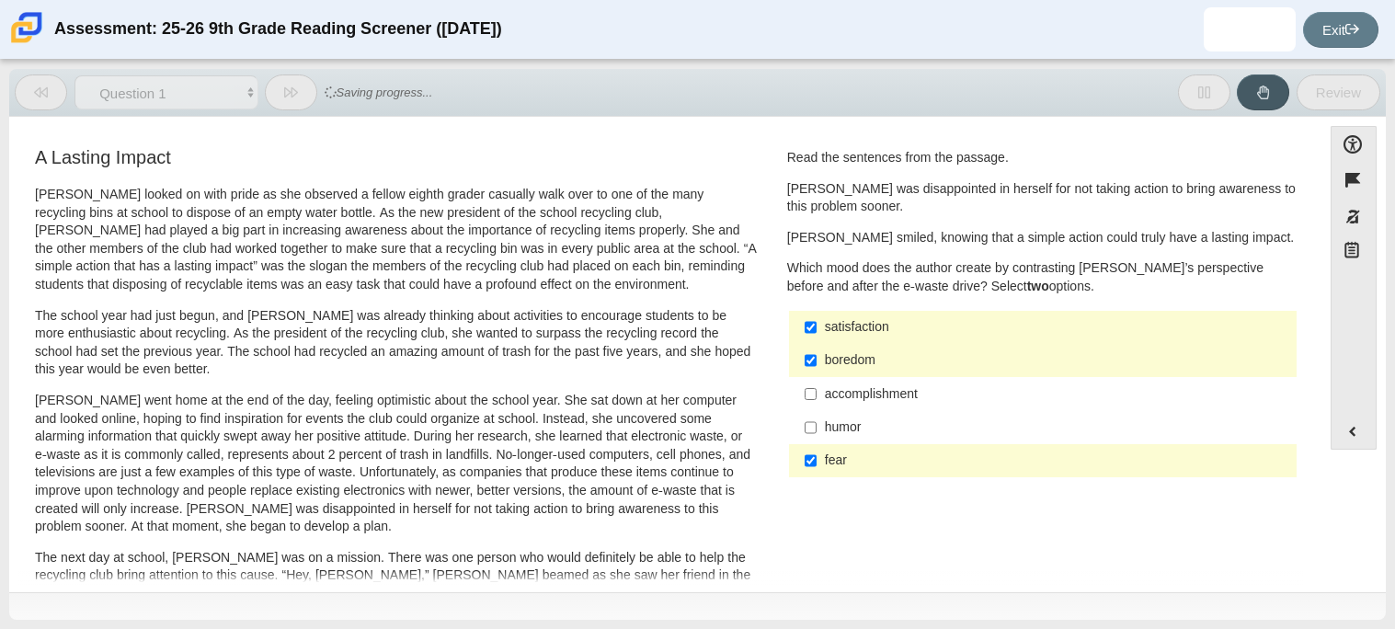
click at [876, 372] on label "boredom boredom" at bounding box center [1044, 360] width 505 height 33
click at [817, 372] on input "boredom boredom" at bounding box center [811, 360] width 12 height 33
checkbox input "false"
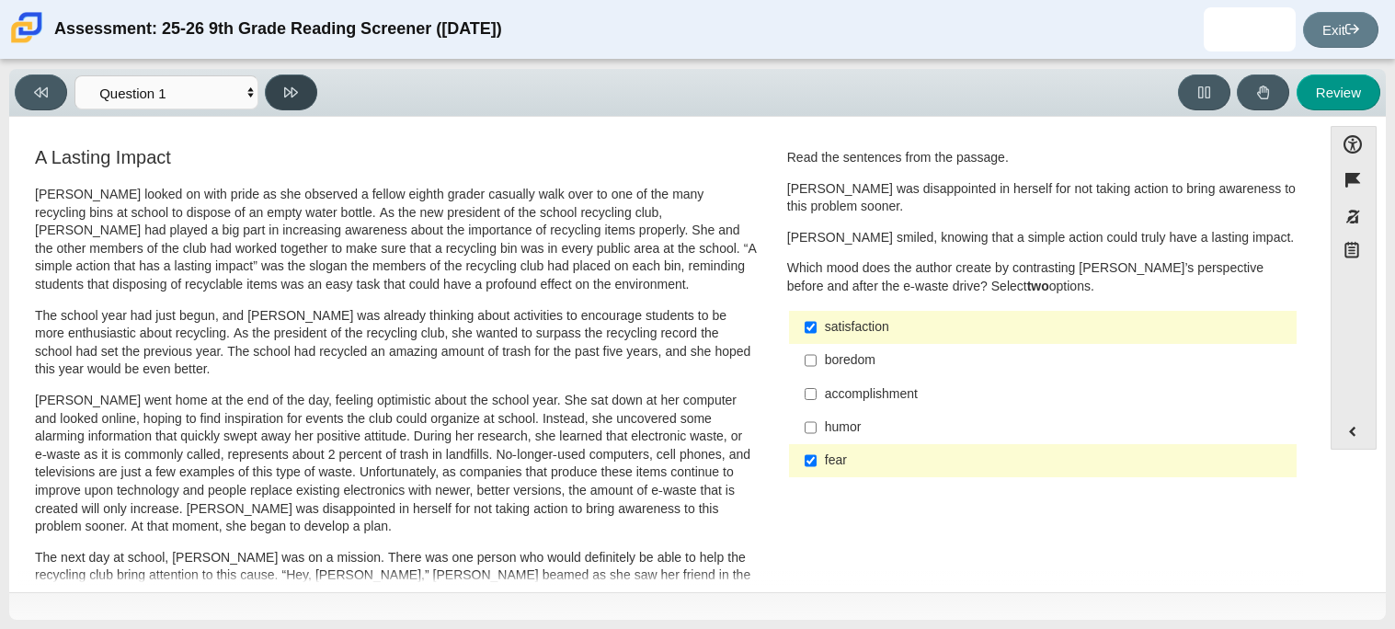
click at [295, 101] on button at bounding box center [291, 92] width 52 height 36
select select "0ff64528-ffd7-428d-b192-babfaadd44e8"
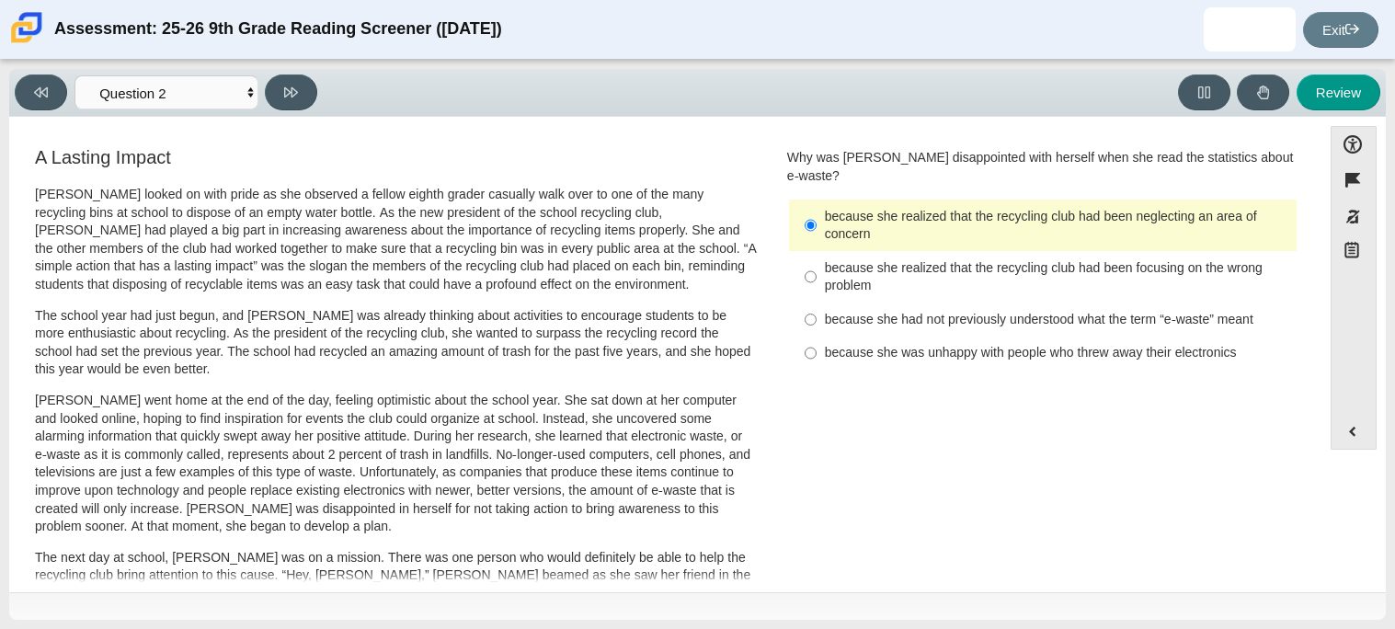
click at [1010, 251] on label "because she realized that the recycling club had been focusing on the wrong pro…" at bounding box center [1044, 276] width 505 height 51
click at [817, 251] on input "because she realized that the recycling club had been focusing on the wrong pro…" at bounding box center [811, 276] width 12 height 51
radio input "true"
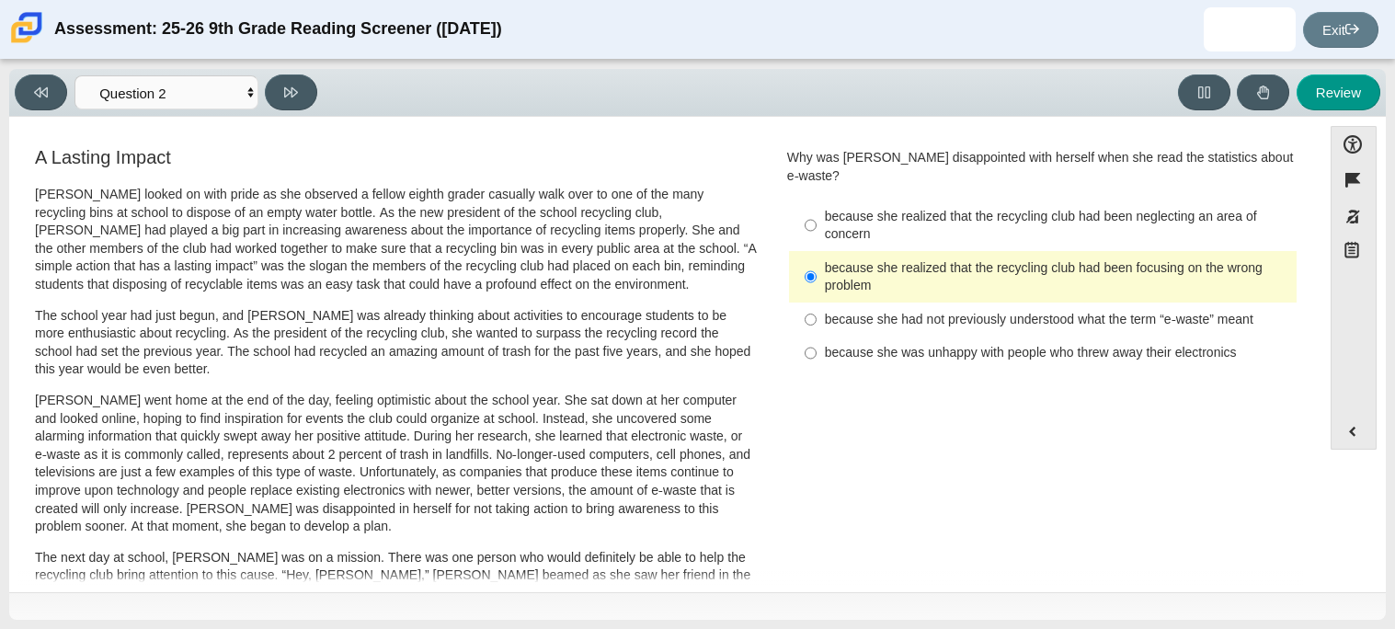
click at [989, 214] on div "because she realized that the recycling club had been neglecting an area of con…" at bounding box center [1057, 226] width 464 height 36
click at [817, 214] on input "because she realized that the recycling club had been neglecting an area of con…" at bounding box center [811, 225] width 12 height 51
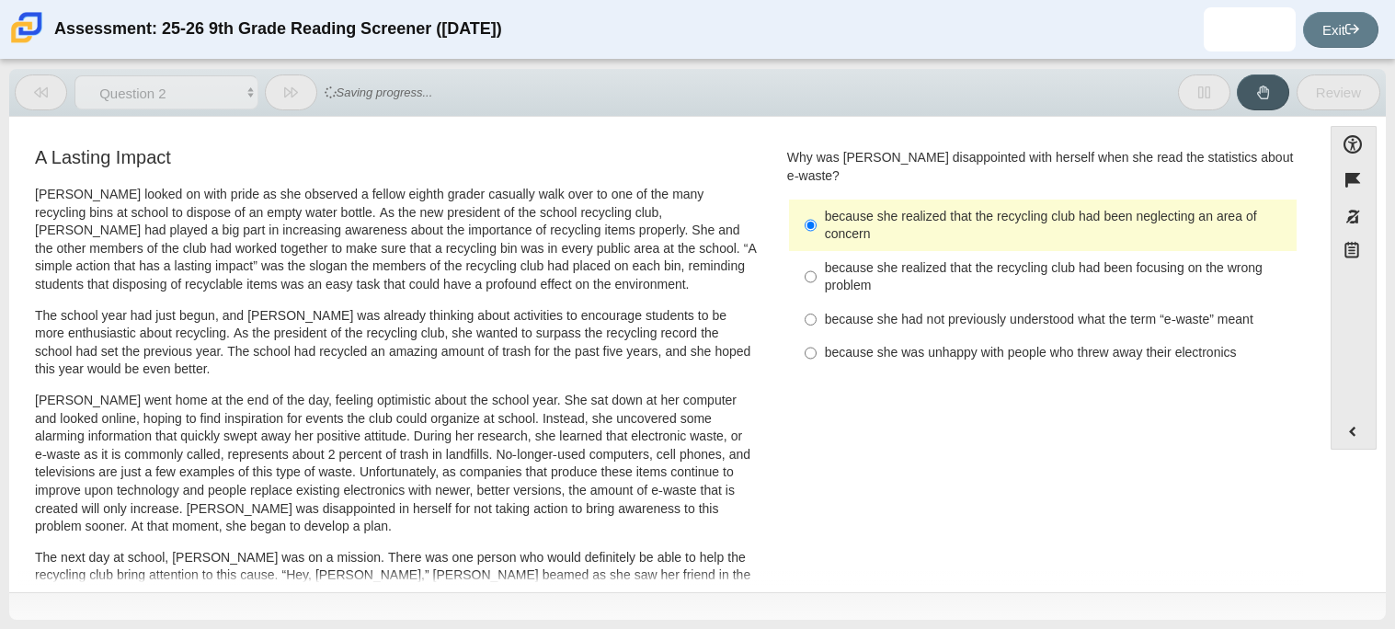
click at [989, 214] on div "because she realized that the recycling club had been neglecting an area of con…" at bounding box center [1057, 226] width 464 height 36
click at [817, 214] on input "because she realized that the recycling club had been neglecting an area of con…" at bounding box center [811, 225] width 12 height 51
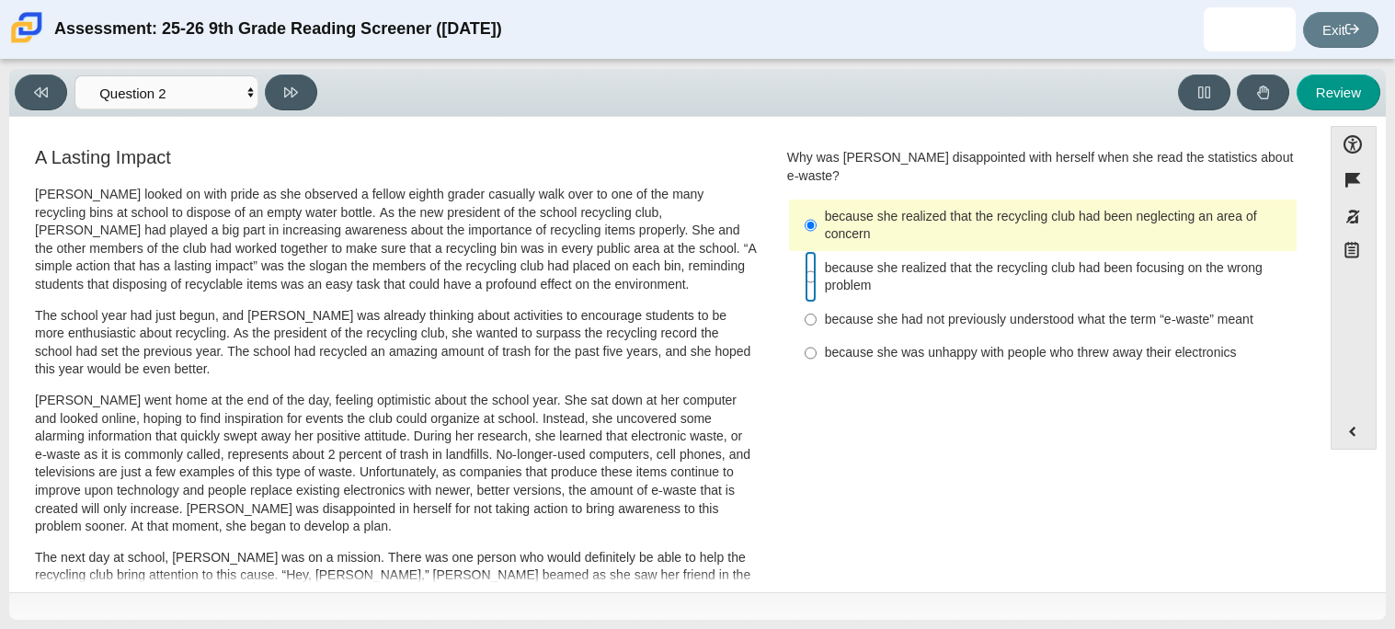
radio input "false"
radio input "true"
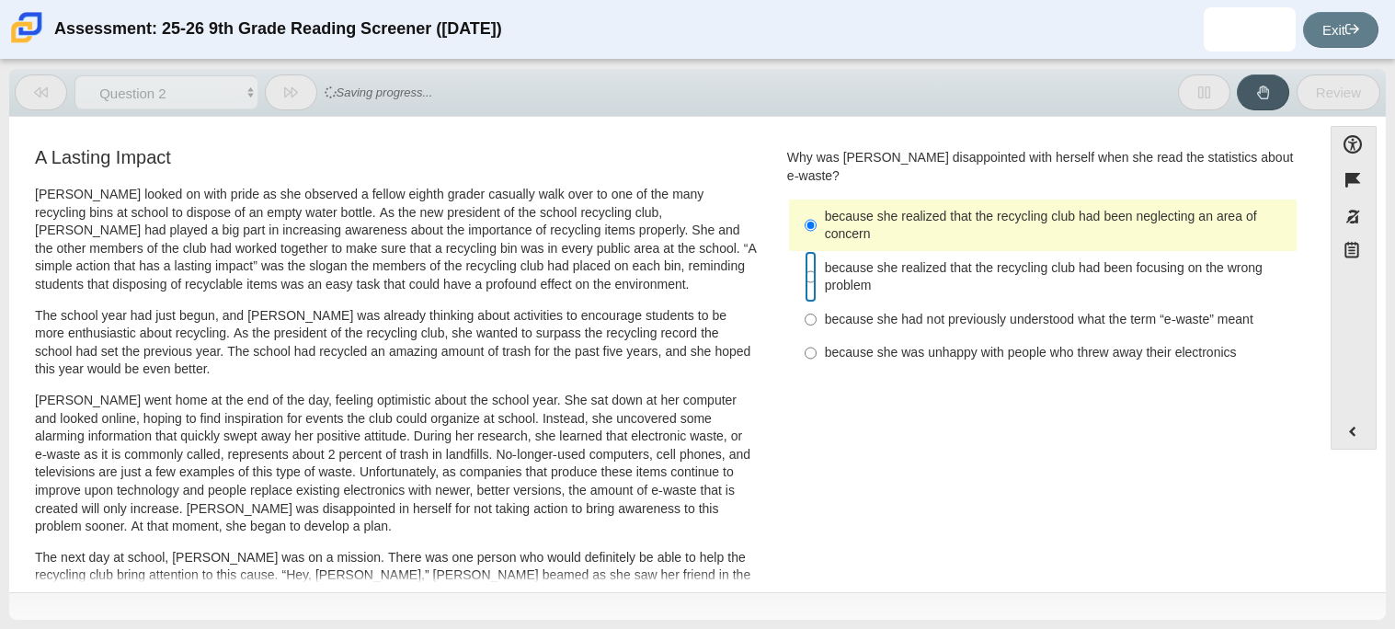
radio input "false"
radio input "true"
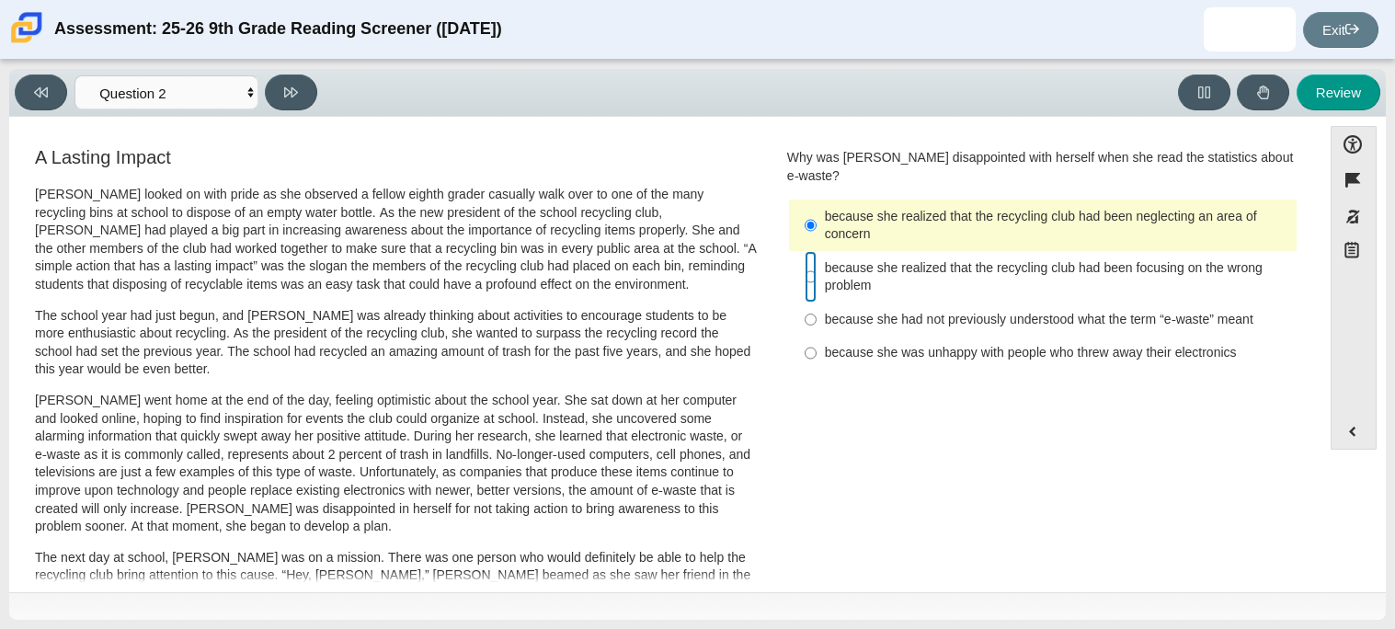
radio input "false"
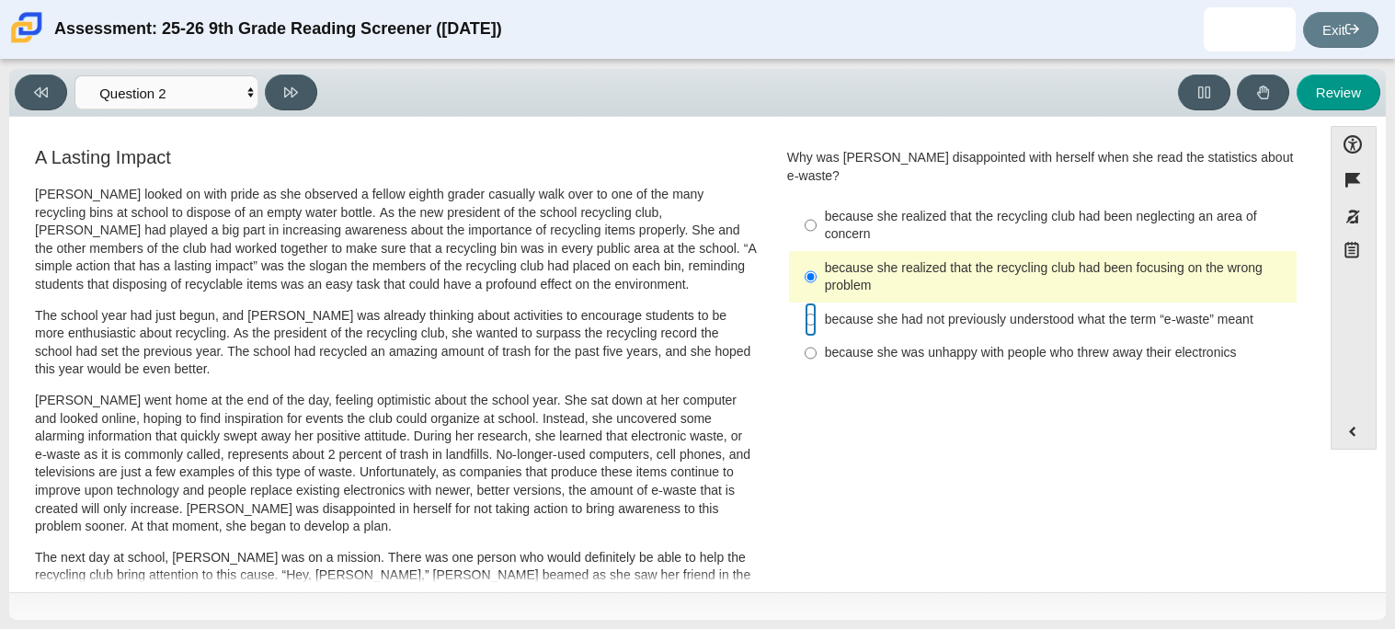
radio input "false"
radio input "true"
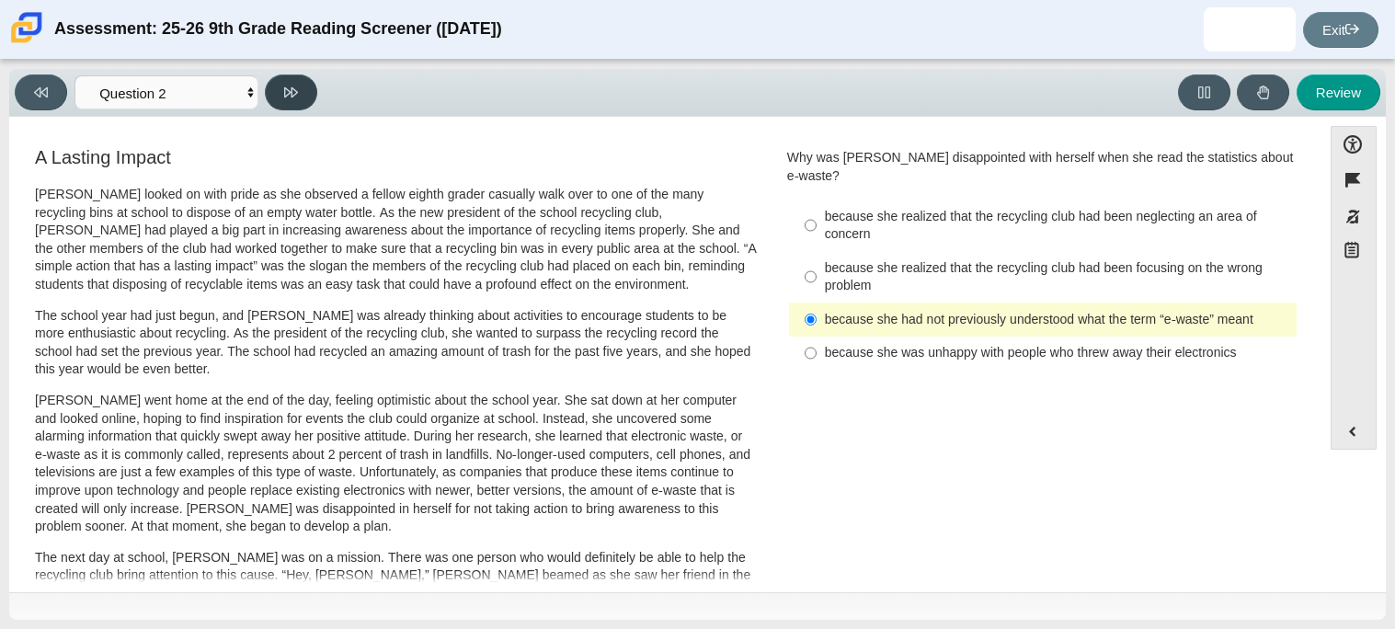
click at [300, 86] on button at bounding box center [291, 92] width 52 height 36
select select "7ce3d843-6974-4858-901c-1ff39630e843"
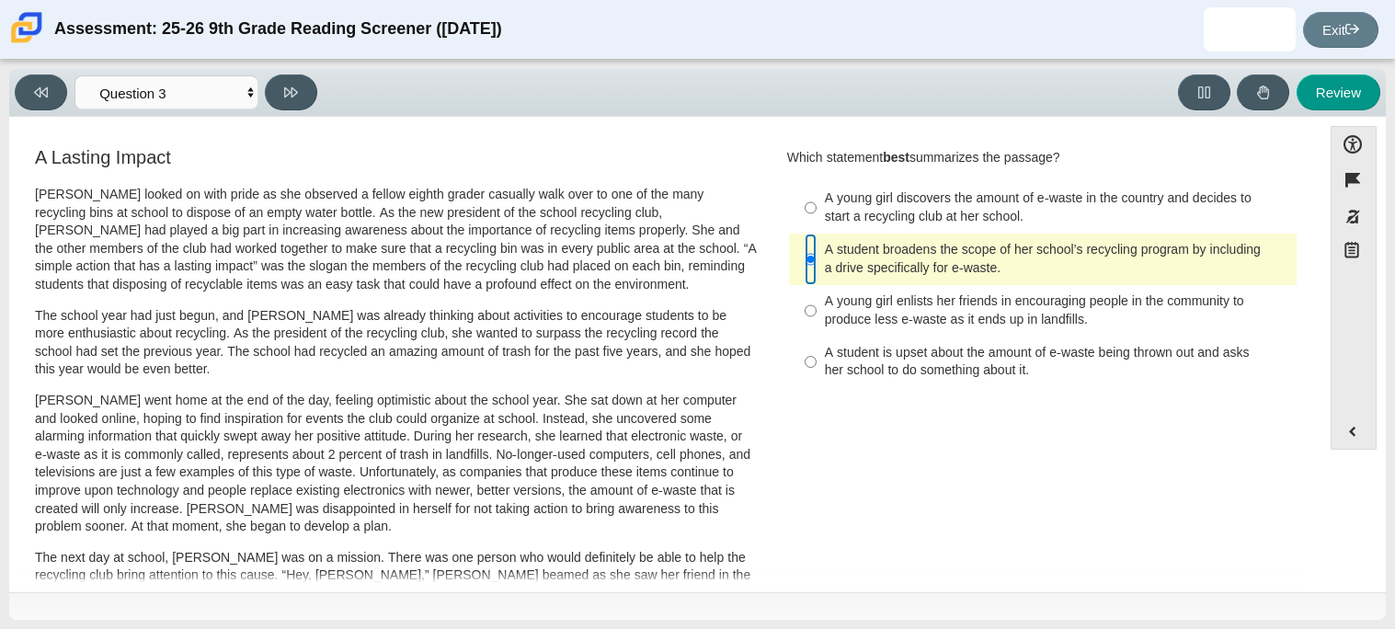
click at [806, 264] on input "A student broadens the scope of her school’s recycling program by including a d…" at bounding box center [811, 259] width 12 height 51
click at [890, 184] on label "A young girl discovers the amount of e-waste in the country and decides to star…" at bounding box center [1044, 207] width 505 height 51
click at [817, 184] on input "A young girl discovers the amount of e-waste in the country and decides to star…" at bounding box center [811, 207] width 12 height 51
radio input "true"
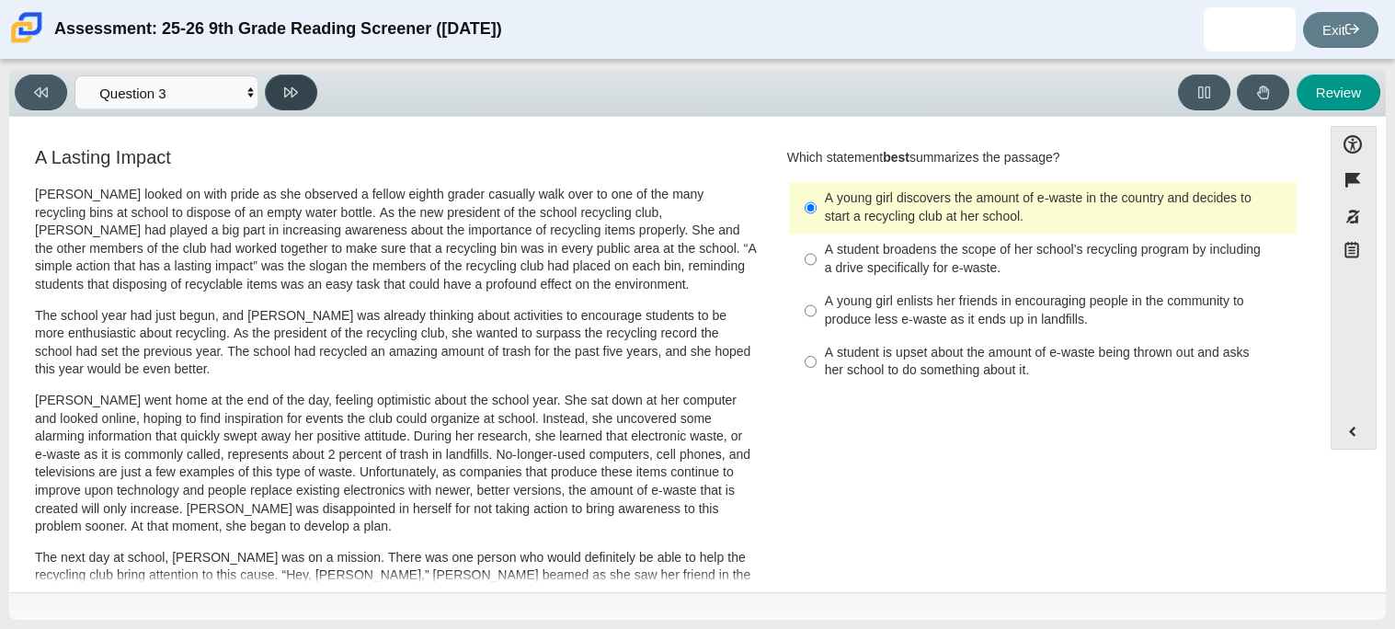
click at [296, 102] on button at bounding box center [291, 92] width 52 height 36
select select "ca9ea0f1-49c5-4bd1-83b0-472c18652b42"
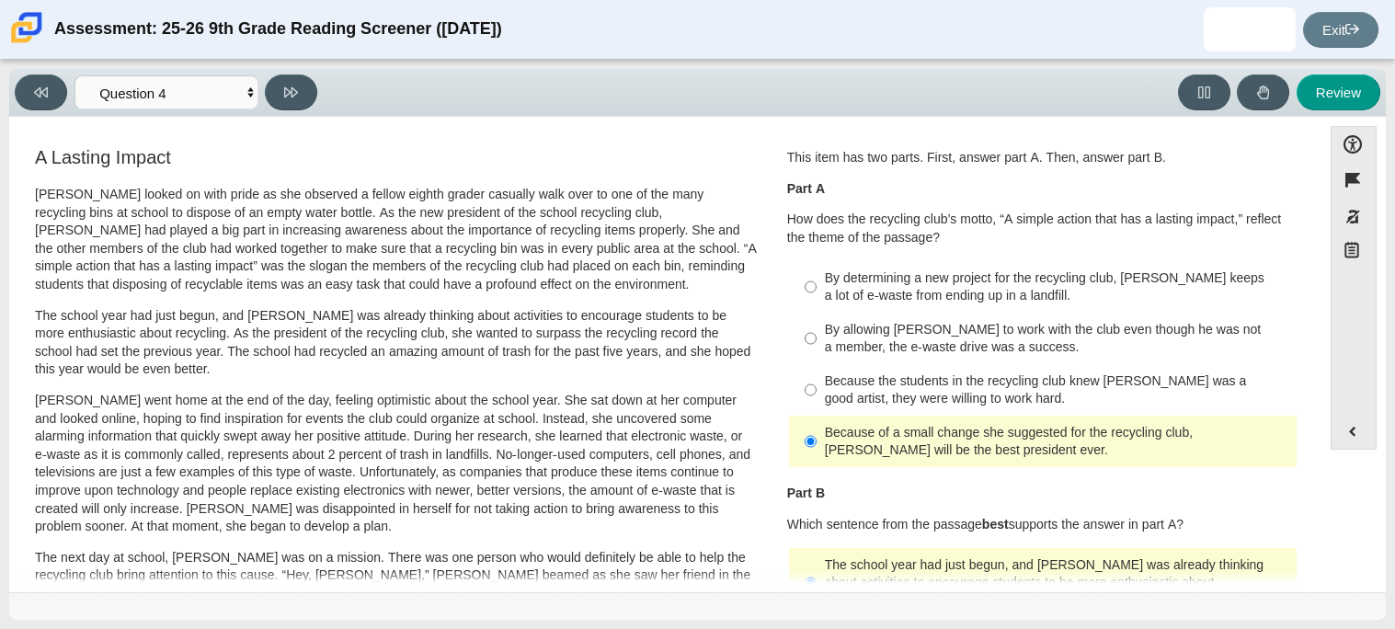
click at [1092, 315] on label "By allowing [PERSON_NAME] to work with the club even though he was not a member…" at bounding box center [1044, 338] width 505 height 51
click at [817, 315] on input "By allowing [PERSON_NAME] to work with the club even though he was not a member…" at bounding box center [811, 338] width 12 height 51
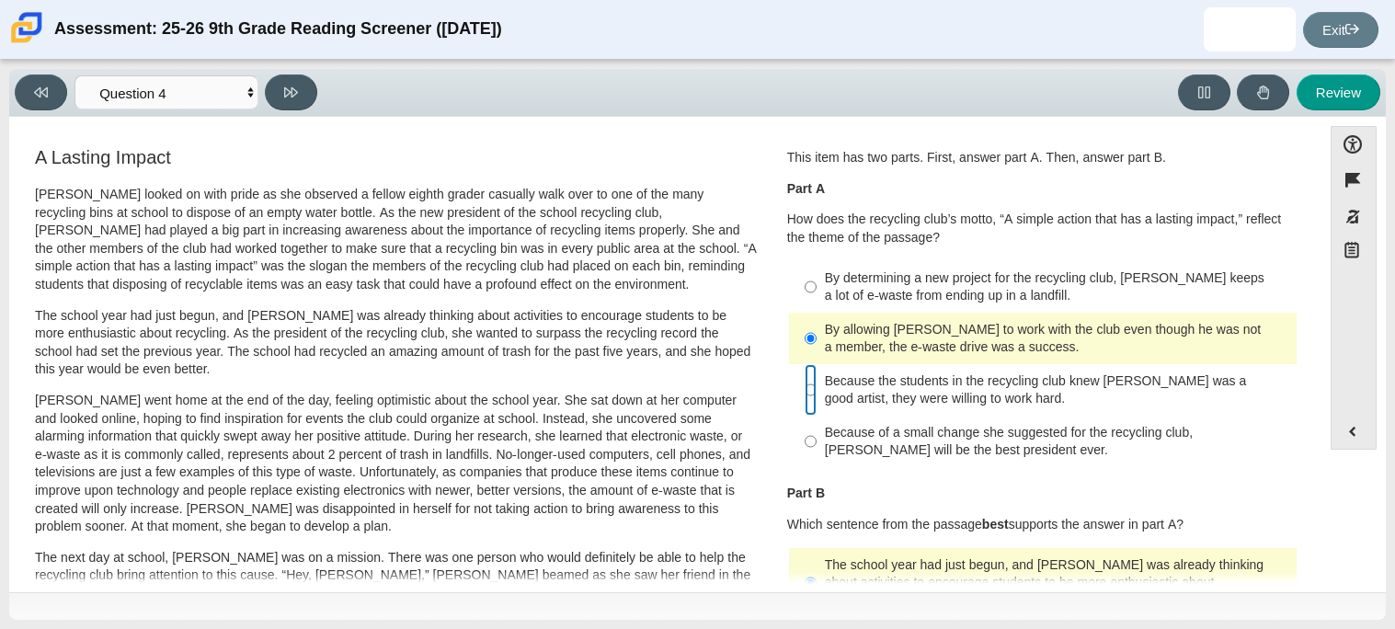
radio input "false"
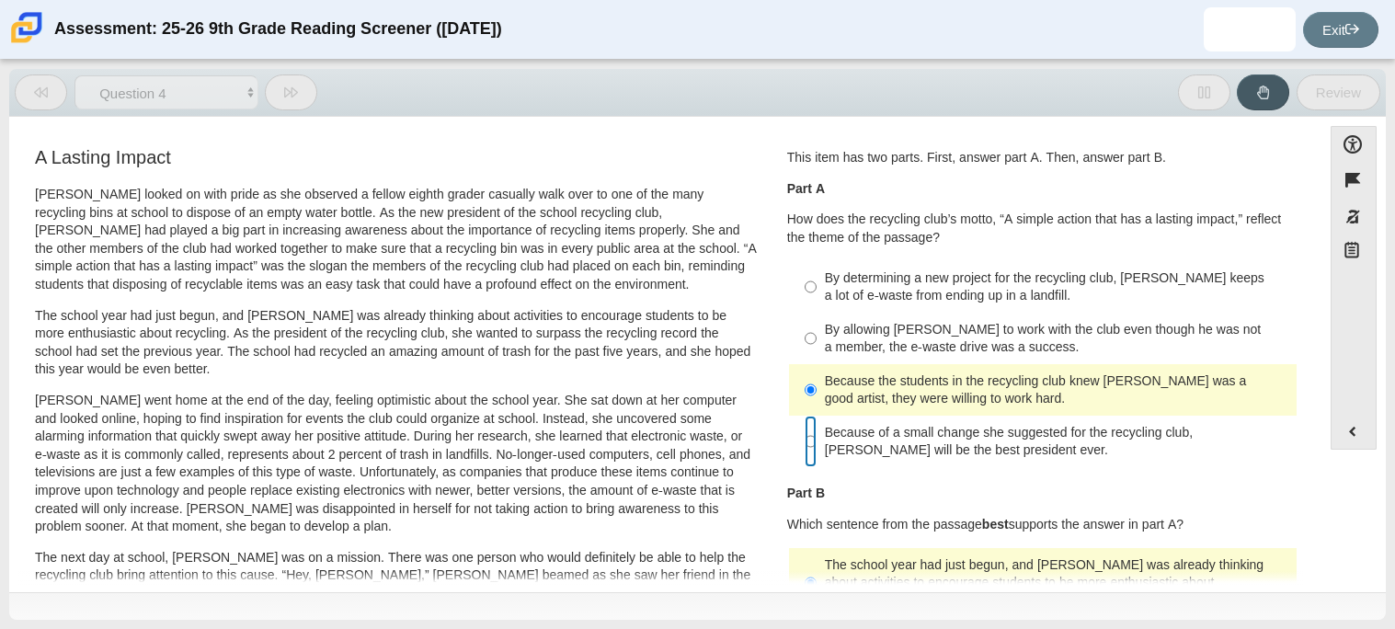
radio input "false"
radio input "true"
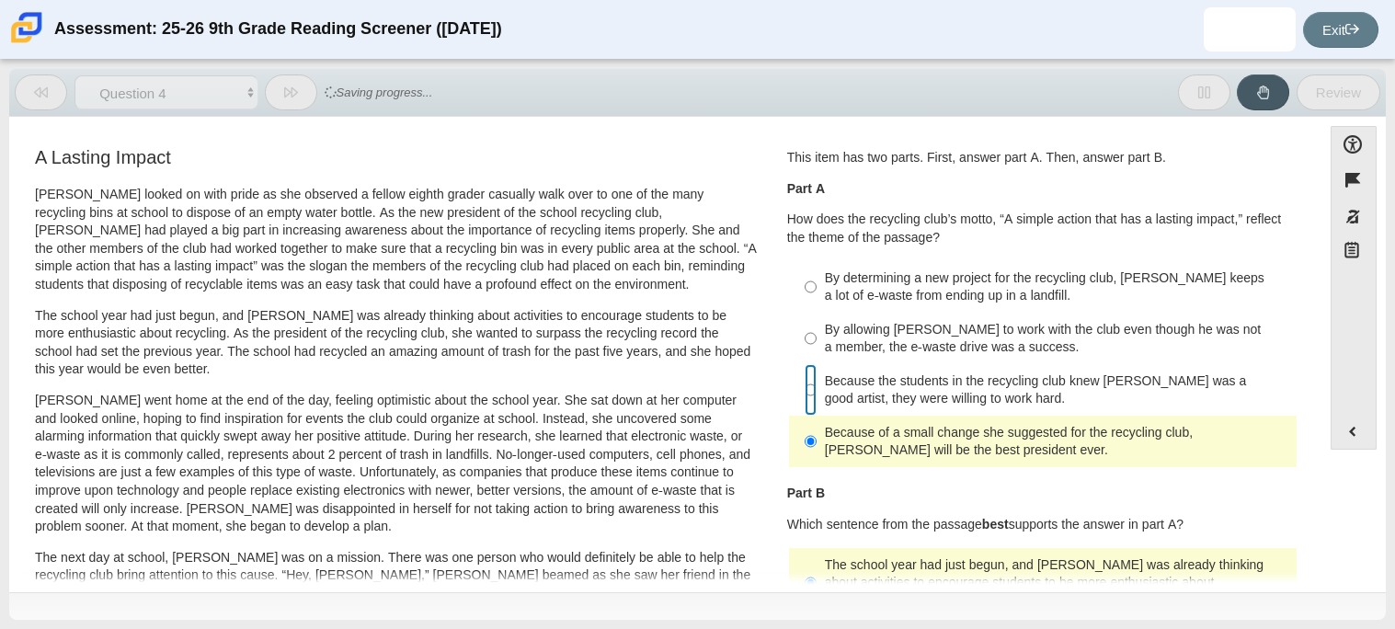
radio input "true"
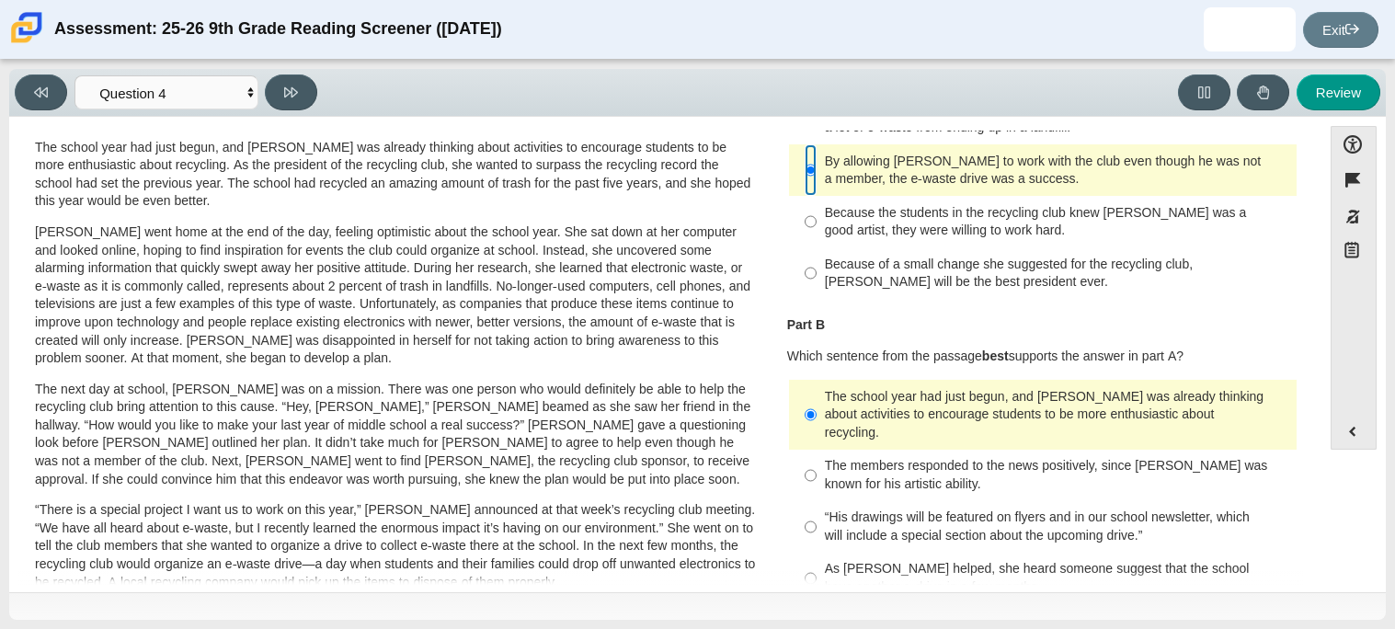
scroll to position [173, 0]
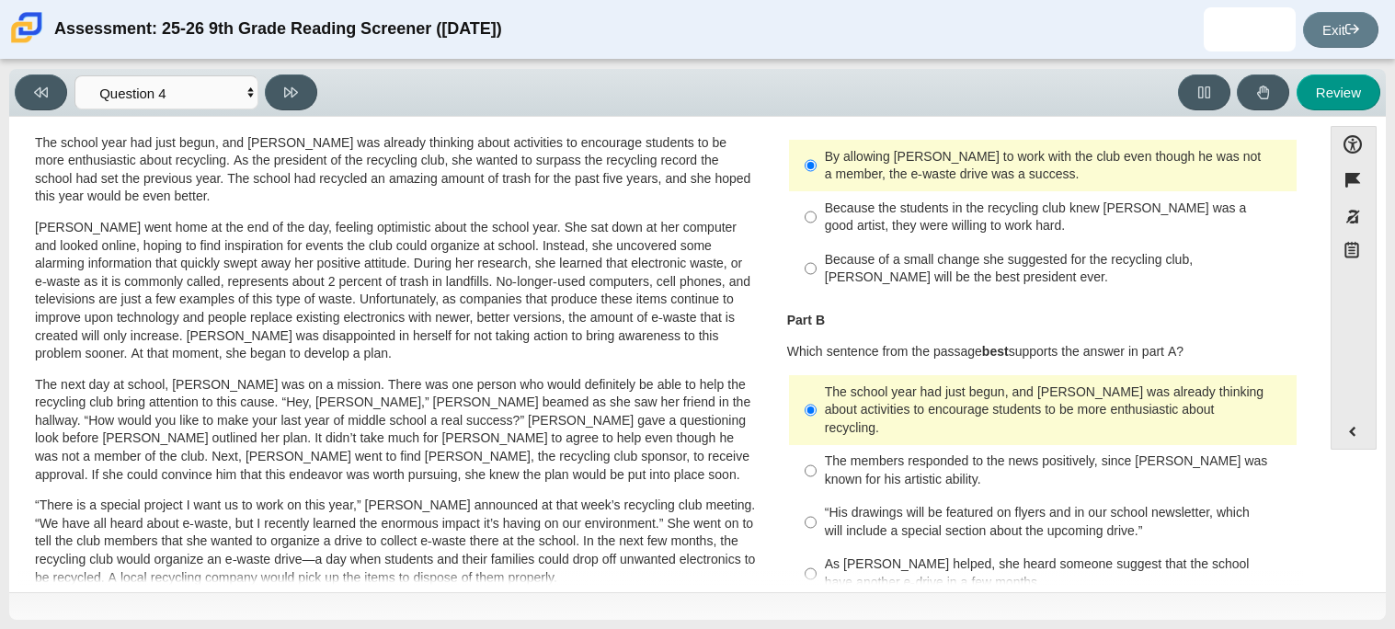
click at [1149, 452] on div "The members responded to the news positively, since [PERSON_NAME] was known for…" at bounding box center [1057, 470] width 464 height 36
click at [817, 445] on input "The members responded to the news positively, since [PERSON_NAME] was known for…" at bounding box center [811, 470] width 12 height 51
radio input "true"
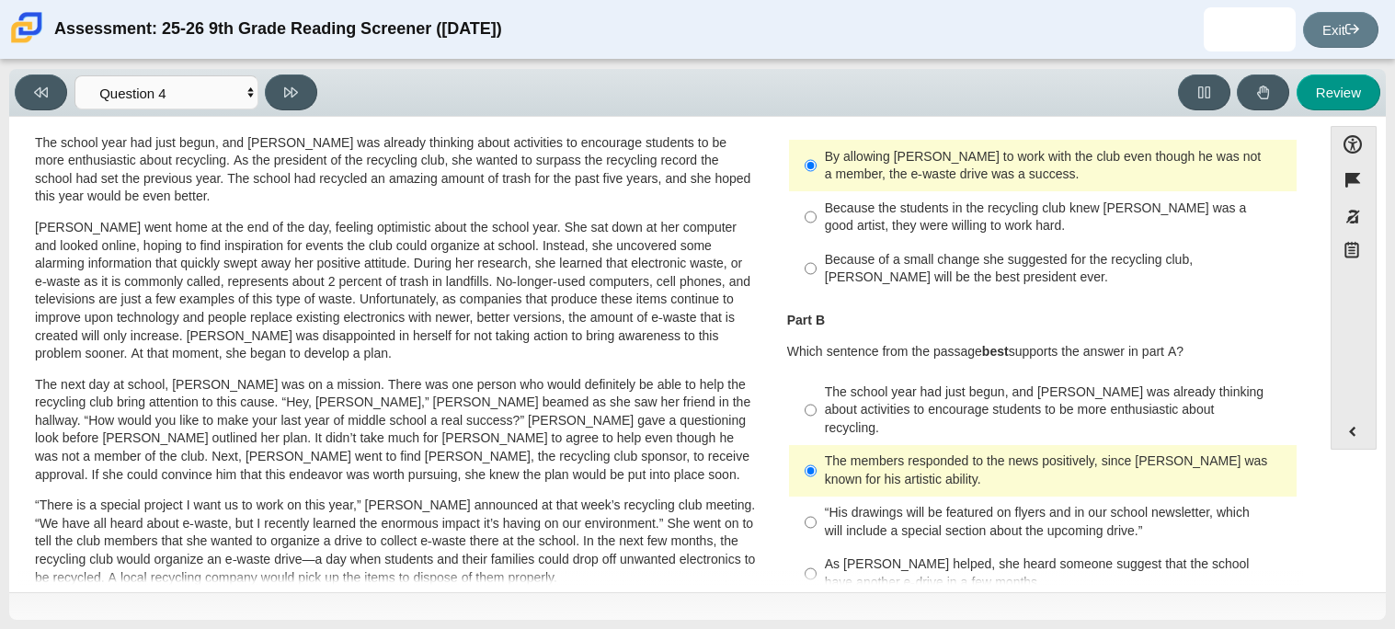
click at [880, 556] on div "As [PERSON_NAME] helped, she heard someone suggest that the school have another…" at bounding box center [1057, 573] width 464 height 36
click at [817, 556] on input "As [PERSON_NAME] helped, she heard someone suggest that the school have another…" at bounding box center [811, 573] width 12 height 51
radio input "true"
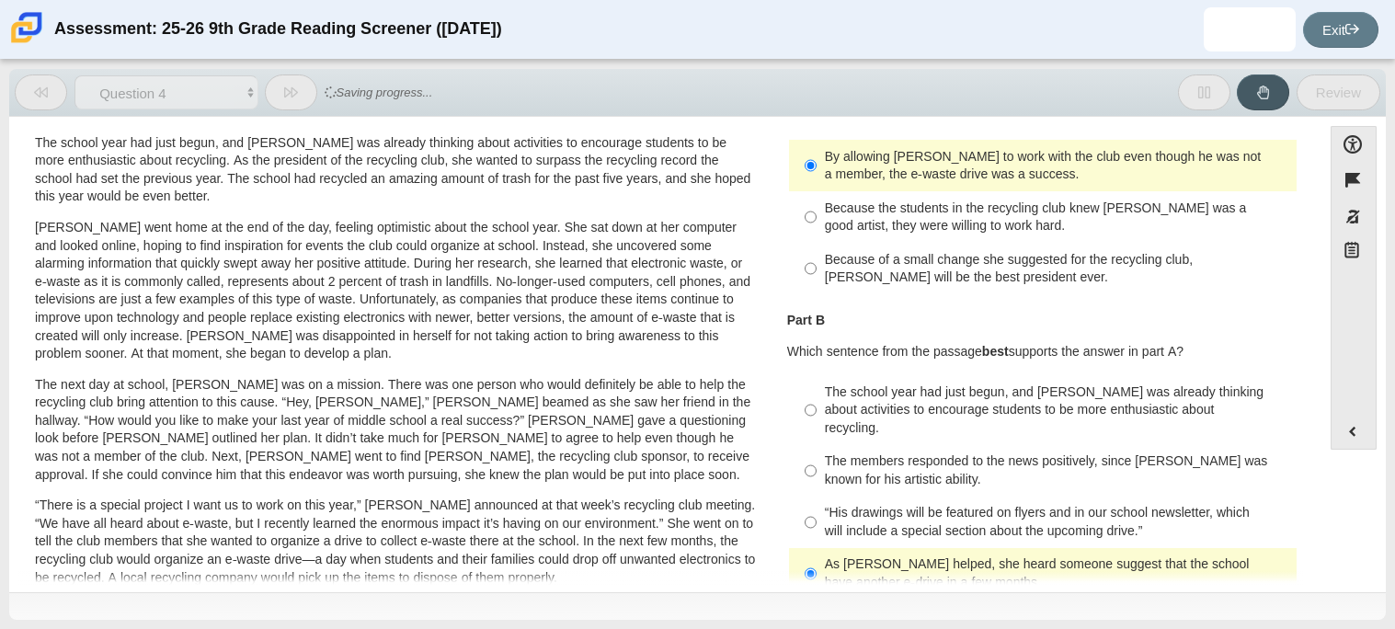
click at [1046, 504] on div "“His drawings will be featured on flyers and in our school newsletter, which wi…" at bounding box center [1057, 522] width 464 height 36
click at [817, 502] on input "“His drawings will be featured on flyers and in our school newsletter, which wi…" at bounding box center [811, 522] width 12 height 51
radio input "true"
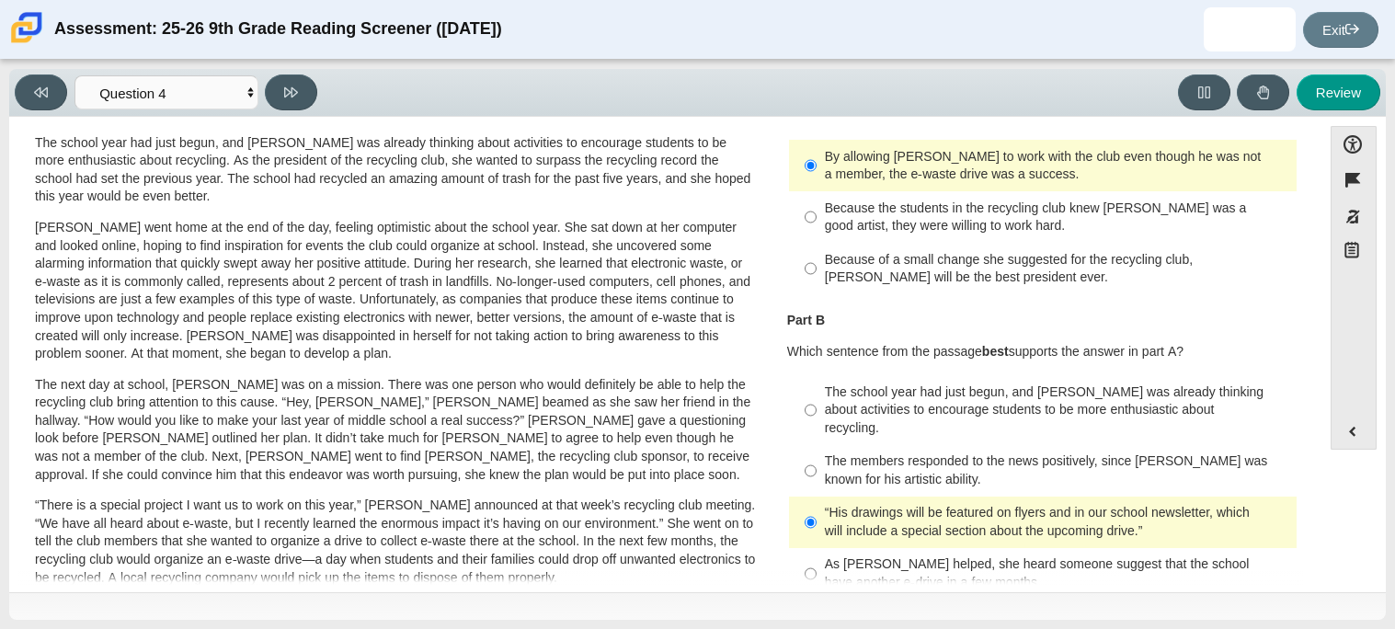
click at [841, 555] on div "As [PERSON_NAME] helped, she heard someone suggest that the school have another…" at bounding box center [1057, 573] width 464 height 36
click at [817, 548] on input "As [PERSON_NAME] helped, she heard someone suggest that the school have another…" at bounding box center [811, 573] width 12 height 51
radio input "true"
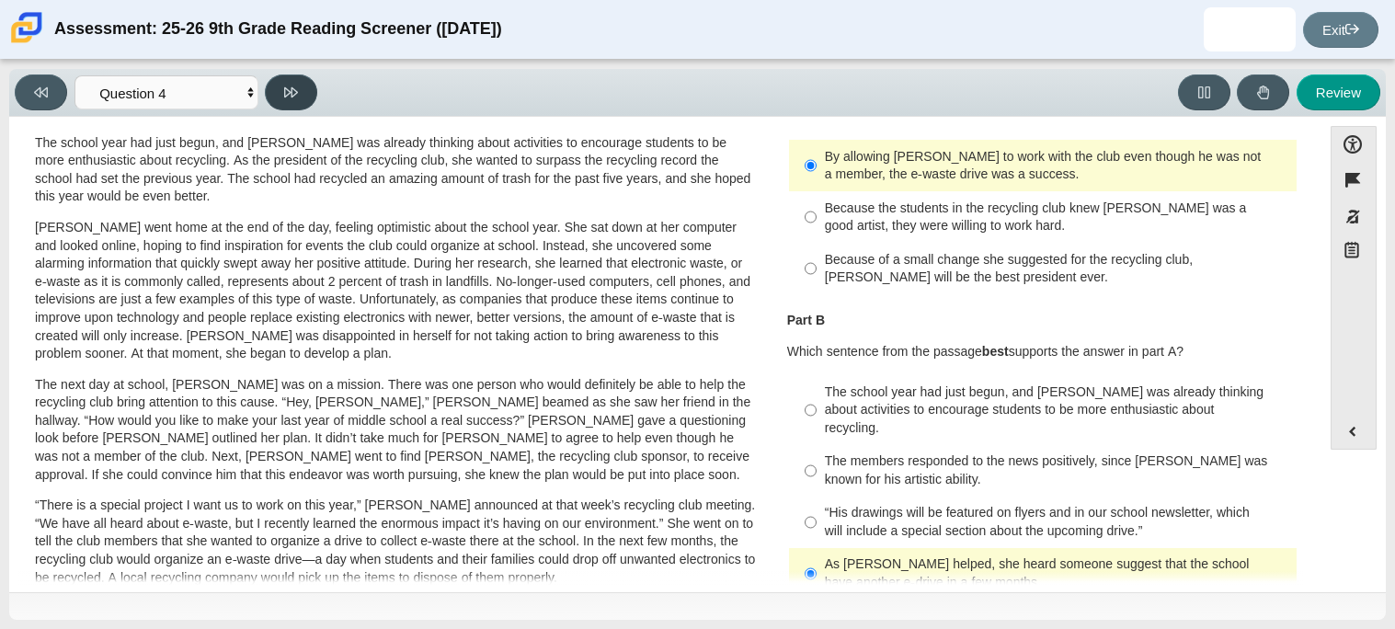
click at [267, 97] on button at bounding box center [291, 92] width 52 height 36
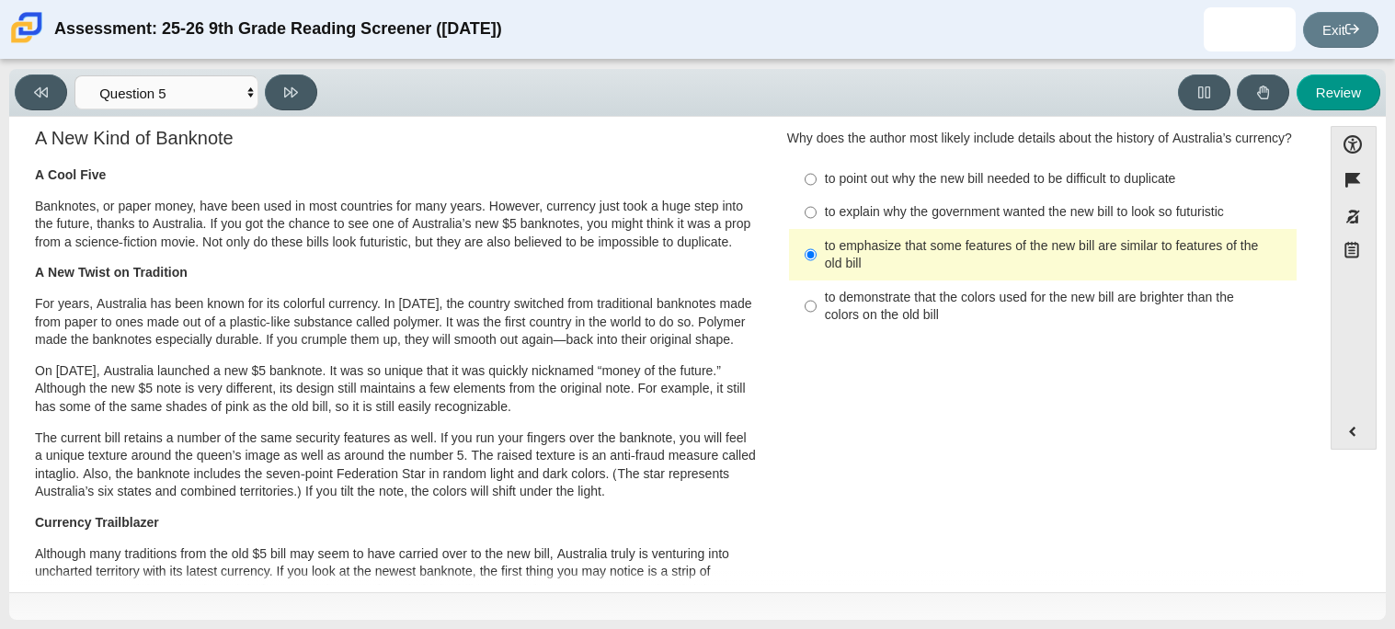
scroll to position [0, 0]
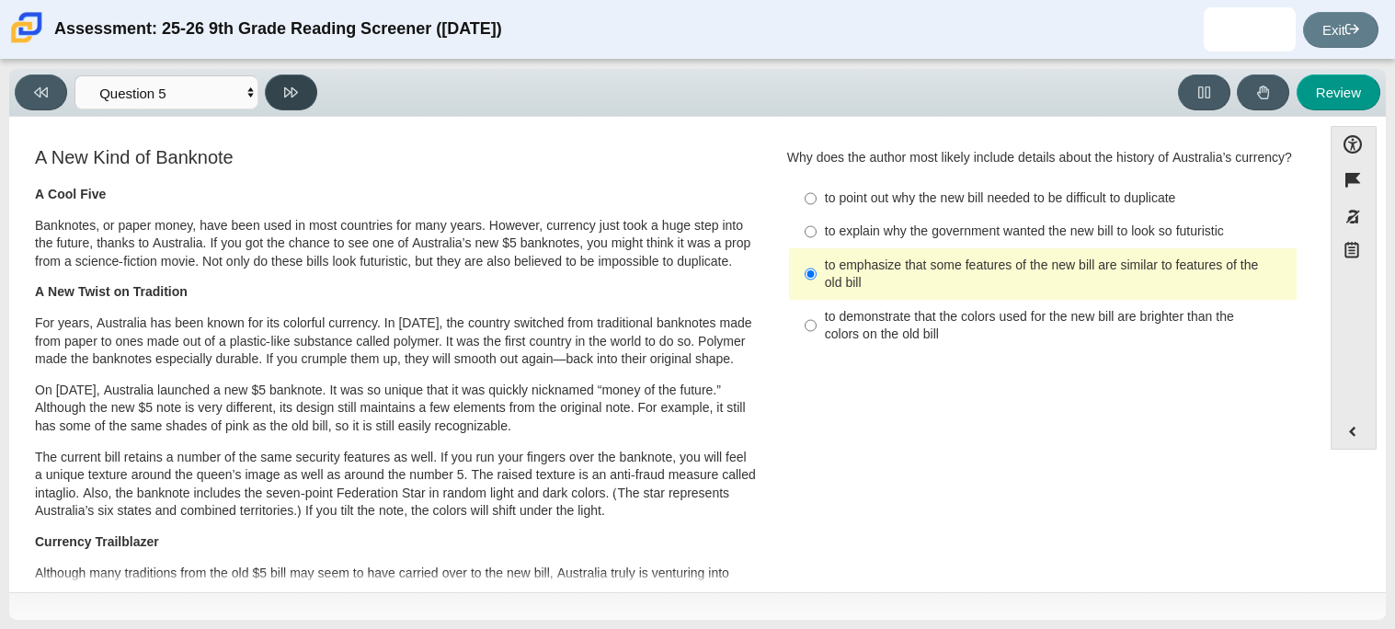
click at [278, 77] on button at bounding box center [291, 92] width 52 height 36
select select "69146e31-7b3d-4a3e-9ce6-f30c24342ae0"
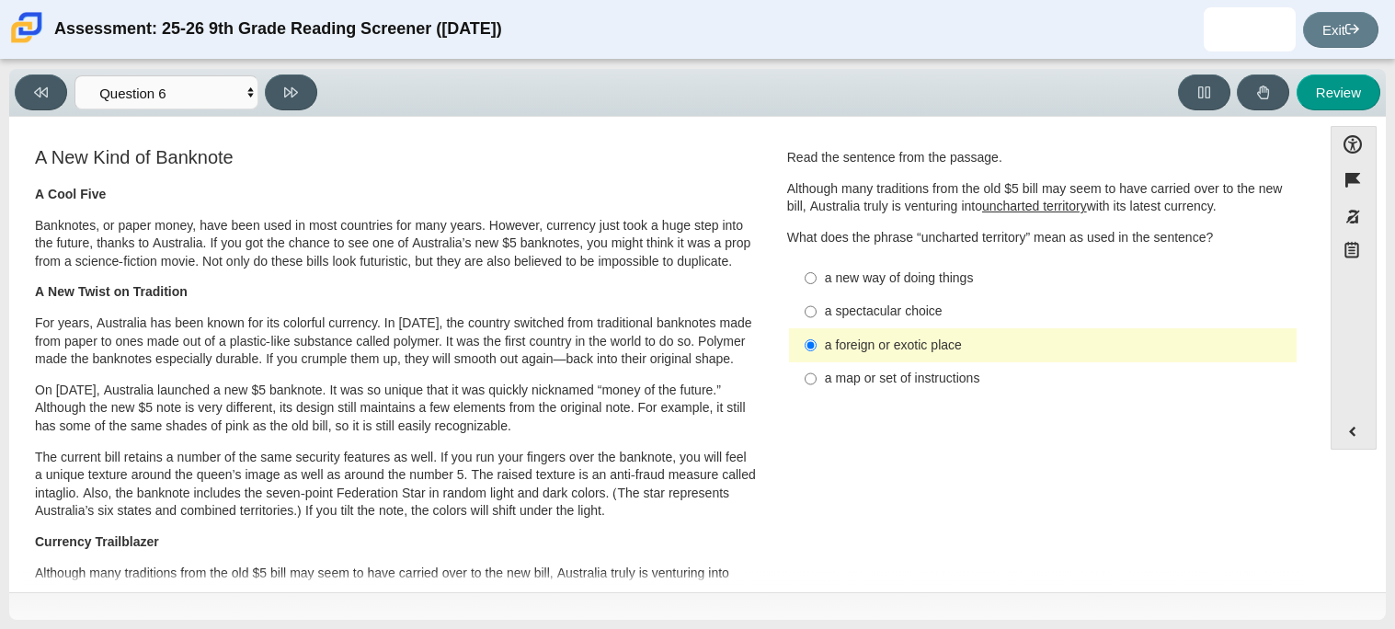
click at [872, 289] on label "a new way of doing things a new way of doing things" at bounding box center [1044, 277] width 505 height 33
click at [817, 289] on input "a new way of doing things a new way of doing things" at bounding box center [811, 277] width 12 height 33
radio input "true"
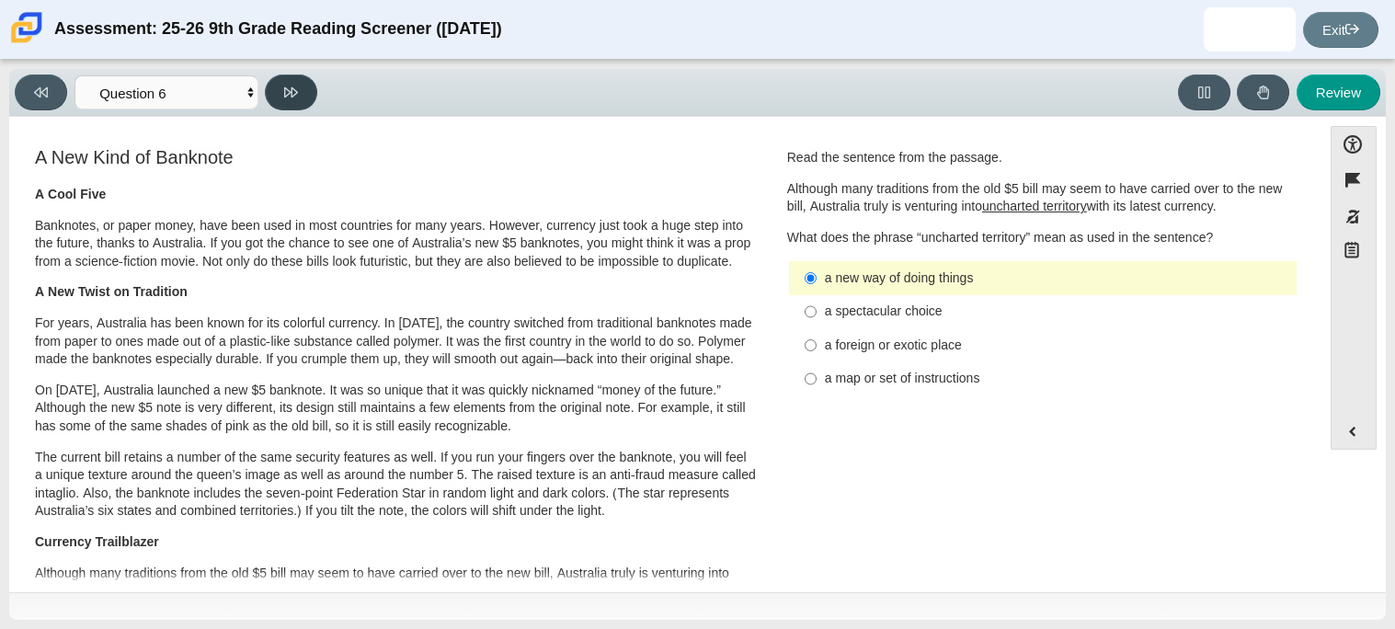
click at [281, 91] on button at bounding box center [291, 92] width 52 height 36
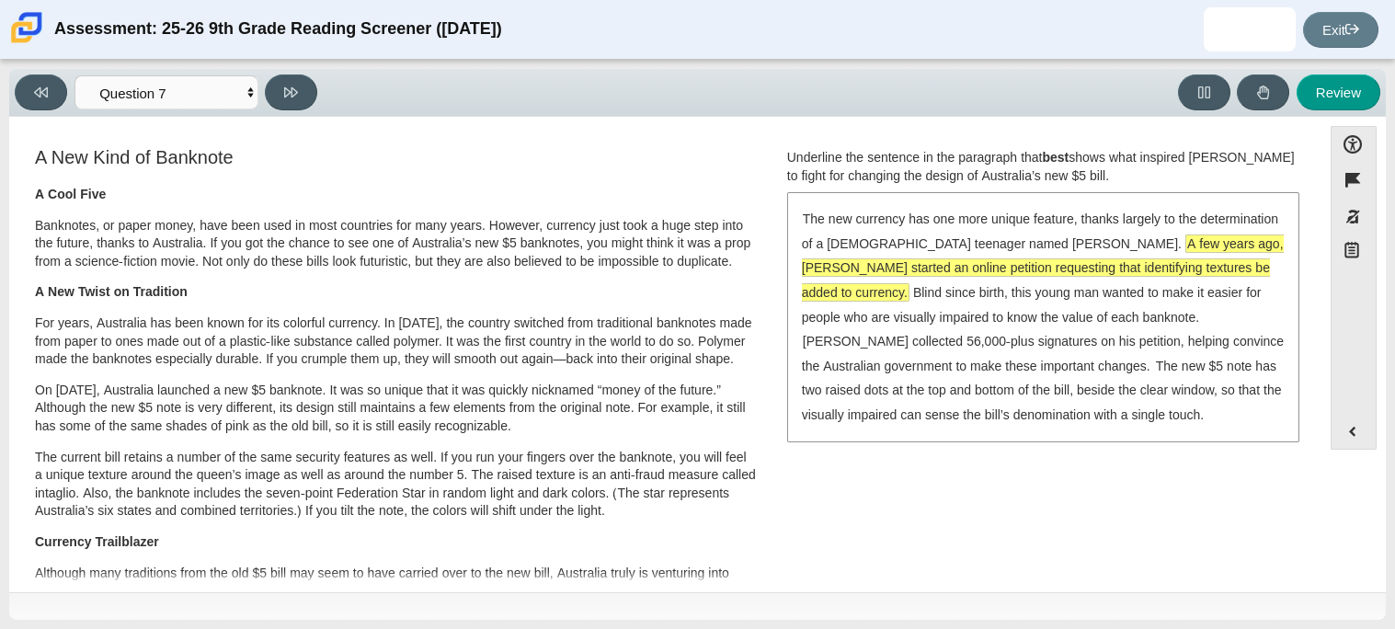
click at [1130, 269] on span "A few years ago, [PERSON_NAME] started an online petition requesting that ident…" at bounding box center [1043, 267] width 482 height 65
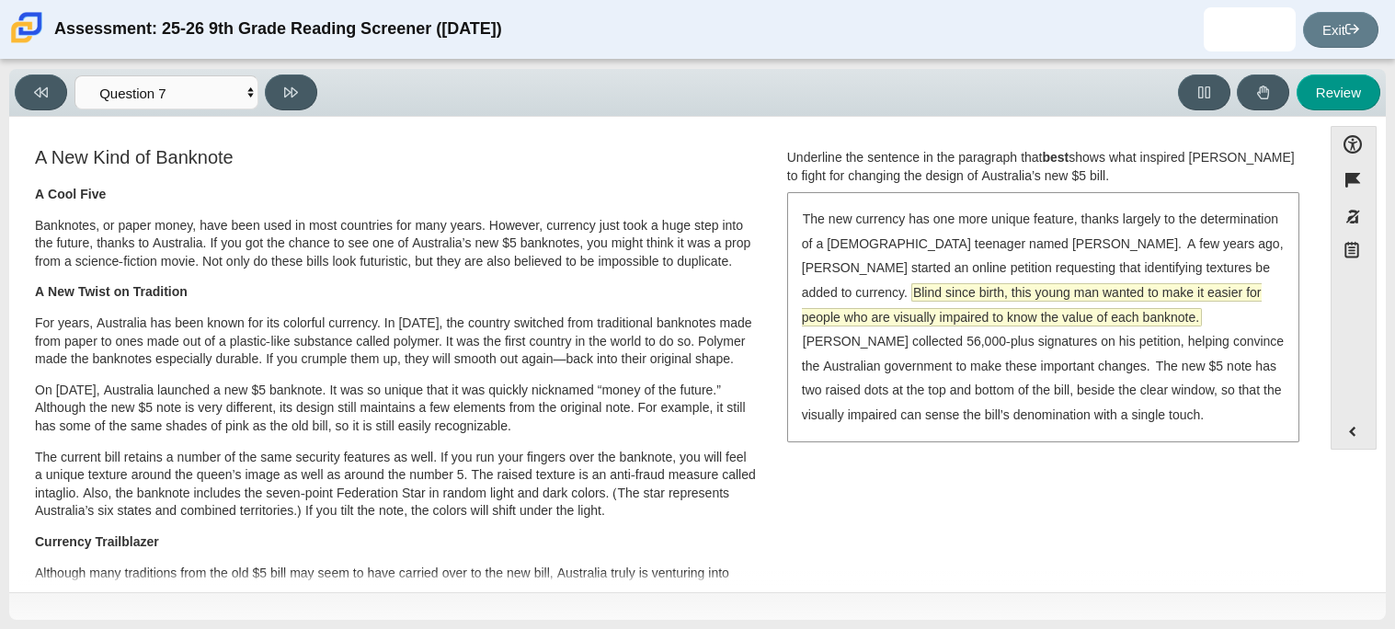
click at [971, 288] on span "Blind since birth, this young man wanted to make it easier for people who are v…" at bounding box center [1032, 304] width 460 height 41
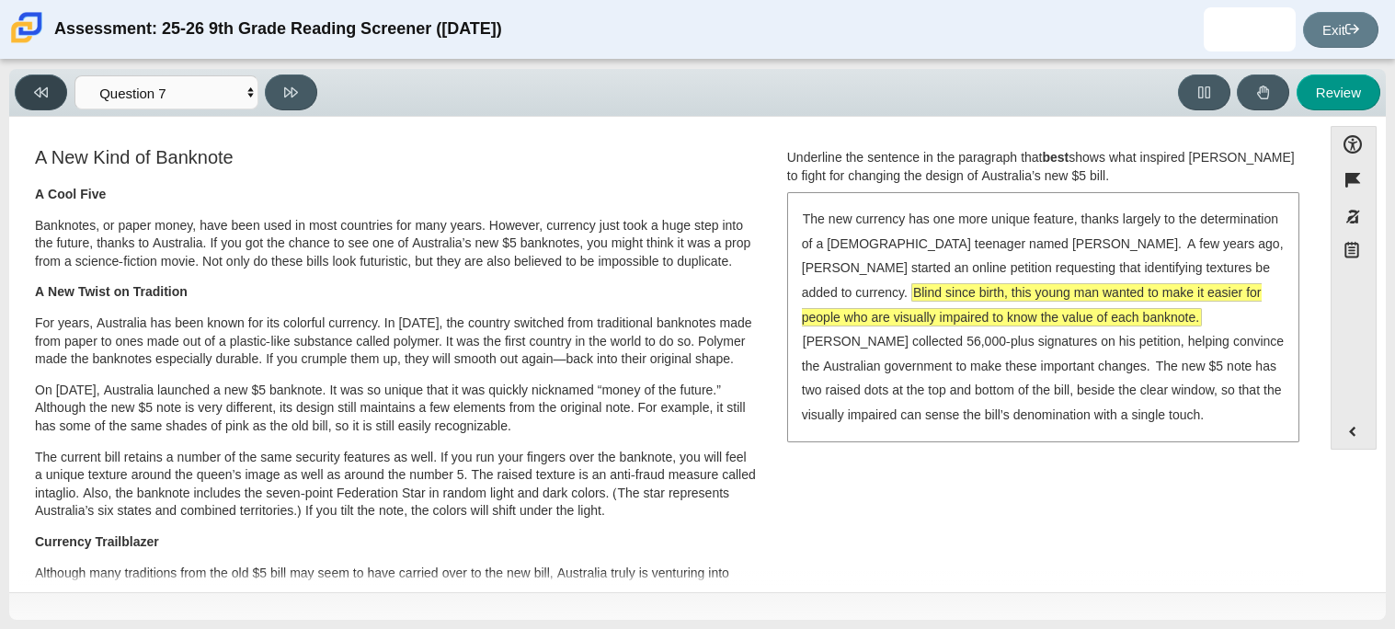
click at [58, 98] on button at bounding box center [41, 92] width 52 height 36
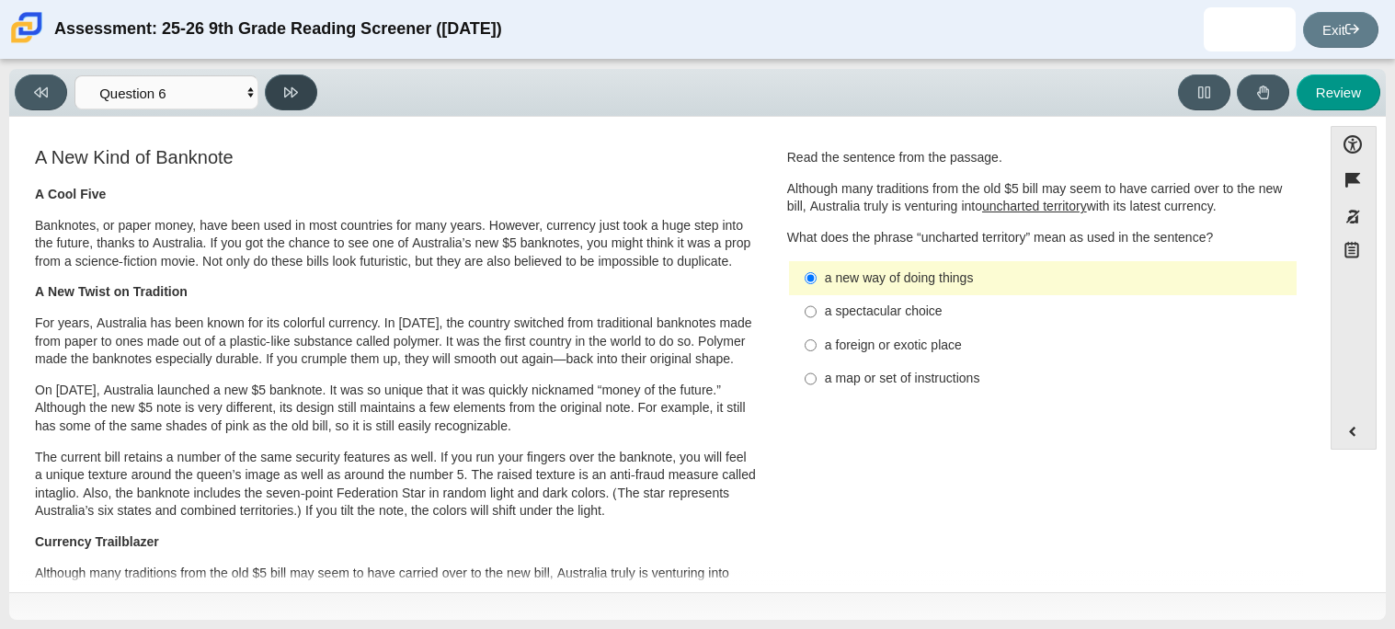
click at [284, 86] on icon at bounding box center [291, 93] width 14 height 14
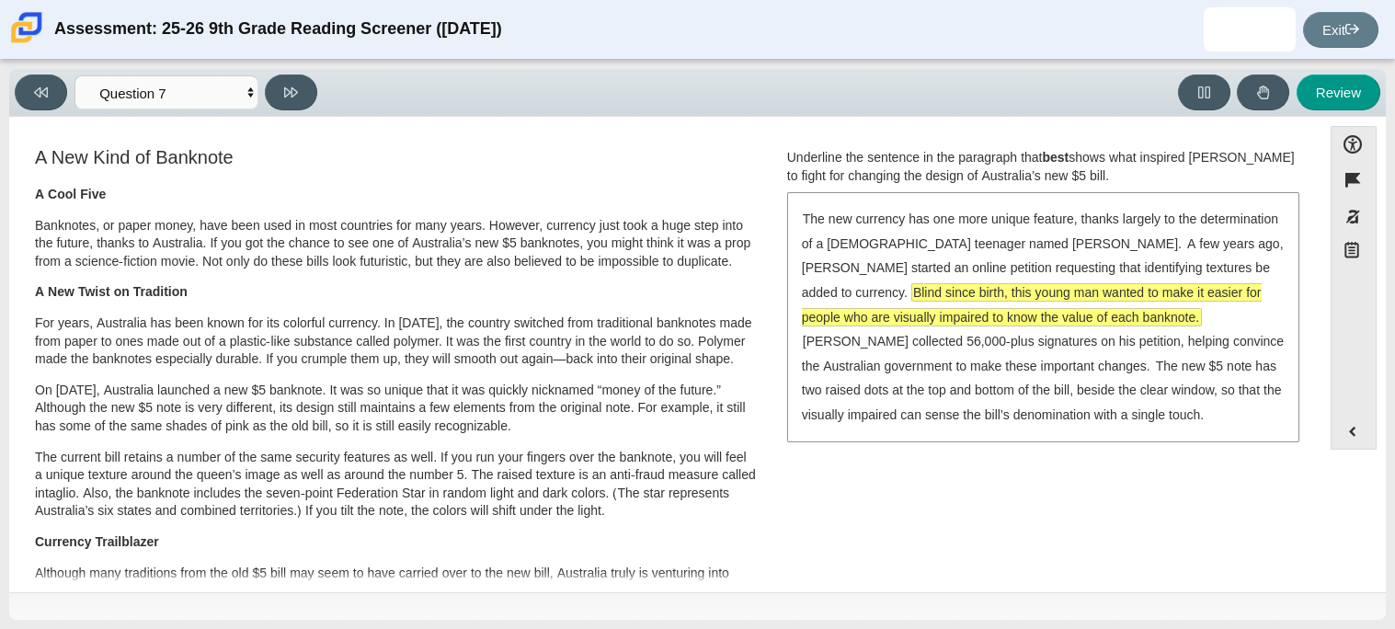
click at [258, 66] on div "Viewing Question 7 of 12 in Pacing Mode Questions Question 1 Question 2 Questio…" at bounding box center [697, 344] width 1395 height 569
click at [282, 82] on button at bounding box center [291, 92] width 52 height 36
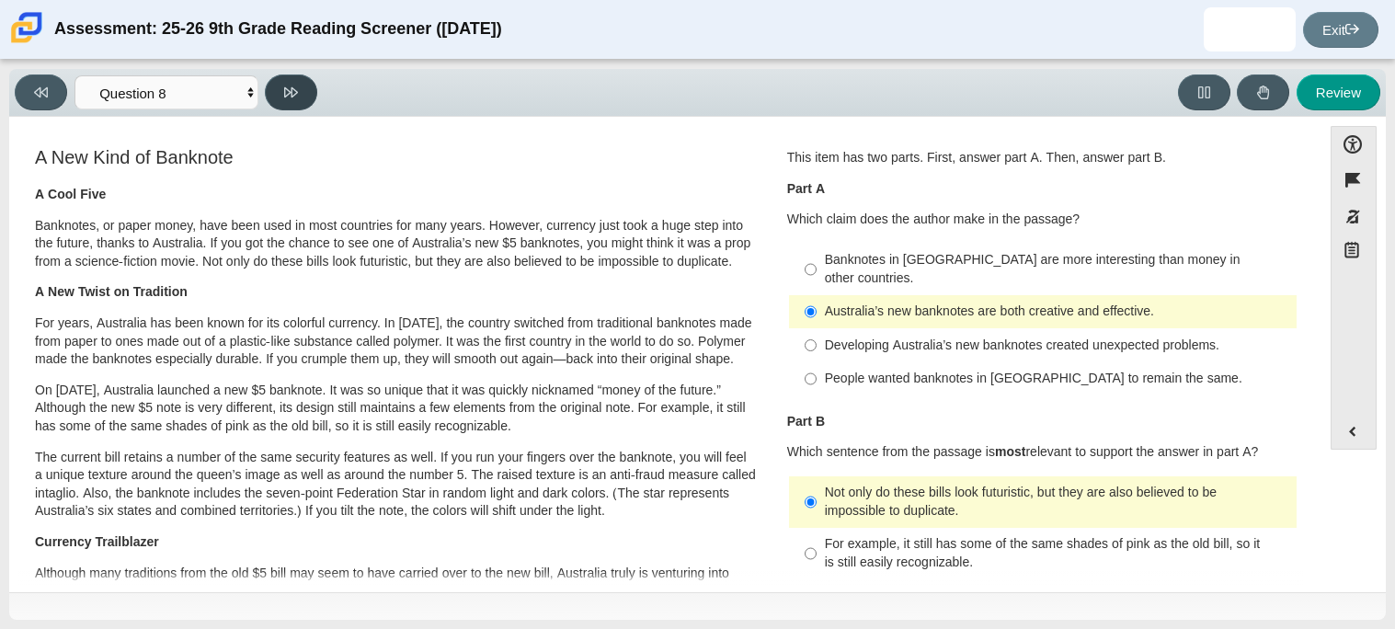
click at [282, 82] on button at bounding box center [291, 92] width 52 height 36
select select "89f058d6-b15c-4ef5-a4b3-fdaffb8868b6"
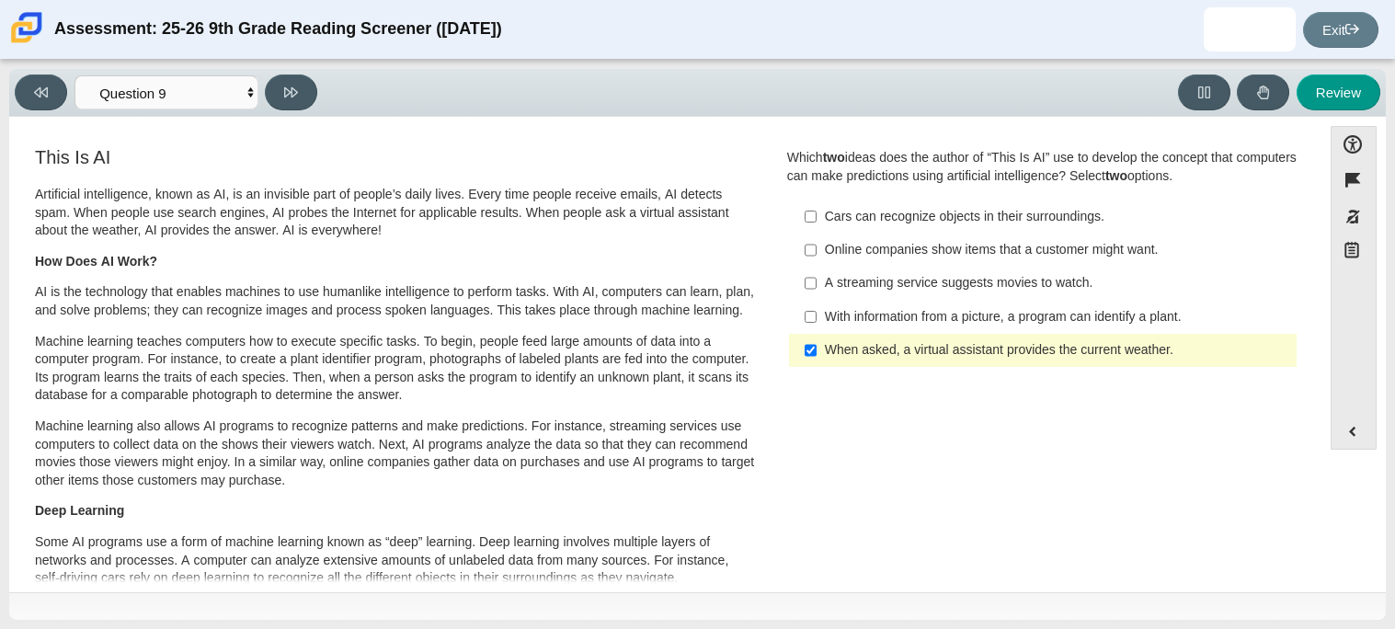
click at [879, 320] on div "With information from a picture, a program can identify a plant." at bounding box center [1057, 317] width 464 height 18
click at [817, 320] on input "With information from a picture, a program can identify a plant. With informati…" at bounding box center [811, 316] width 12 height 33
checkbox input "true"
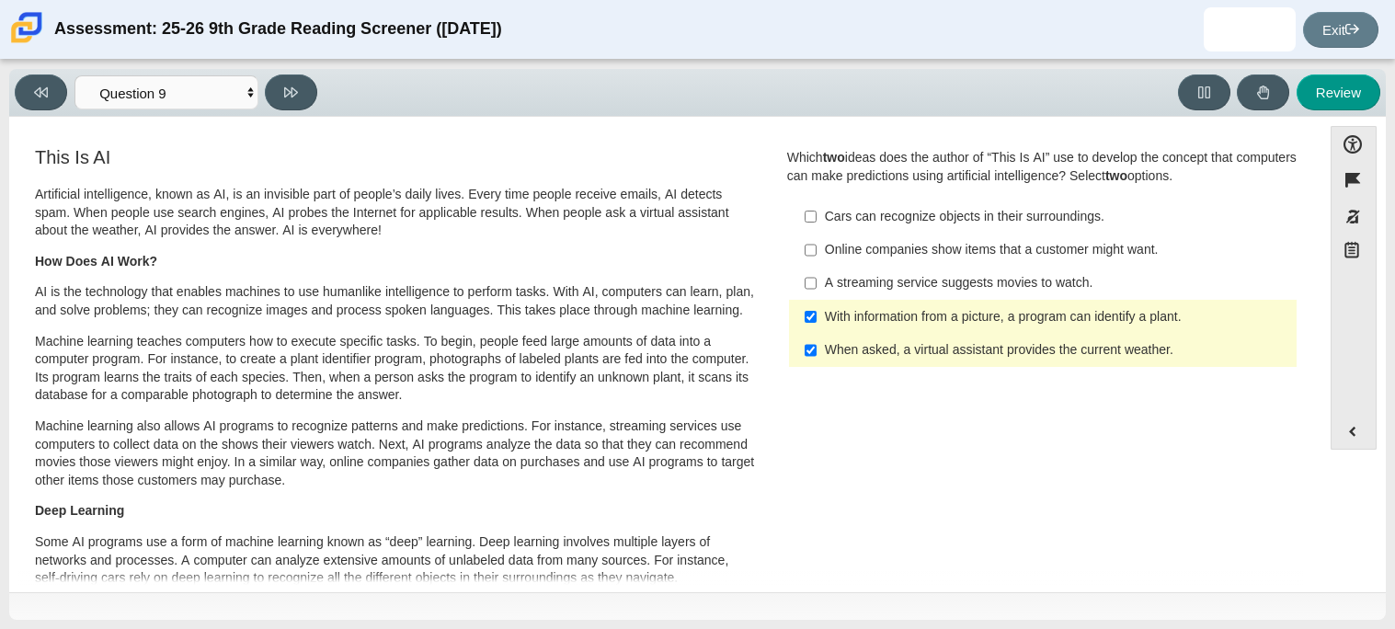
click at [901, 215] on div "Cars can recognize objects in their surroundings." at bounding box center [1057, 217] width 464 height 18
click at [817, 215] on input "Cars can recognize objects in their surroundings. Cars can recognize objects in…" at bounding box center [811, 216] width 12 height 33
checkbox input "true"
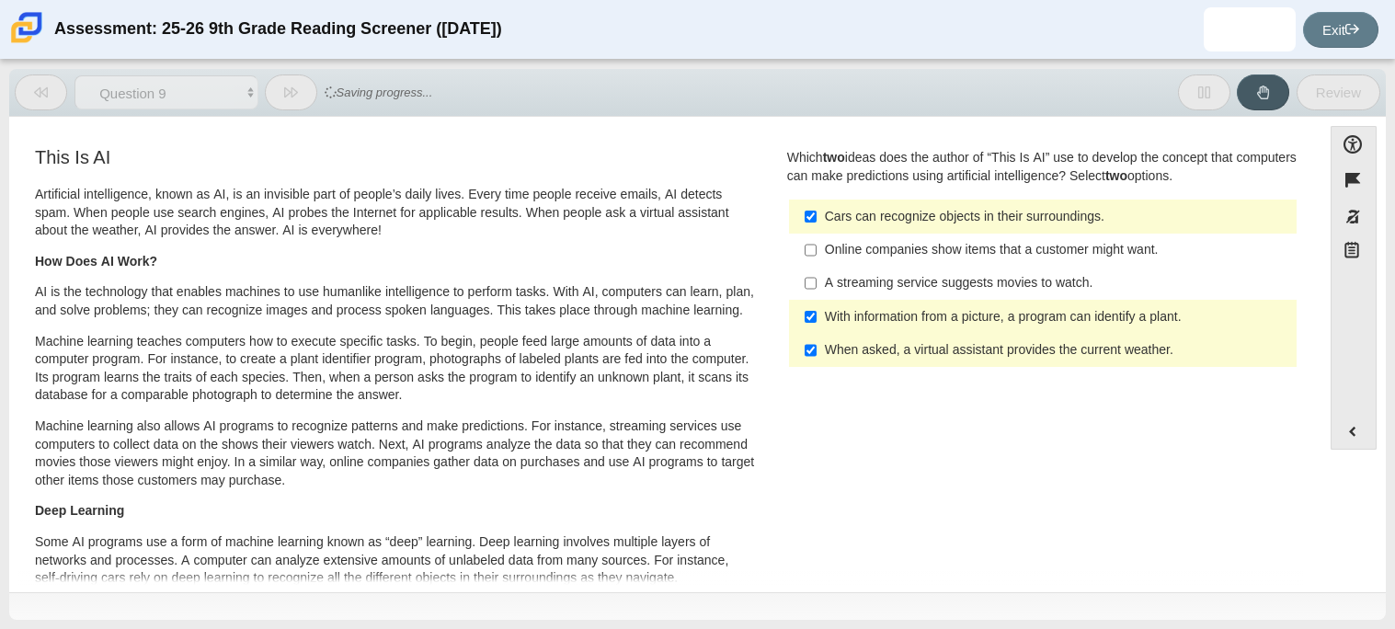
click at [297, 95] on icon at bounding box center [291, 93] width 14 height 14
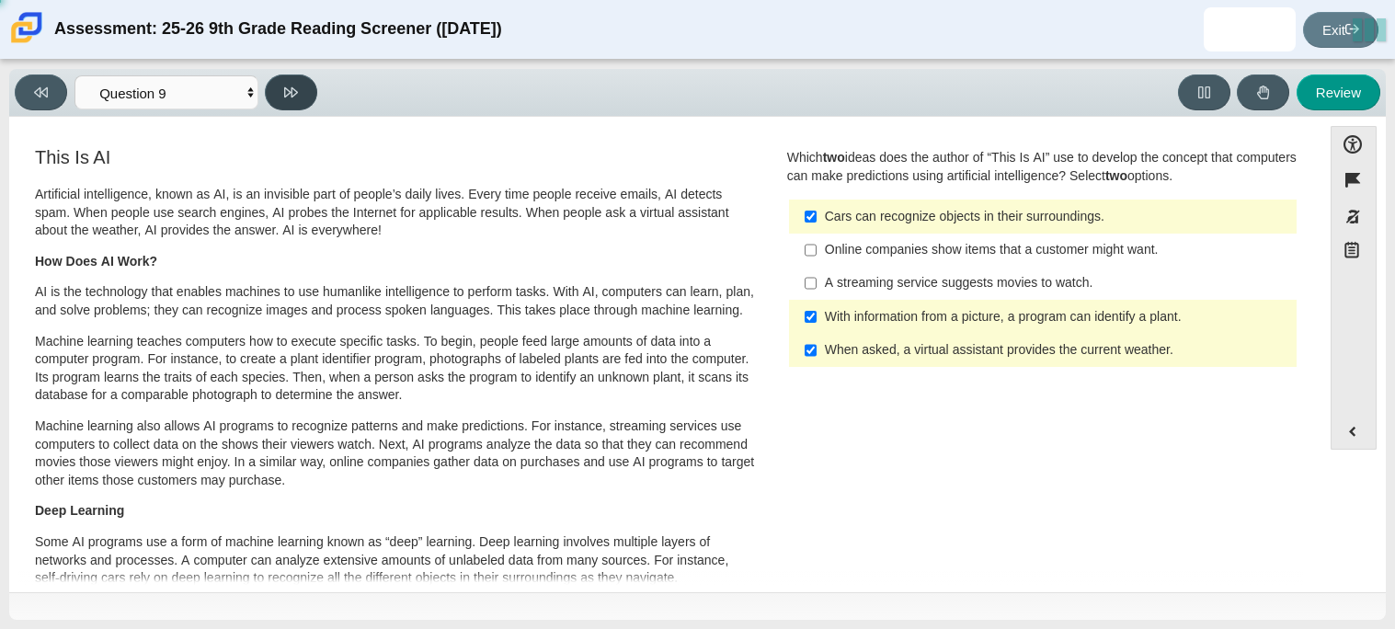
select select "cdf3c14e-a918-44d1-9b63-3db0fa81641e"
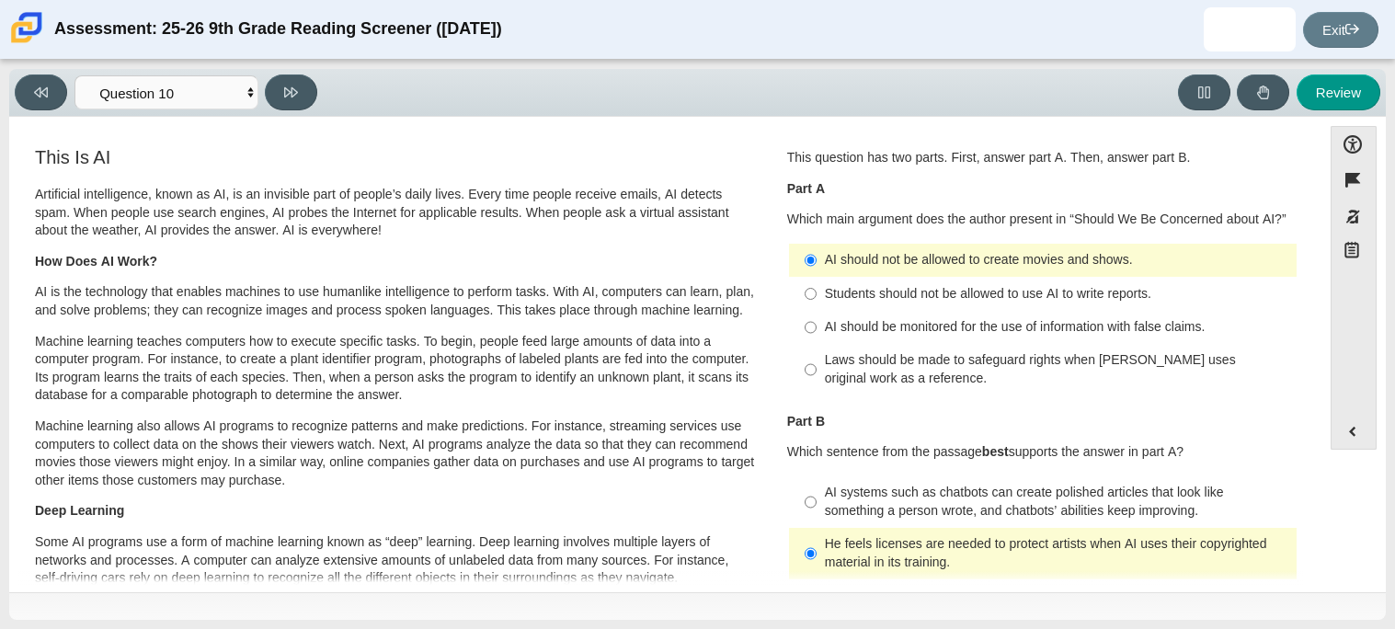
click at [882, 331] on div "AI should be monitored for the use of information with false claims." at bounding box center [1057, 327] width 464 height 18
click at [817, 331] on input "AI should be monitored for the use of information with false claims. AI should …" at bounding box center [811, 327] width 12 height 33
radio input "true"
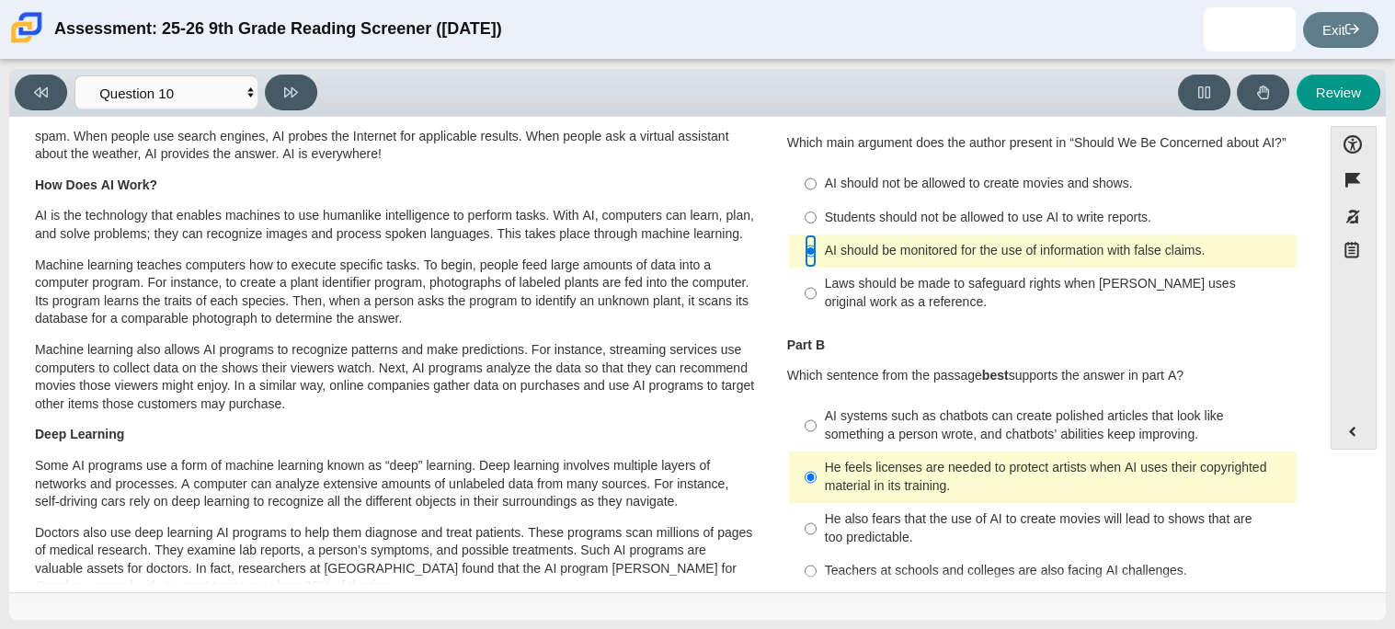
scroll to position [80, 0]
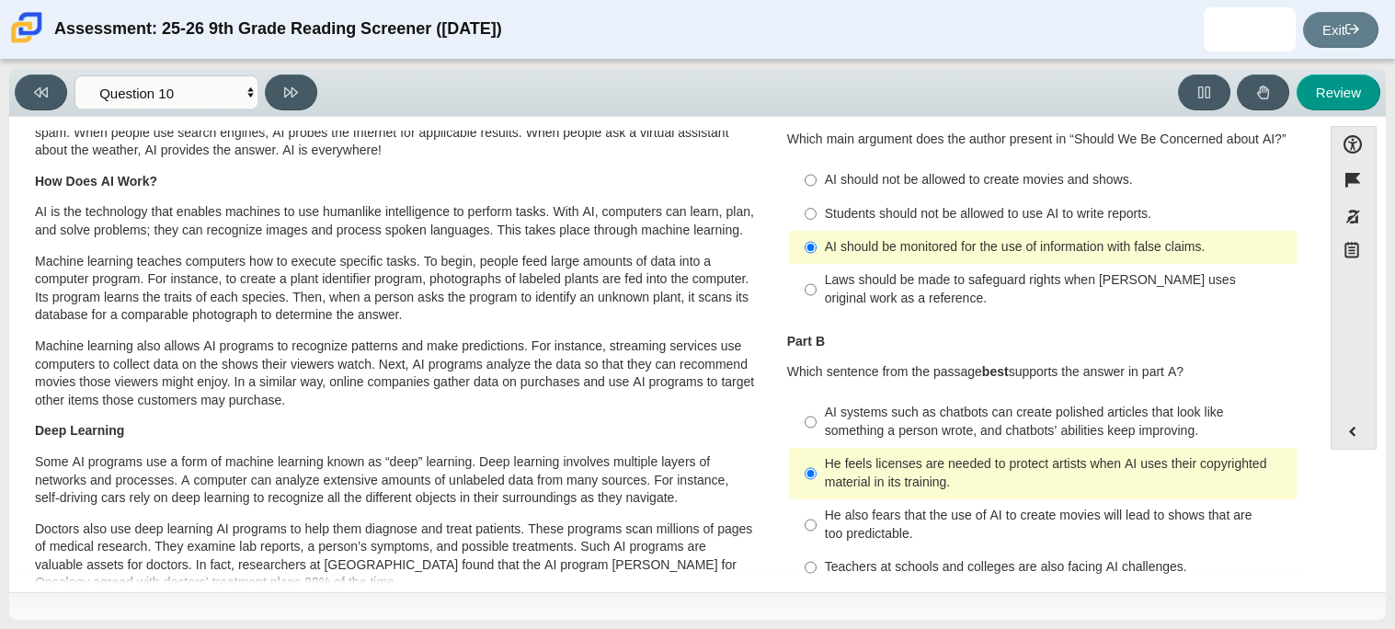
drag, startPoint x: 1316, startPoint y: 209, endPoint x: 1324, endPoint y: 246, distance: 38.6
click at [1324, 246] on div "Accessibility options Close Color scheme Font size Zoom Change the background a…" at bounding box center [697, 353] width 1358 height 454
click at [1195, 397] on label "AI systems such as chatbots can create polished articles that look like somethi…" at bounding box center [1044, 421] width 505 height 51
click at [817, 397] on input "AI systems such as chatbots can create polished articles that look like somethi…" at bounding box center [811, 421] width 12 height 51
radio input "true"
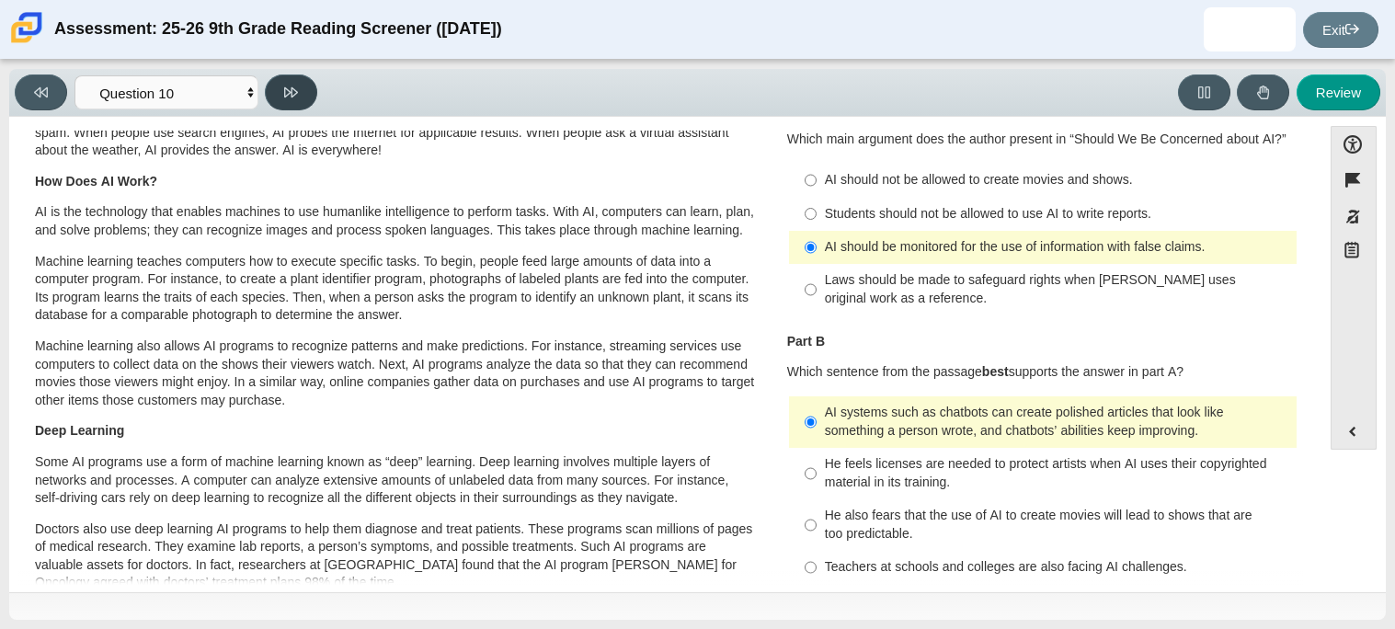
click at [305, 97] on button at bounding box center [291, 92] width 52 height 36
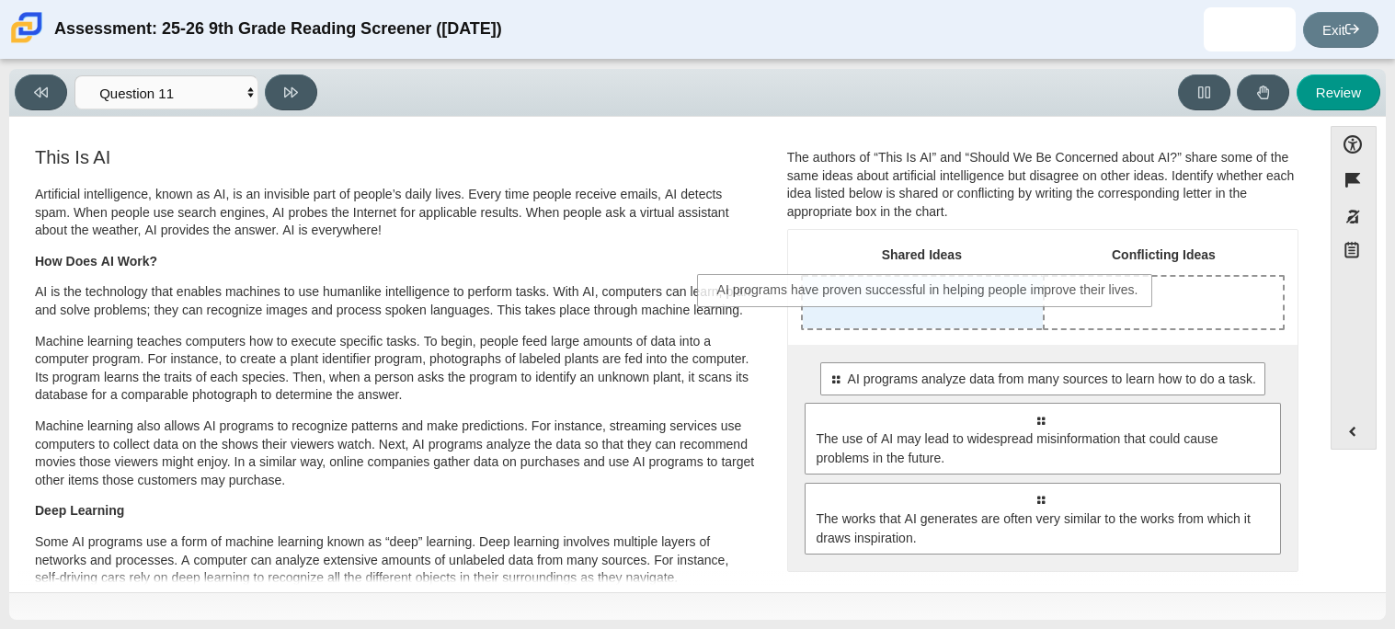
drag, startPoint x: 999, startPoint y: 392, endPoint x: 889, endPoint y: 301, distance: 142.3
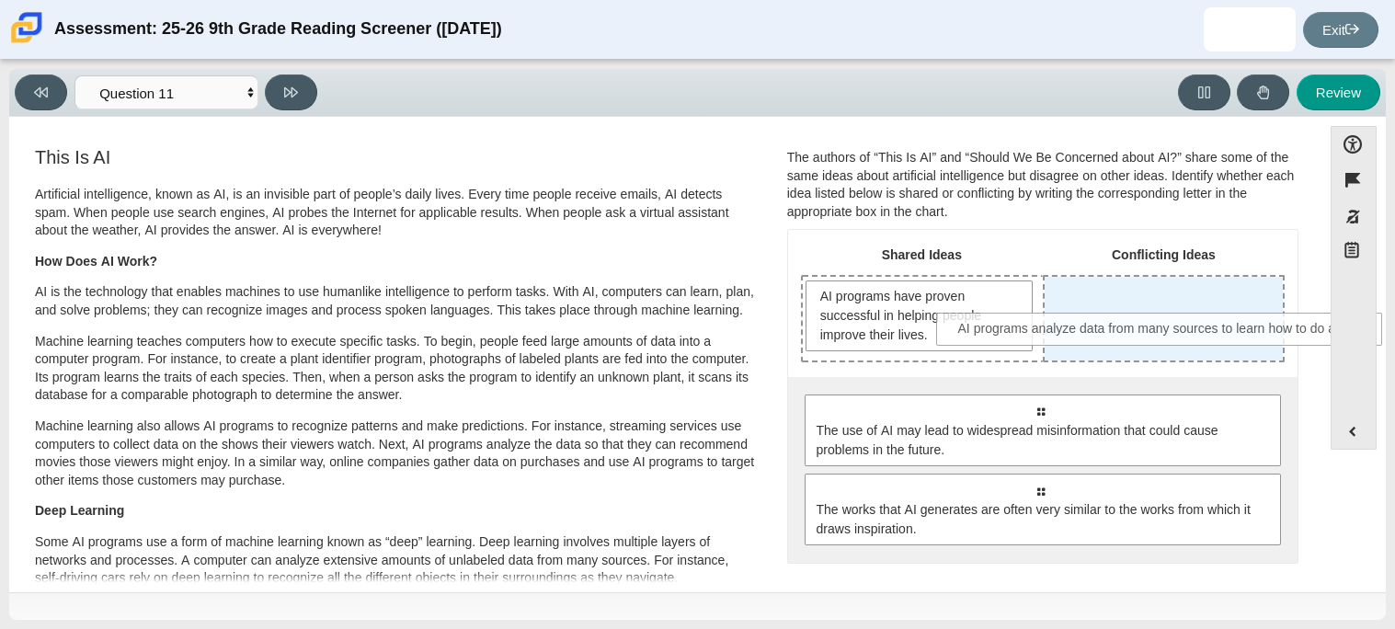
drag, startPoint x: 990, startPoint y: 412, endPoint x: 1124, endPoint y: 325, distance: 159.4
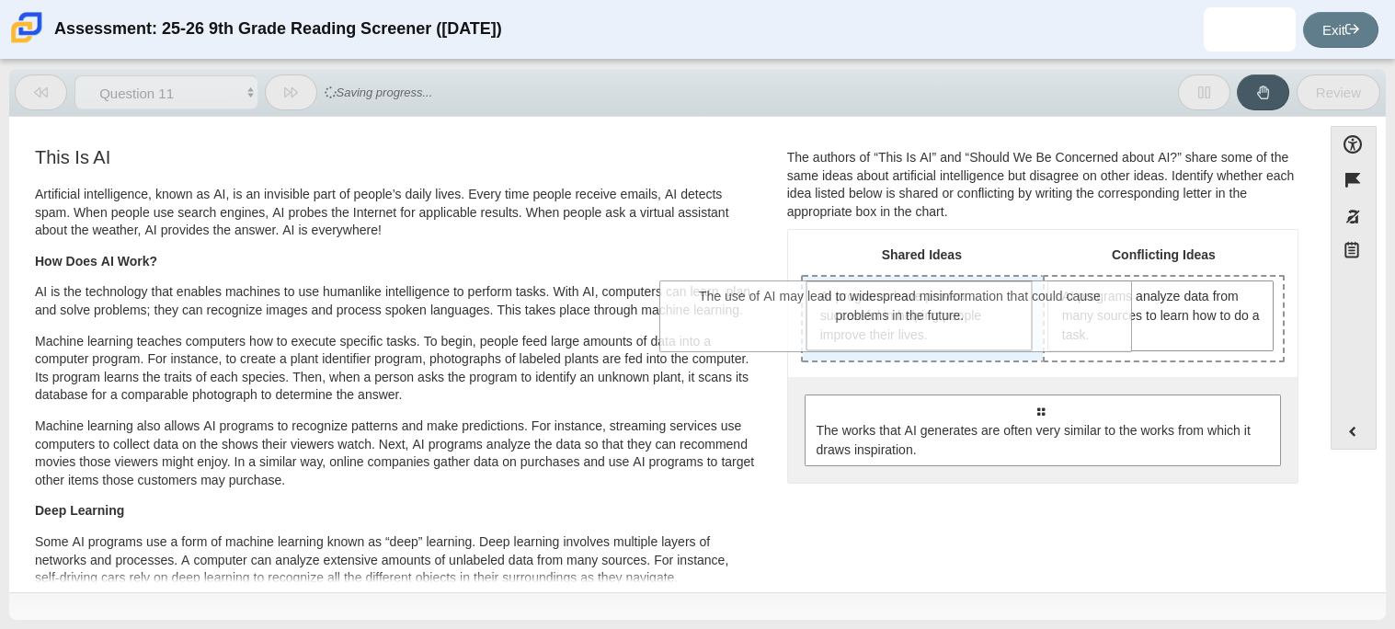
drag, startPoint x: 1097, startPoint y: 442, endPoint x: 957, endPoint y: 329, distance: 179.8
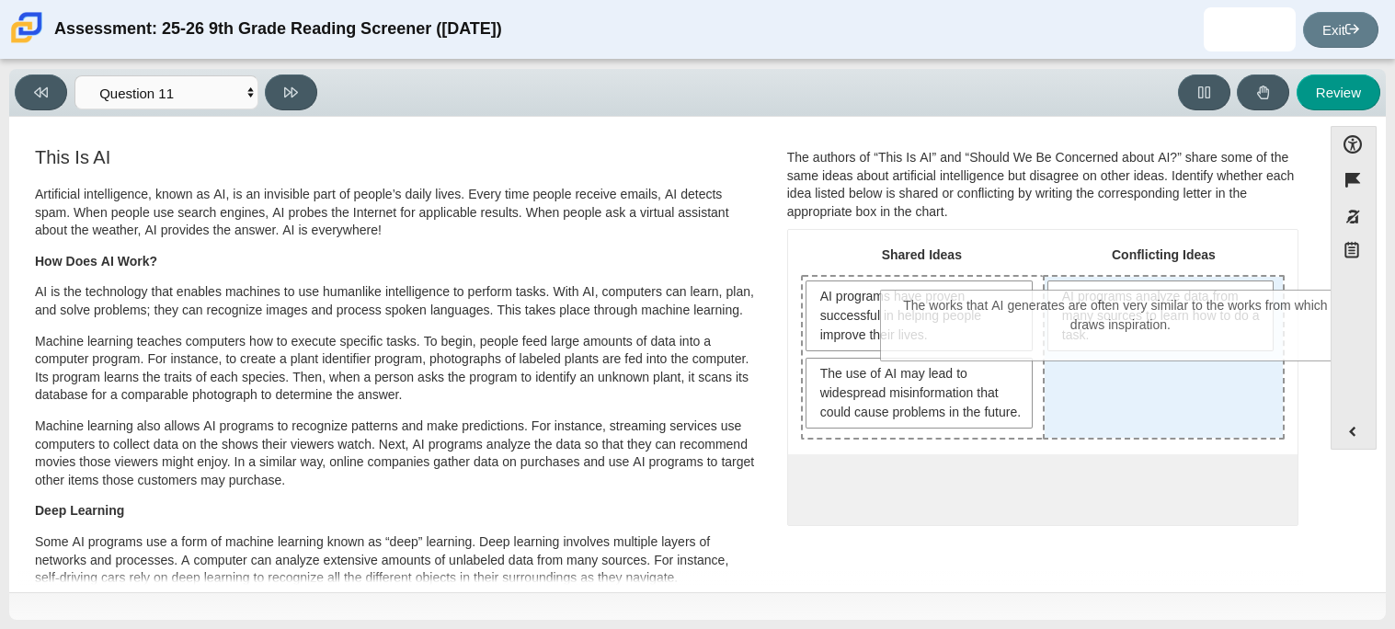
drag, startPoint x: 1074, startPoint y: 542, endPoint x: 1146, endPoint y: 355, distance: 200.0
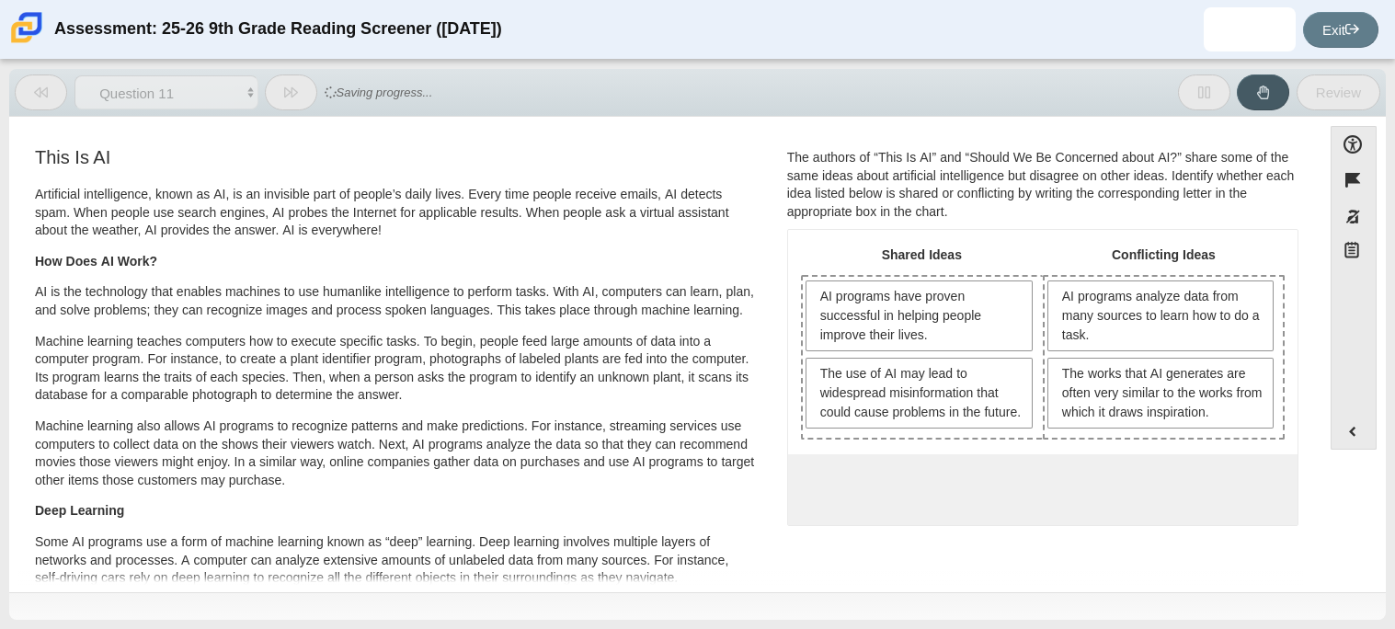
click at [277, 103] on button at bounding box center [291, 92] width 52 height 36
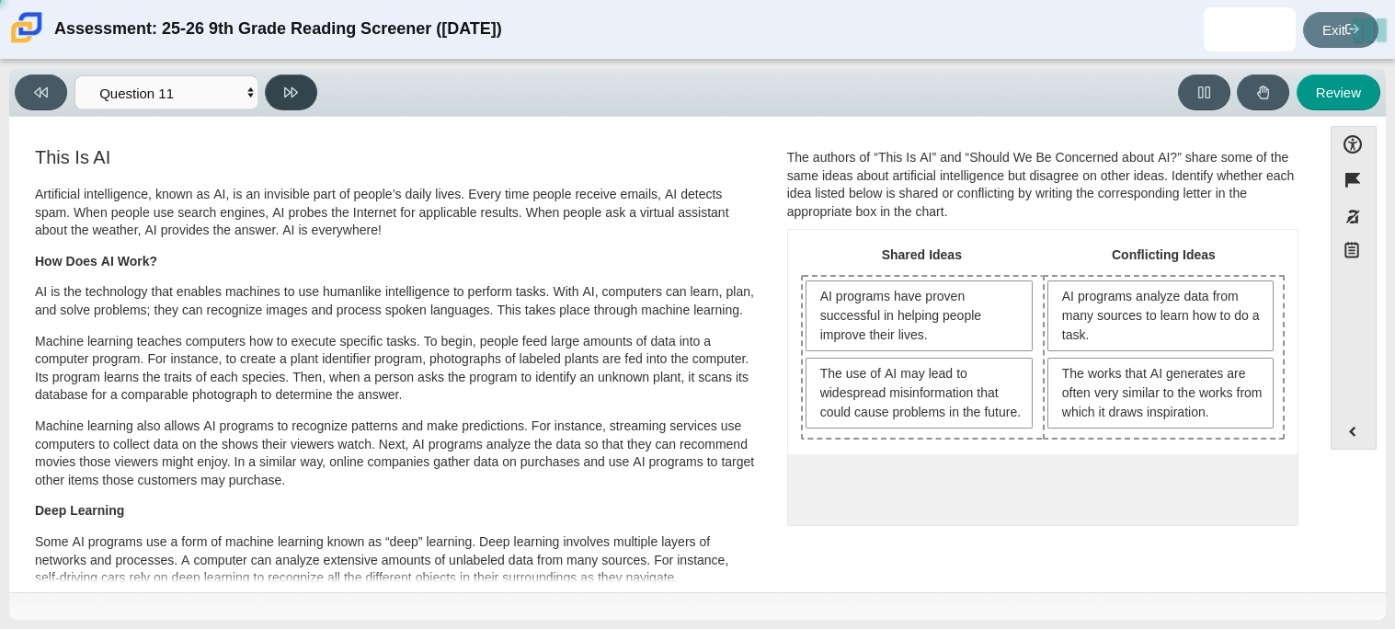
select select "c3effed4-44ce-4a19-bd96-1787f34e9b4c"
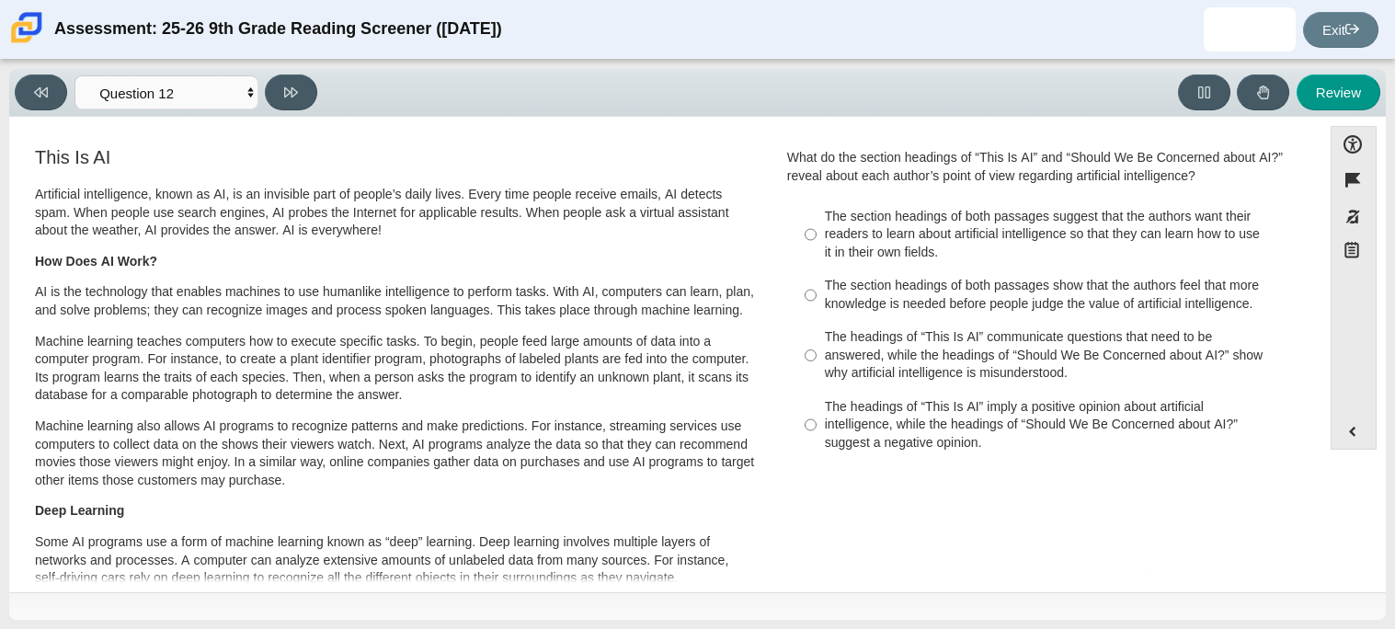
click at [885, 217] on div "The section headings of both passages suggest that the authors want their reade…" at bounding box center [1057, 235] width 464 height 54
click at [817, 217] on input "The section headings of both passages suggest that the authors want their reade…" at bounding box center [811, 235] width 12 height 70
radio input "true"
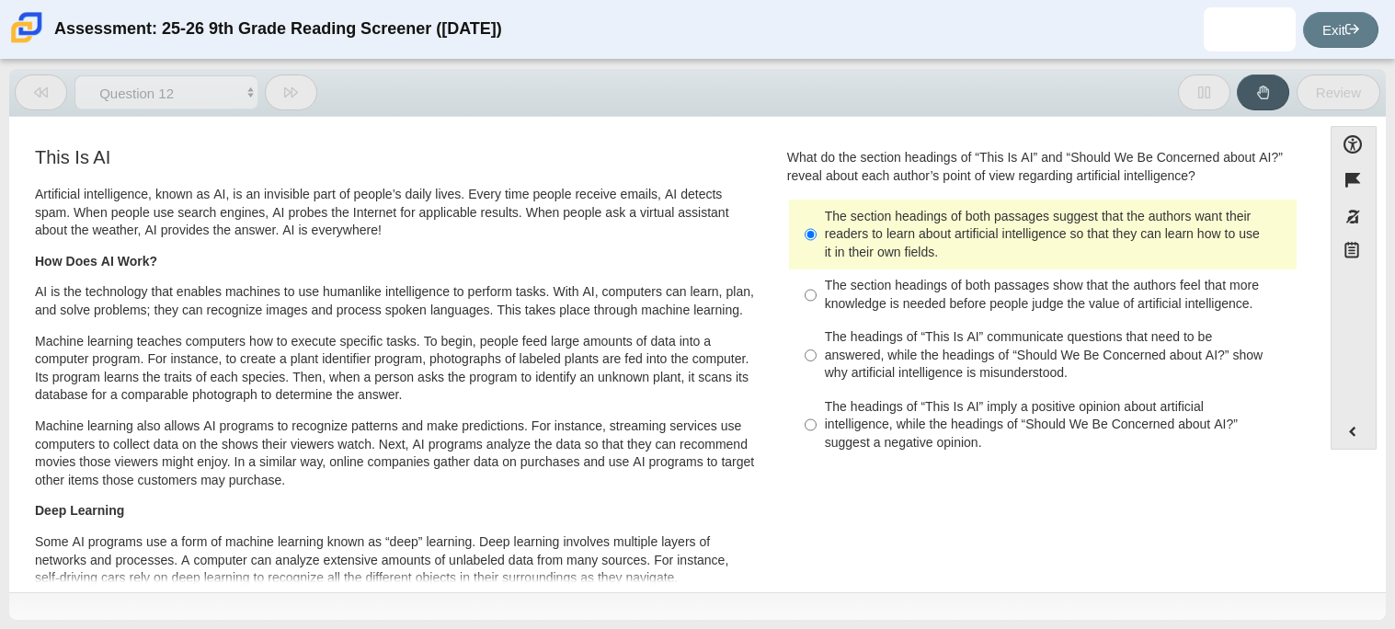
click at [885, 217] on div "The section headings of both passages suggest that the authors want their reade…" at bounding box center [1057, 235] width 464 height 54
click at [817, 217] on input "The section headings of both passages suggest that the authors want their reade…" at bounding box center [811, 235] width 12 height 70
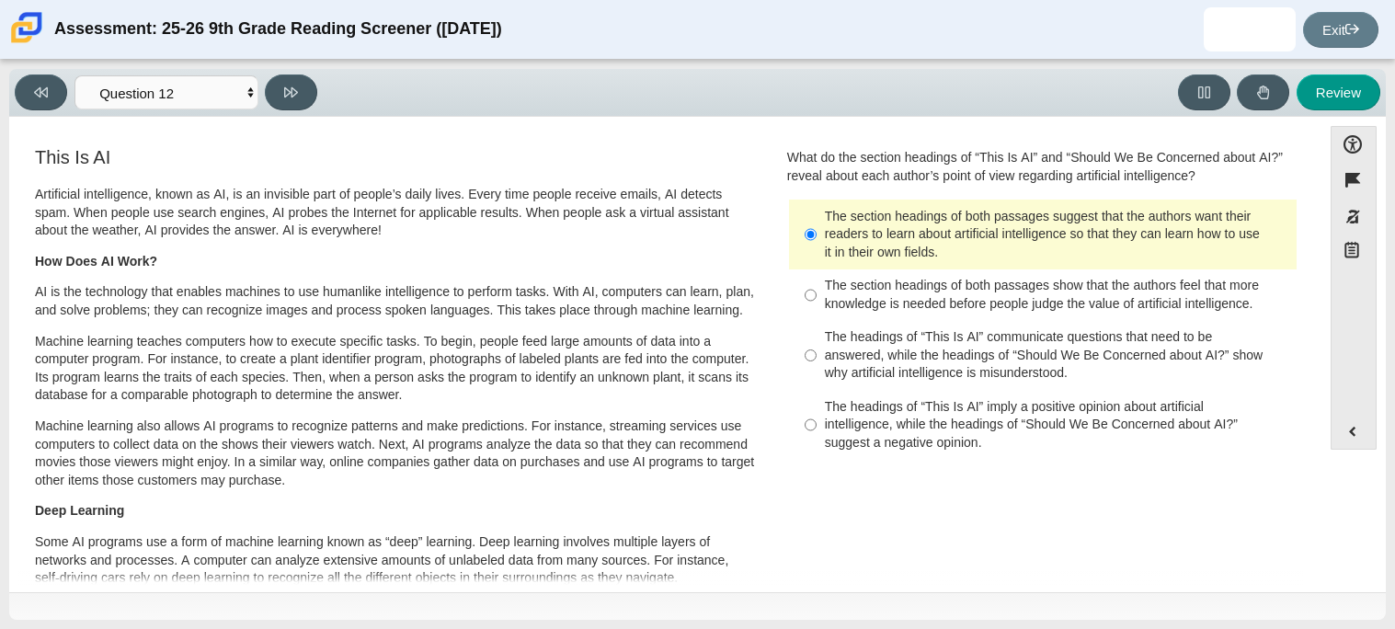
click at [325, 92] on div "Review" at bounding box center [853, 92] width 1057 height 36
click at [310, 92] on button at bounding box center [291, 92] width 52 height 36
select select "review"
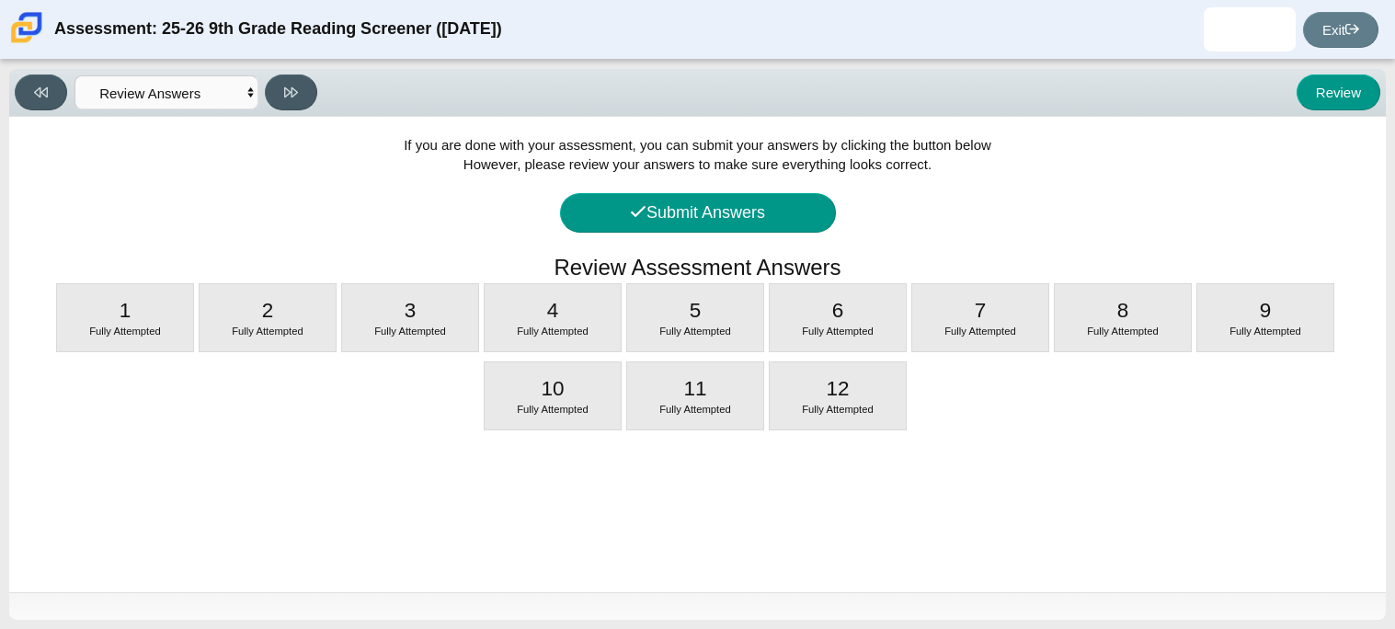
click at [787, 239] on div "If you are done with your assessment, you can submit your answers by clicking t…" at bounding box center [697, 354] width 1377 height 475
click at [787, 231] on button "Submit Answers" at bounding box center [698, 213] width 276 height 40
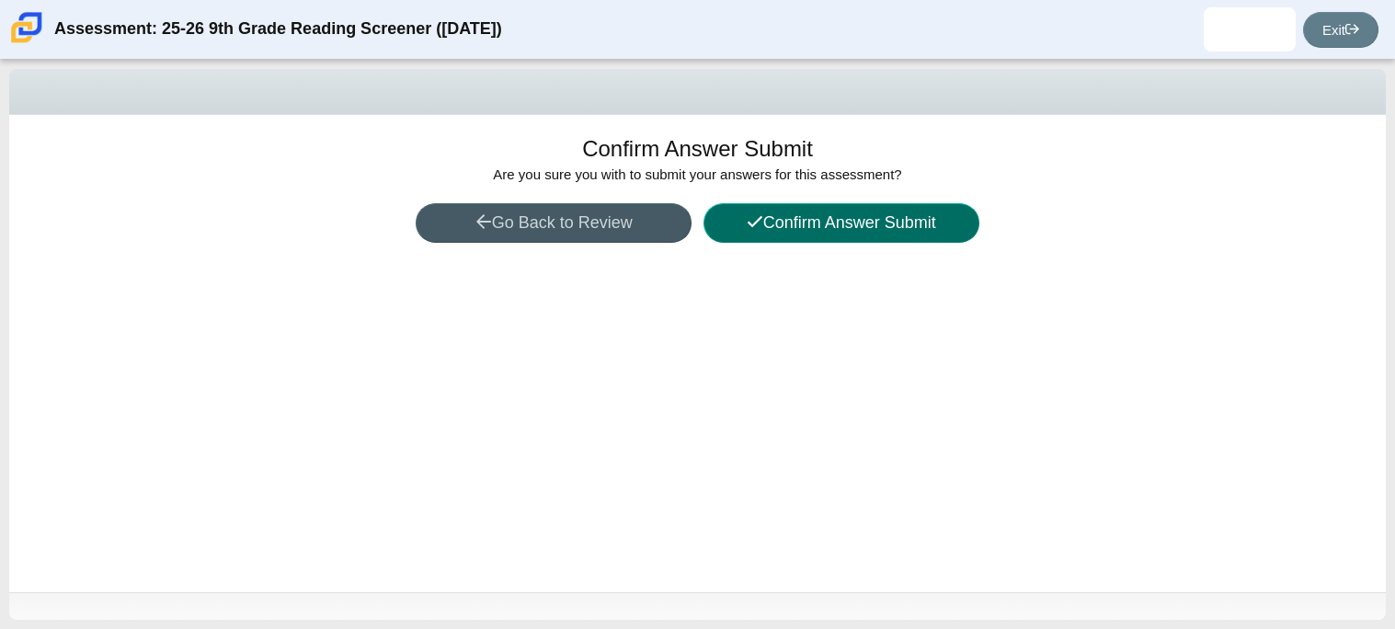
click at [787, 231] on button "Confirm Answer Submit" at bounding box center [841, 223] width 276 height 40
